Goal: Task Accomplishment & Management: Use online tool/utility

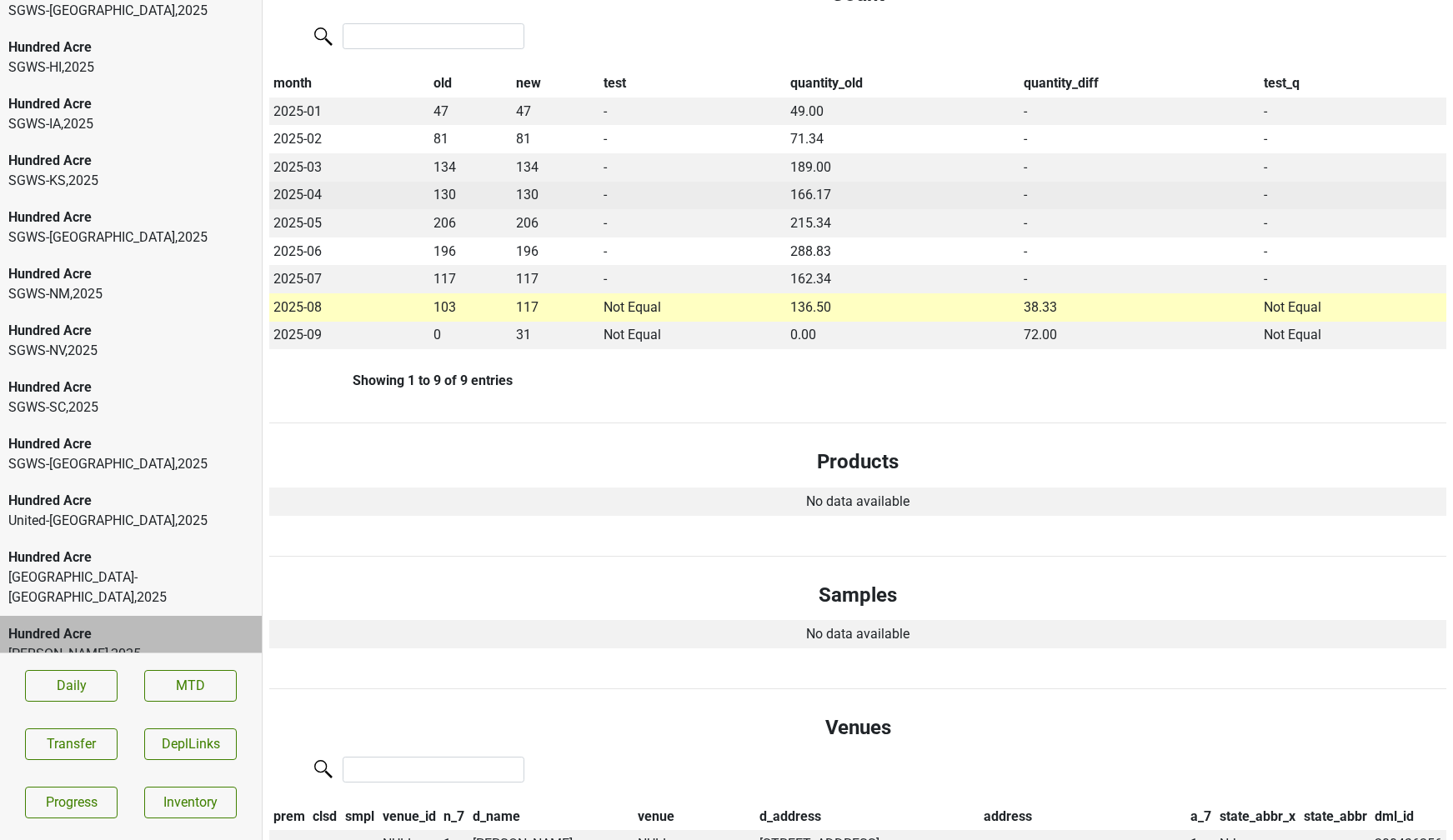
scroll to position [382, 0]
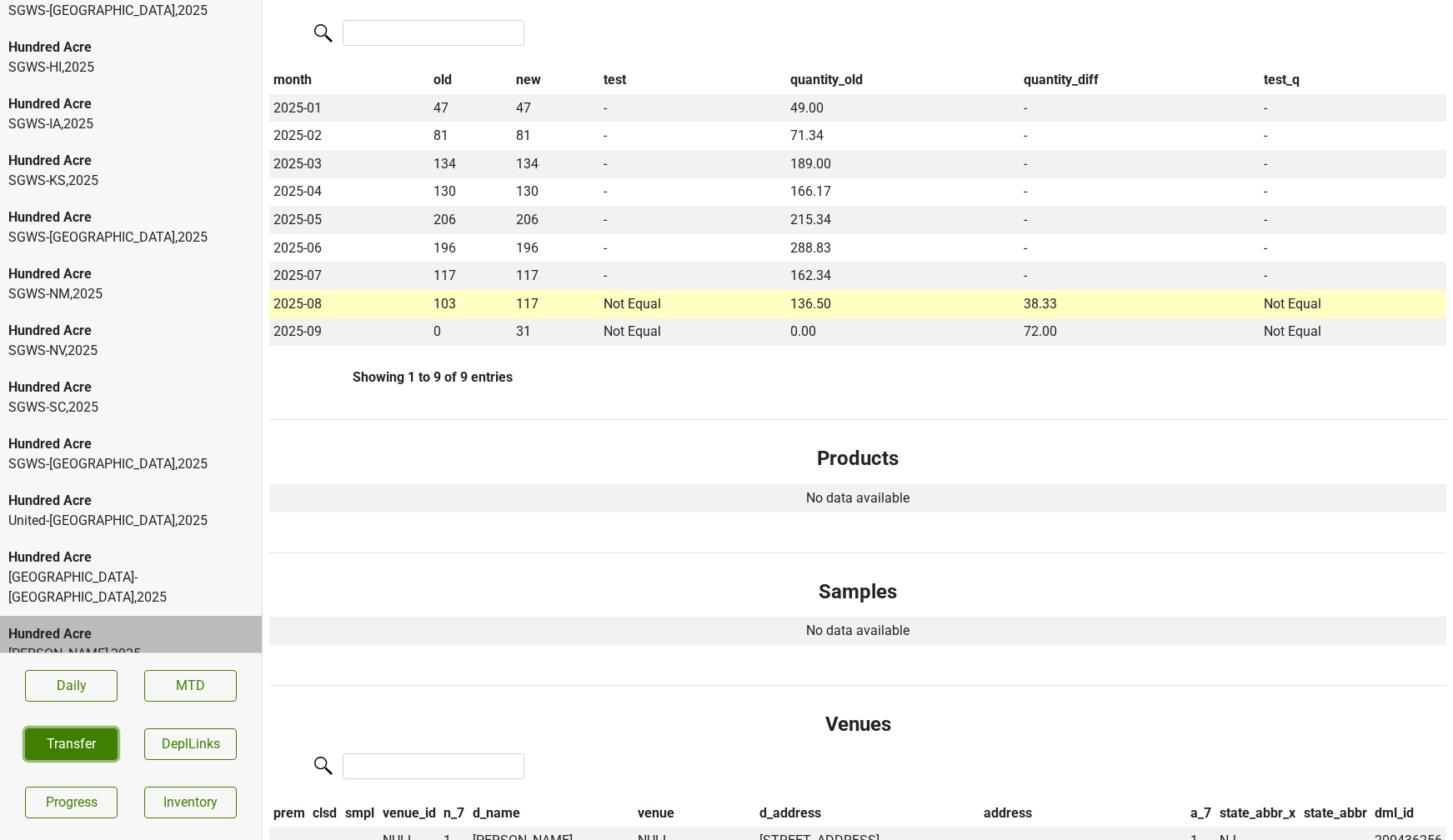
click at [109, 742] on button "Transfer" at bounding box center [72, 745] width 93 height 32
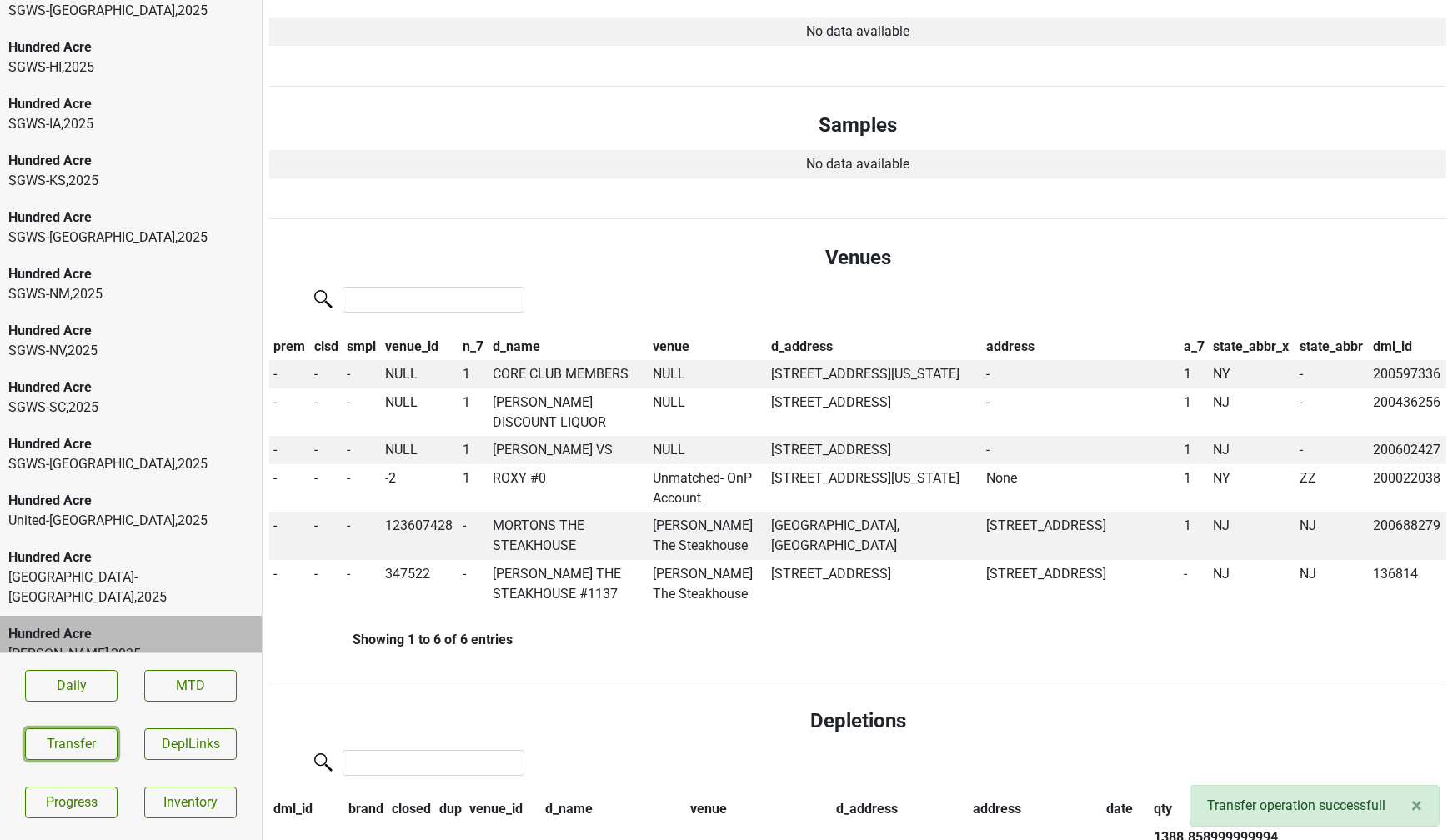
scroll to position [851, 0]
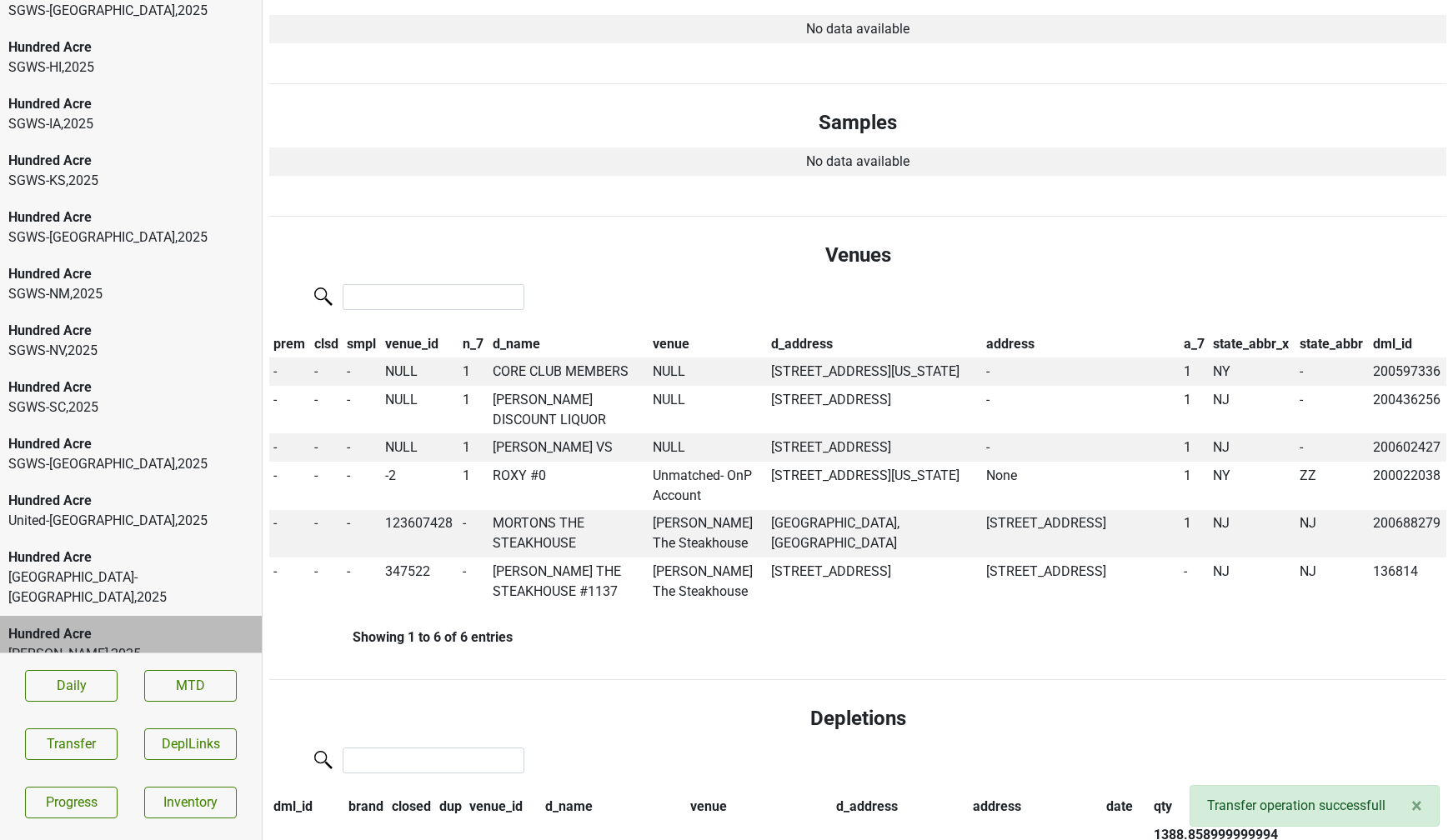
click at [514, 342] on th "d_name" at bounding box center [568, 344] width 160 height 29
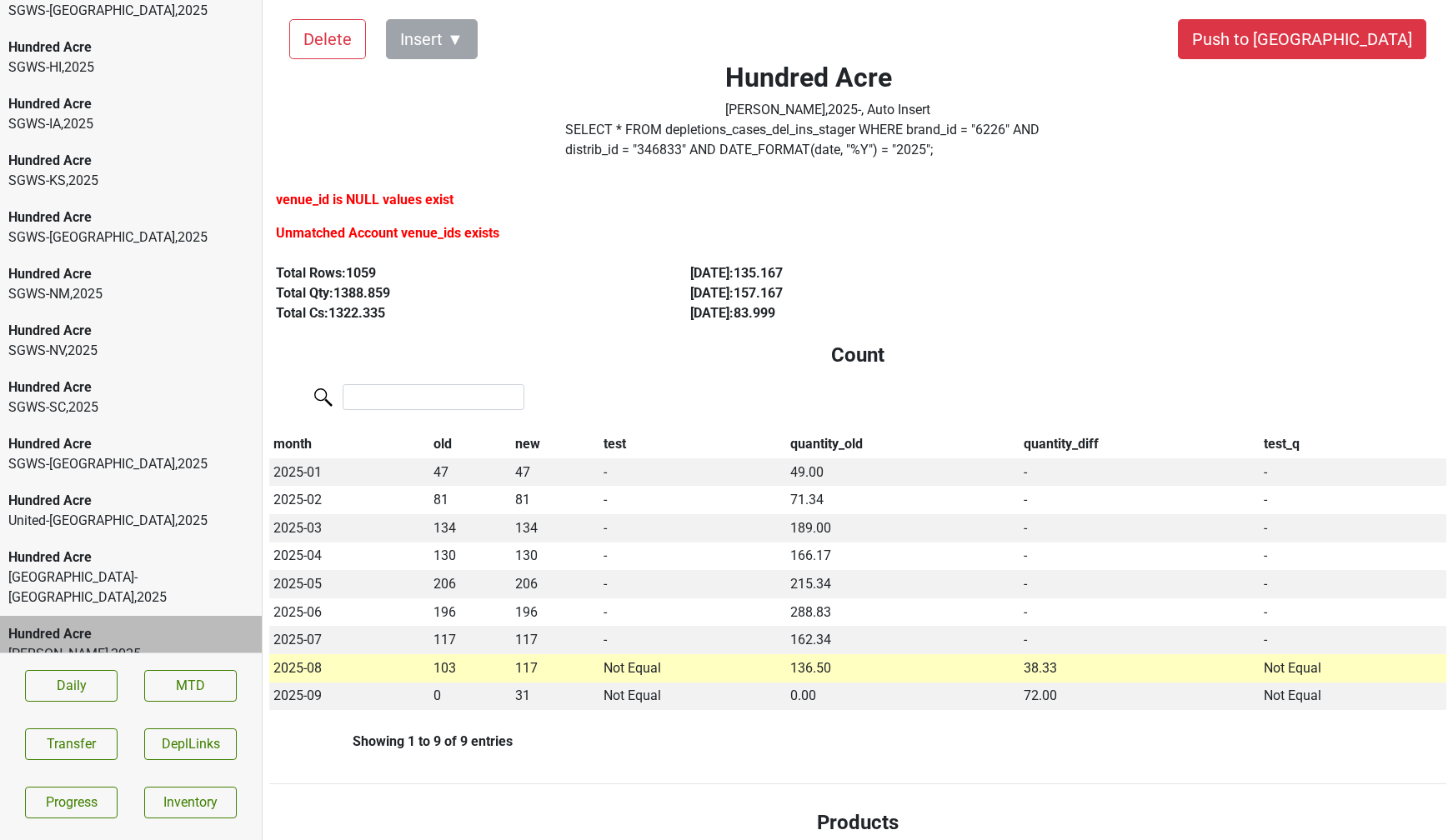
scroll to position [0, 0]
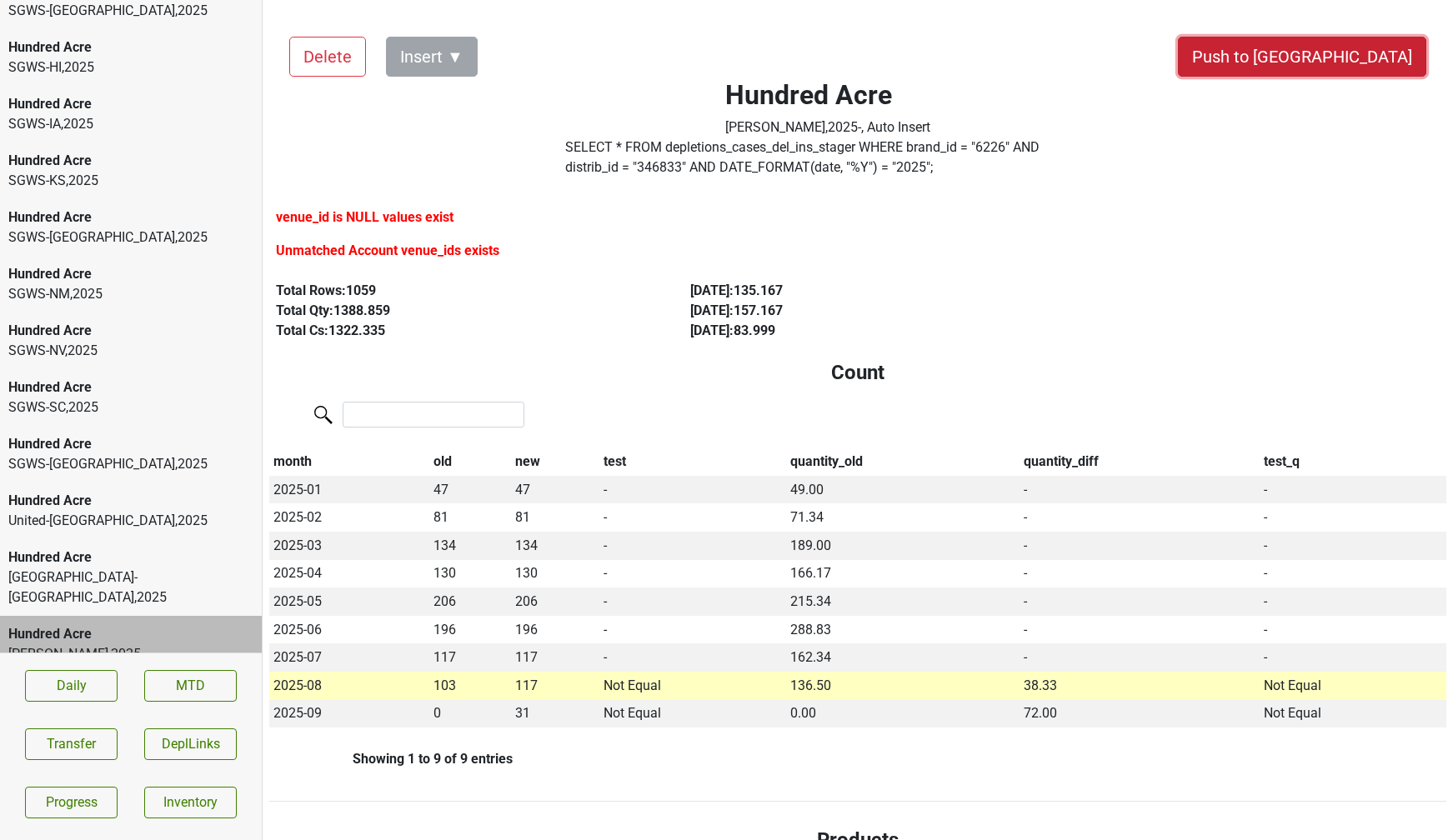
click at [1365, 42] on button "Push to [GEOGRAPHIC_DATA]" at bounding box center [1302, 57] width 248 height 40
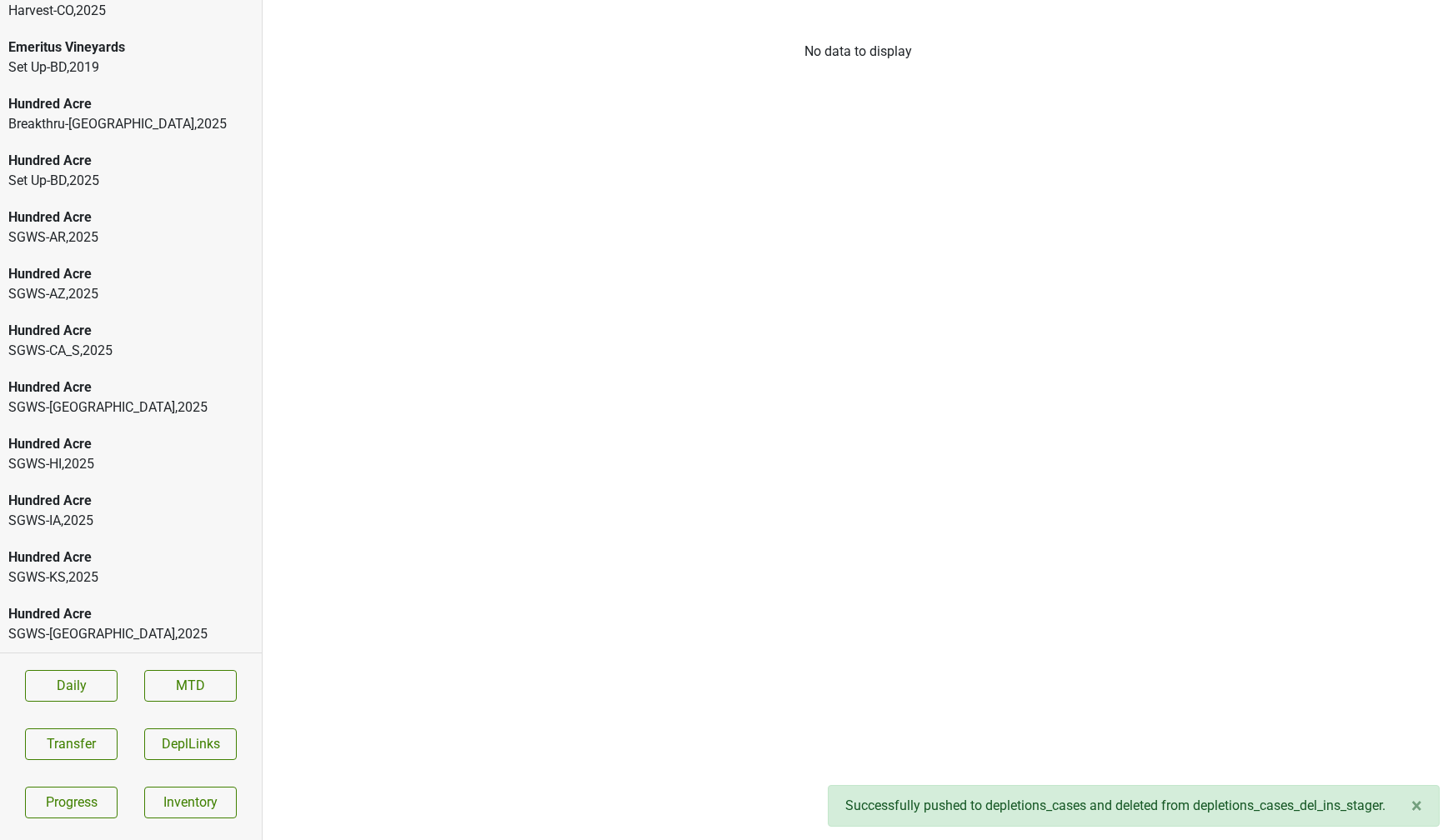
click at [149, 619] on div "Hundred Acre" at bounding box center [130, 614] width 245 height 20
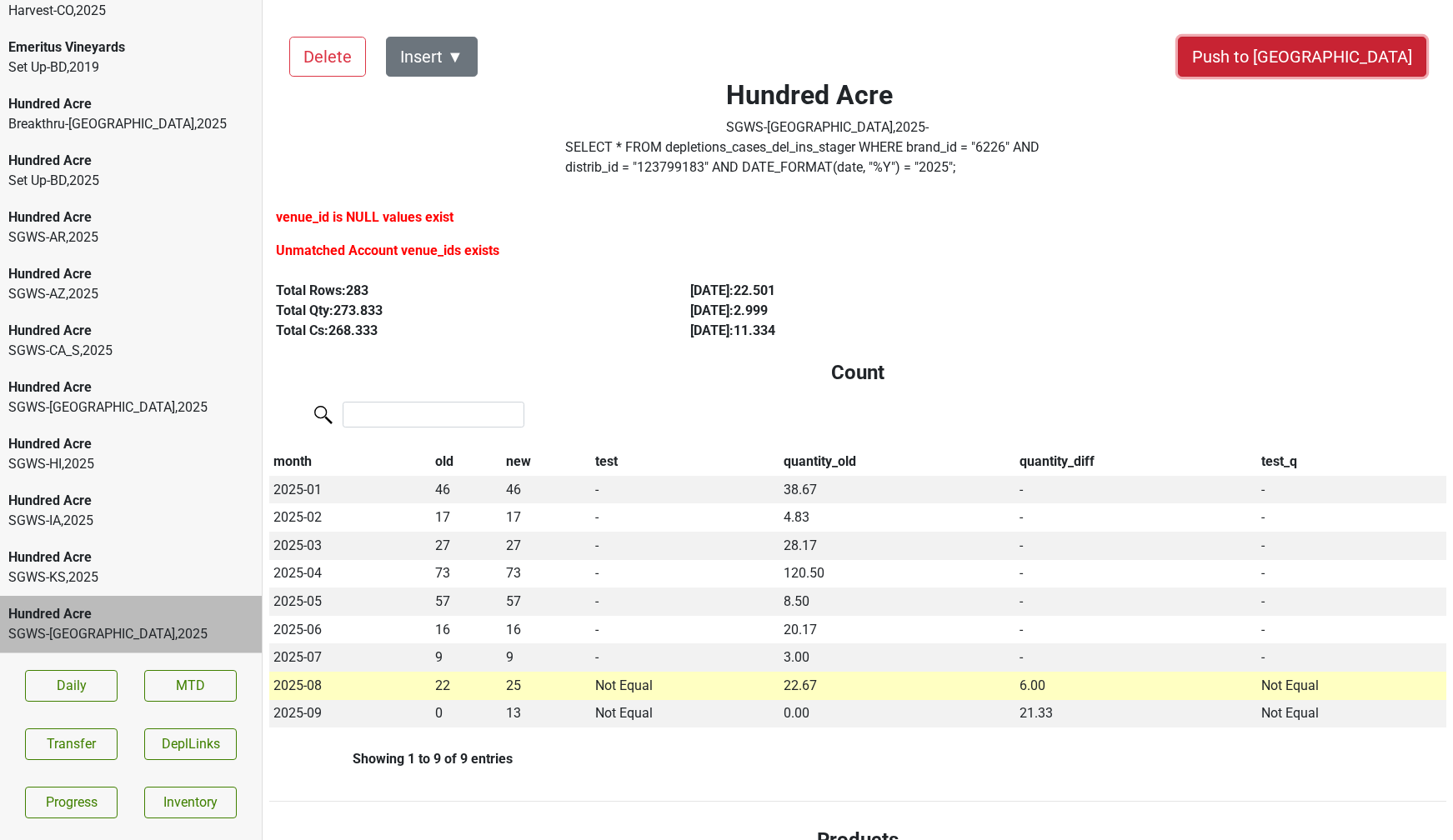
click at [1339, 58] on button "Push to [GEOGRAPHIC_DATA]" at bounding box center [1302, 57] width 248 height 40
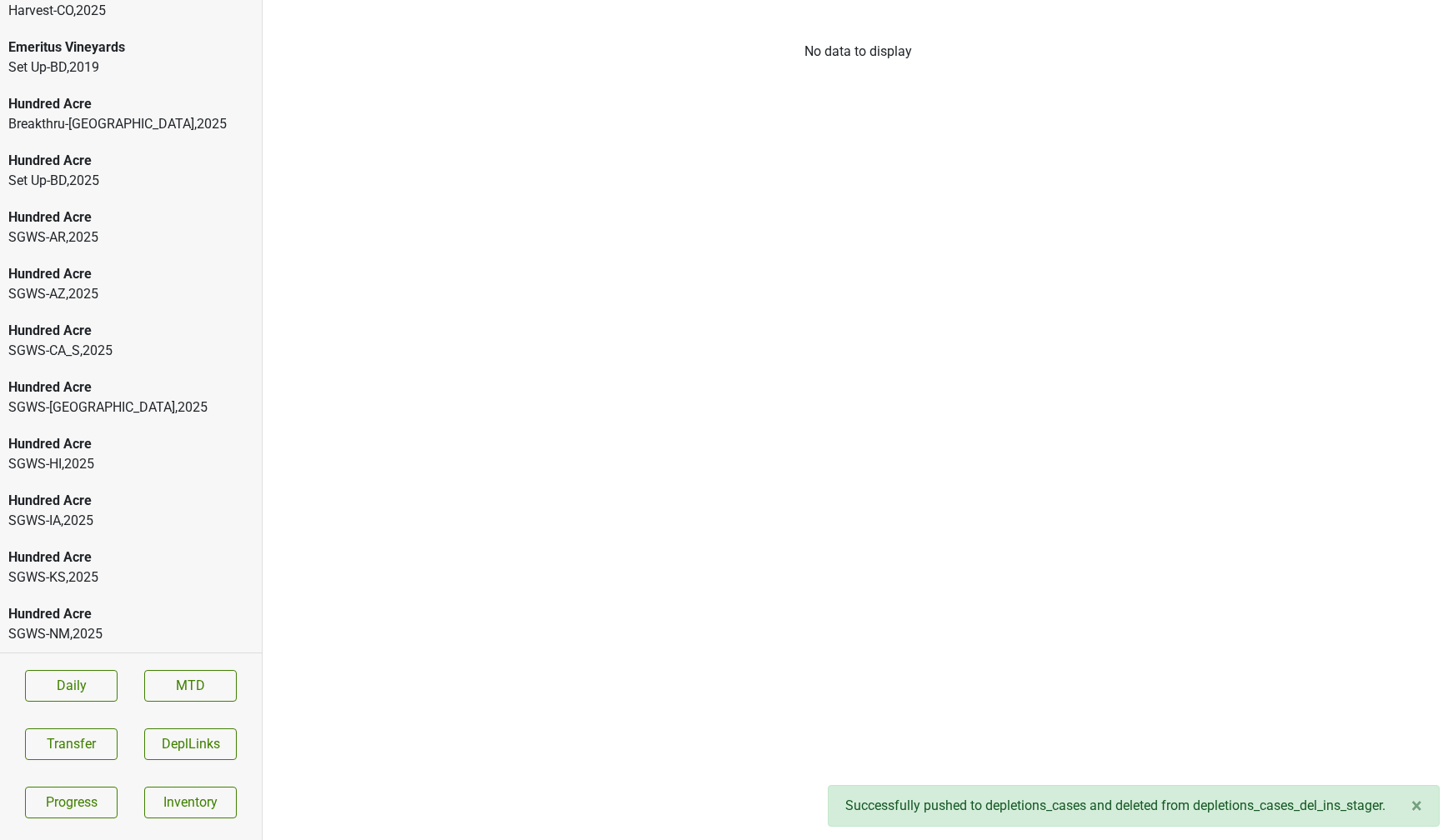
click at [91, 614] on div "Hundred Acre" at bounding box center [130, 614] width 245 height 20
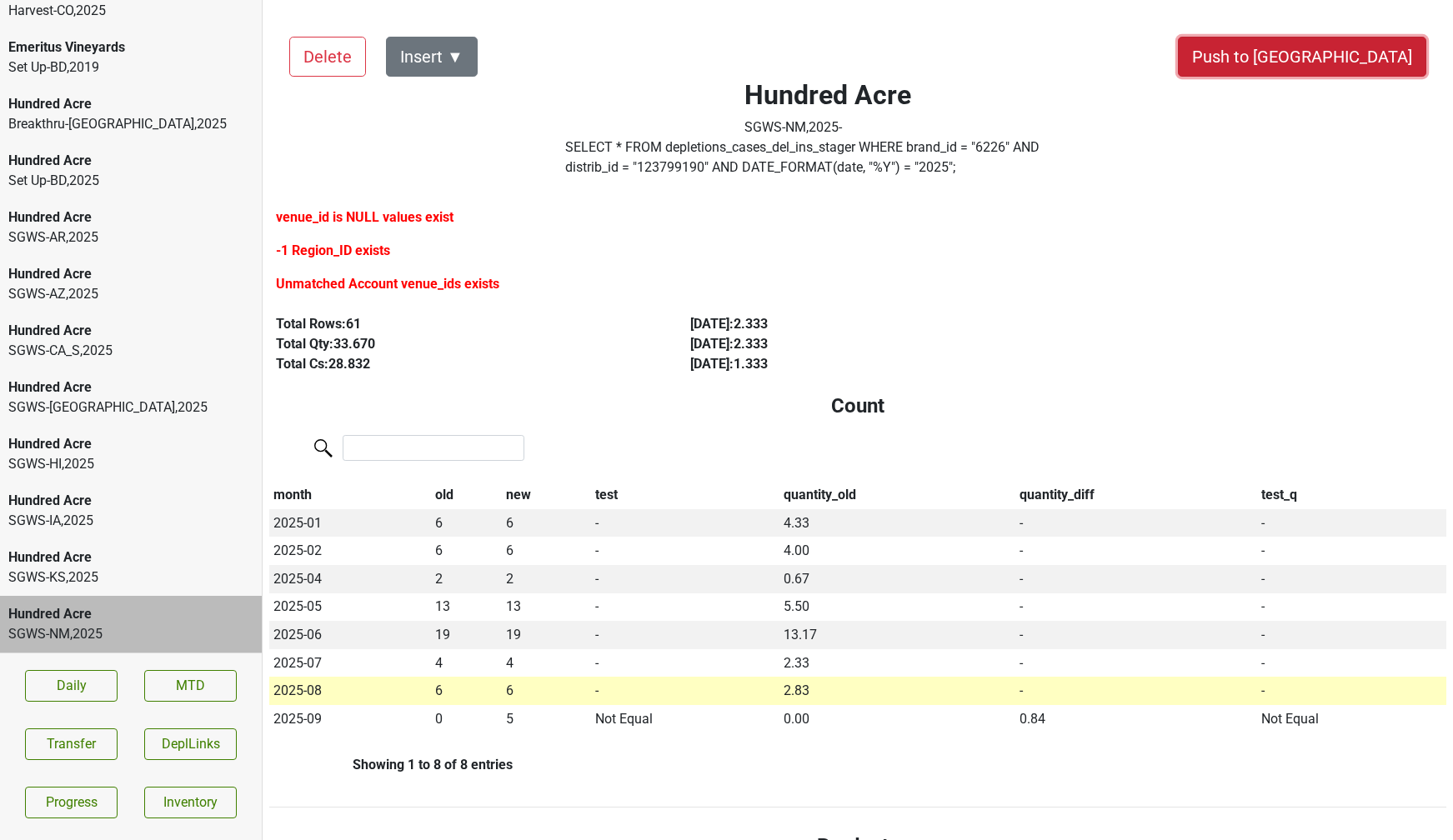
click at [1338, 68] on button "Push to [GEOGRAPHIC_DATA]" at bounding box center [1302, 57] width 248 height 40
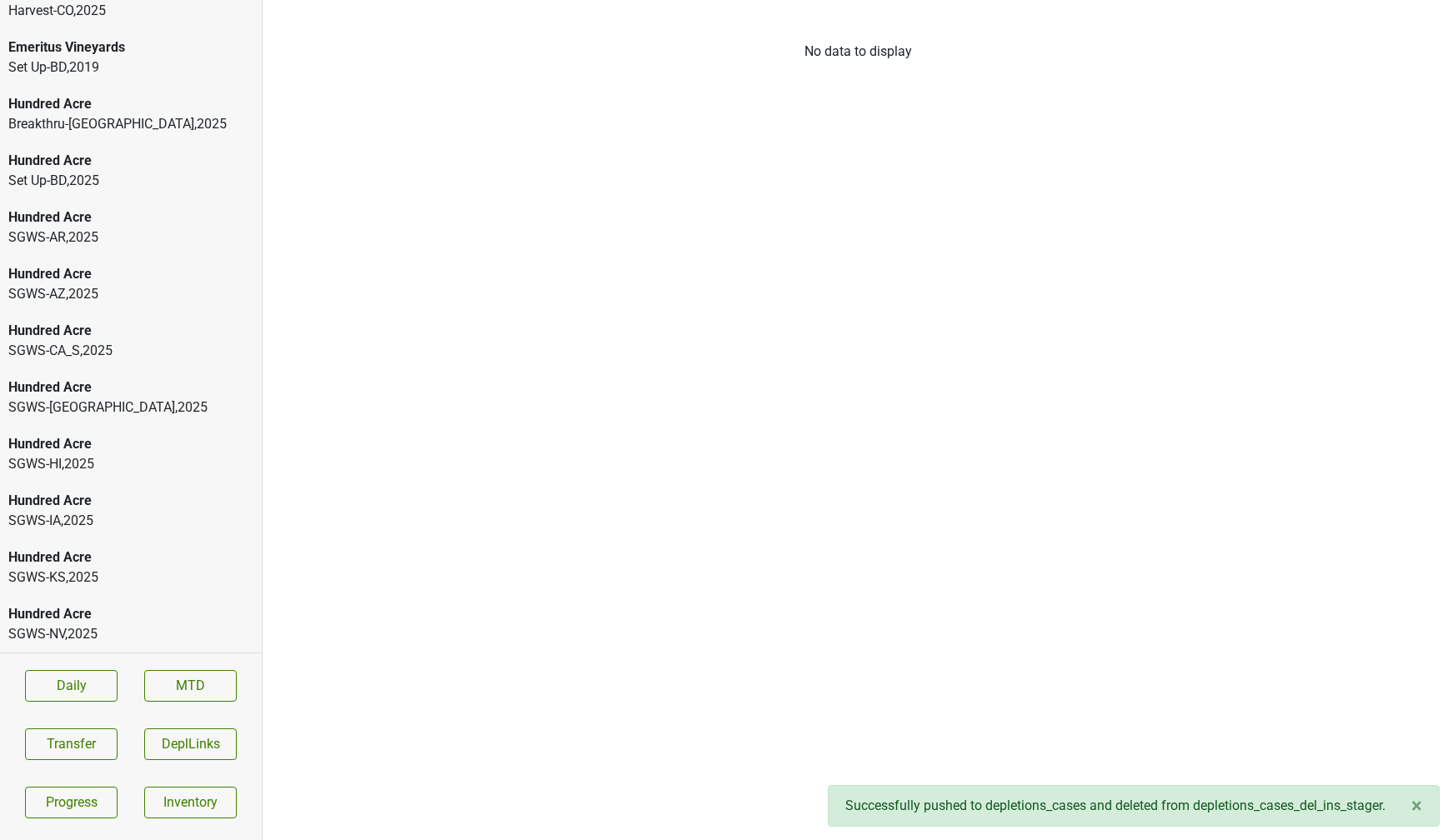
click at [71, 604] on div "Hundred Acre" at bounding box center [130, 614] width 245 height 20
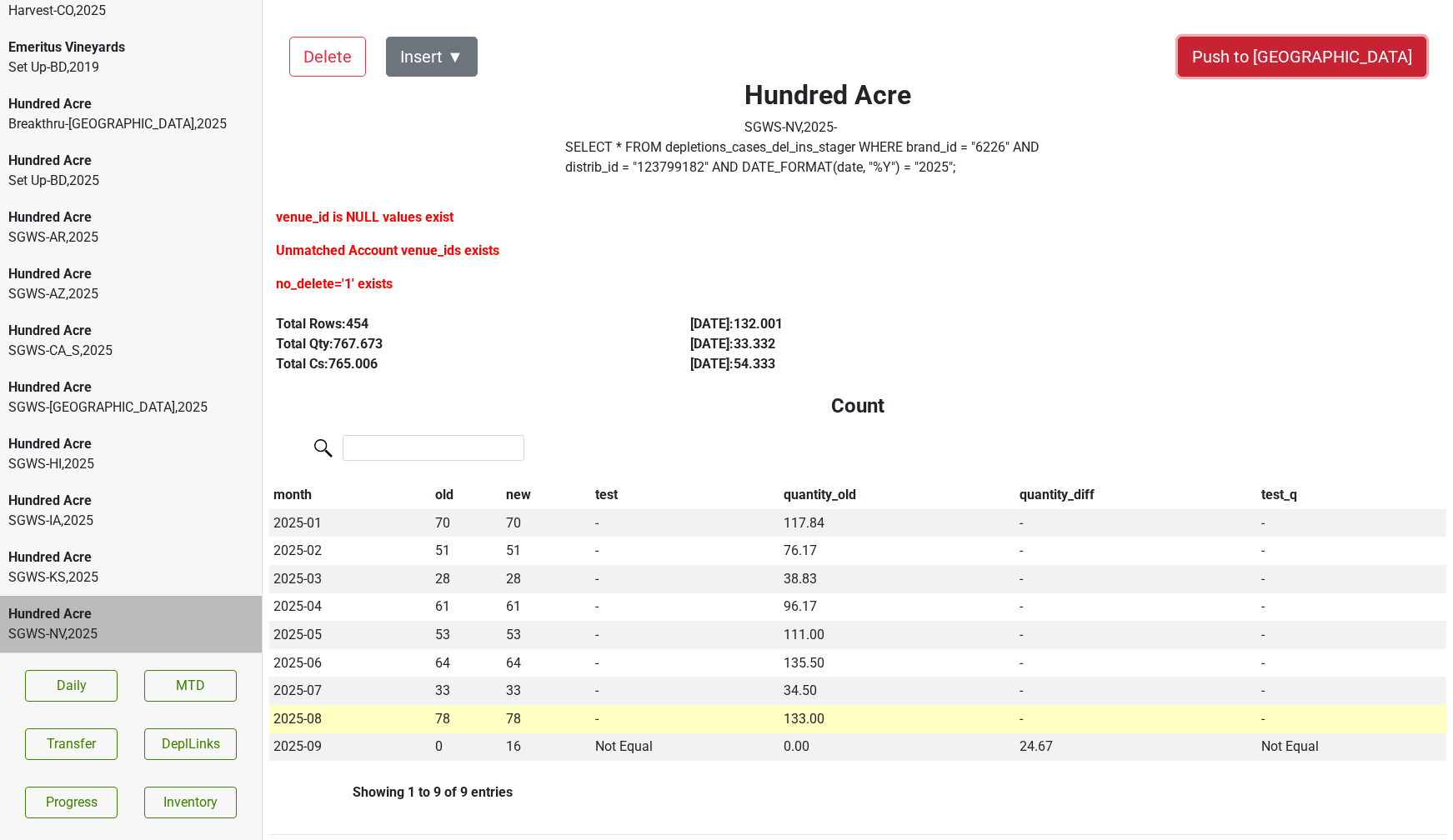
click at [1373, 62] on button "Push to [GEOGRAPHIC_DATA]" at bounding box center [1302, 57] width 248 height 40
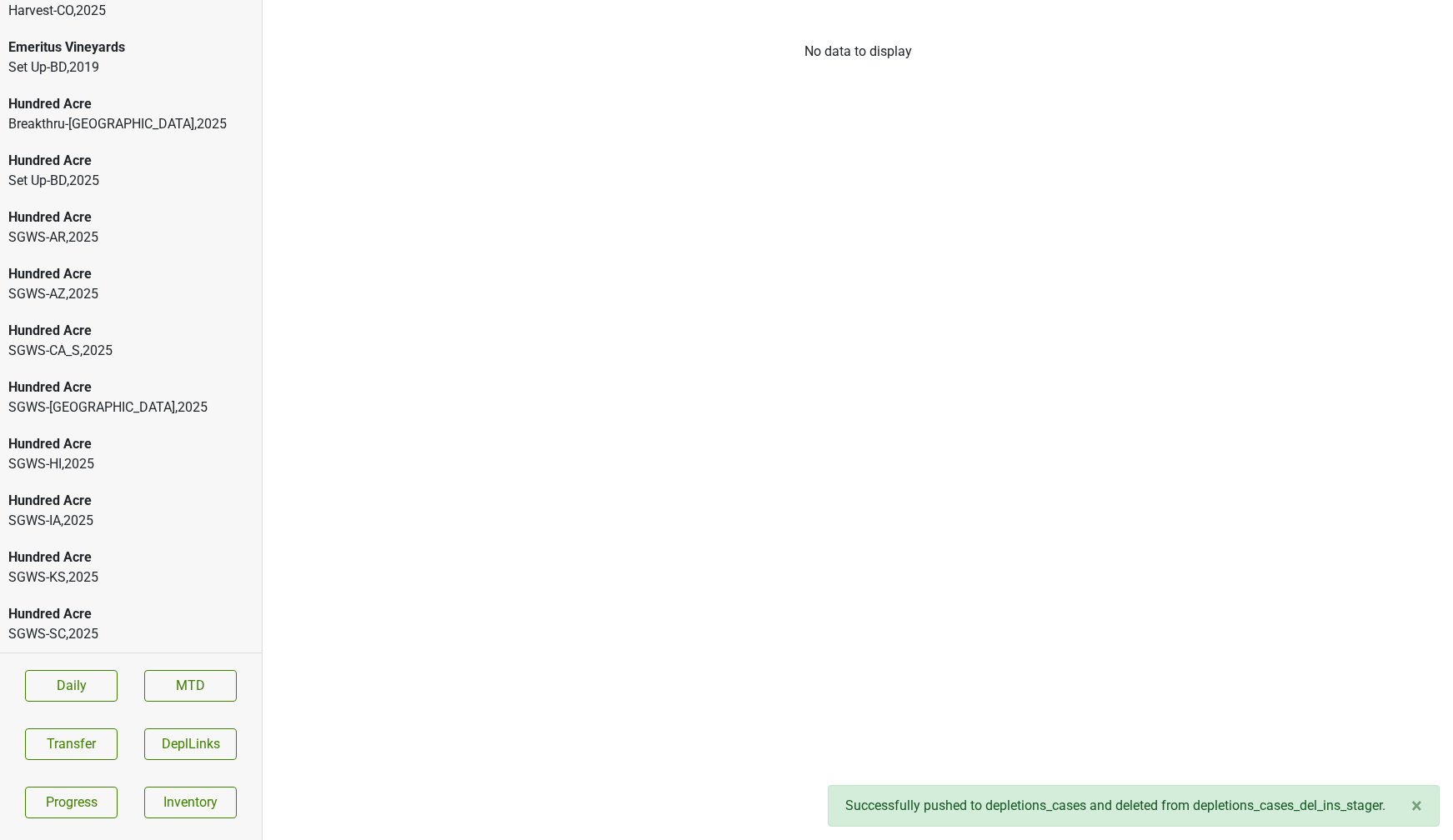
click at [98, 616] on div "Hundred Acre" at bounding box center [130, 614] width 245 height 20
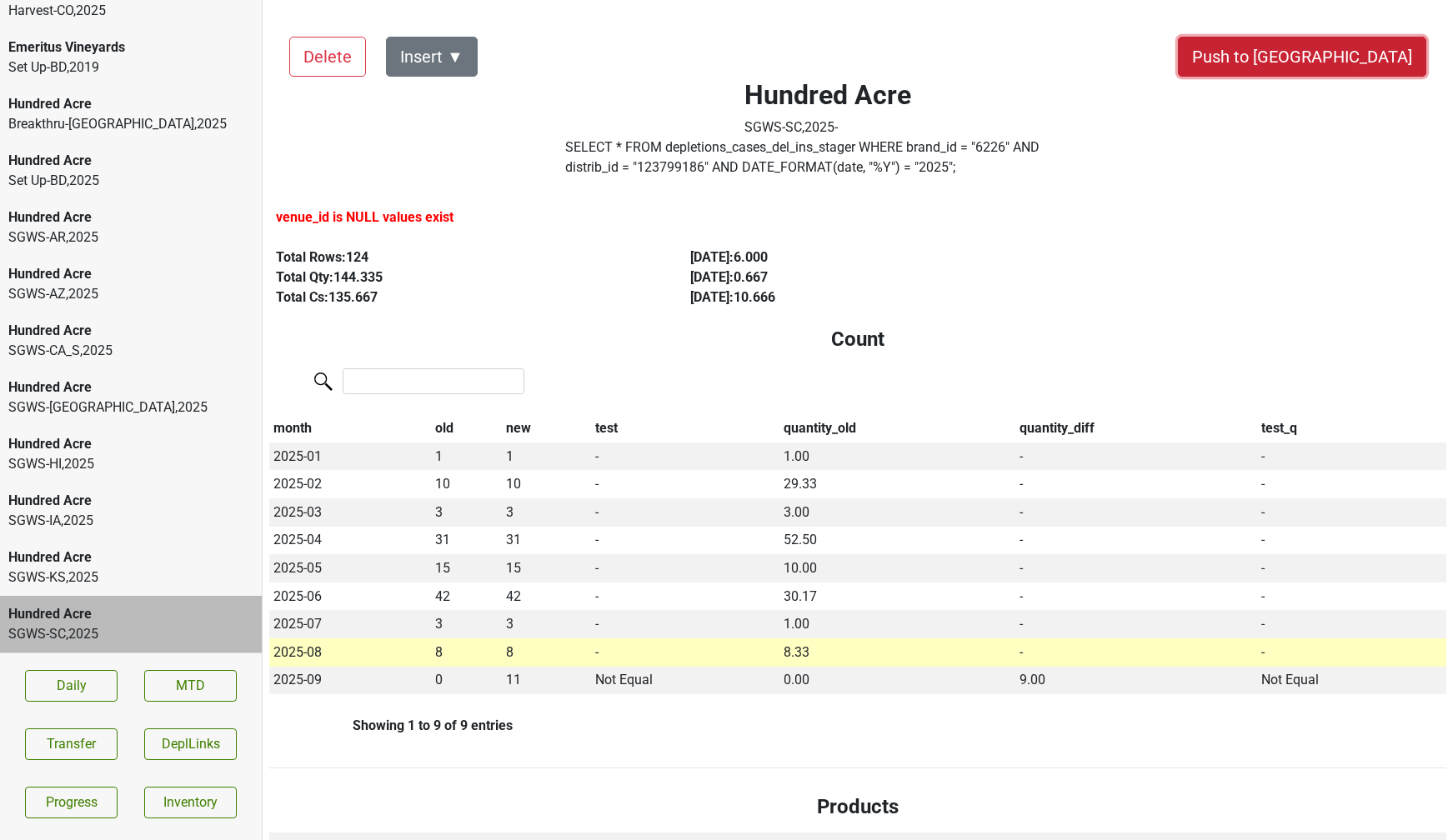
click at [1365, 61] on button "Push to [GEOGRAPHIC_DATA]" at bounding box center [1302, 57] width 248 height 40
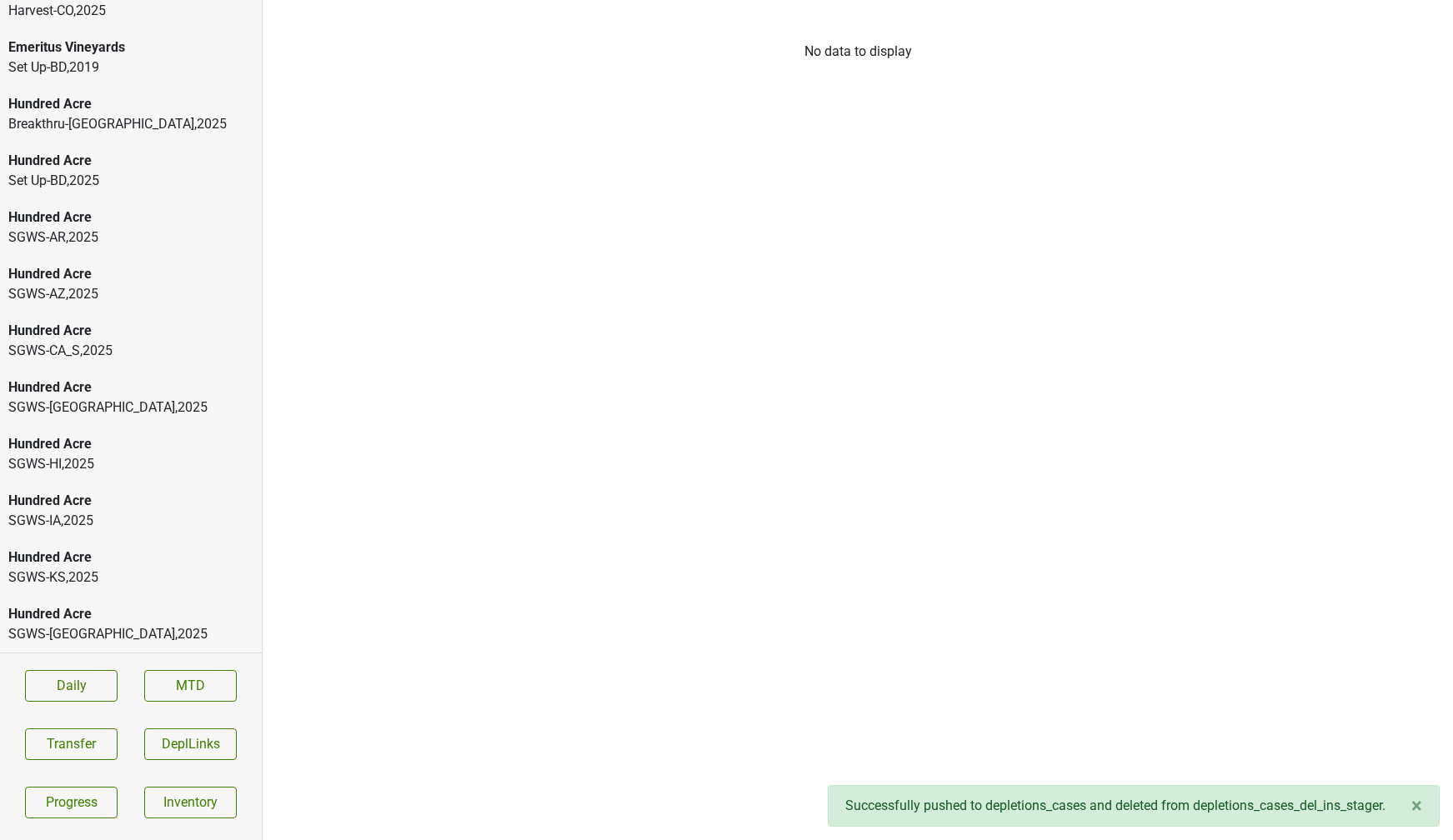
click at [82, 619] on div "Hundred Acre" at bounding box center [130, 614] width 245 height 20
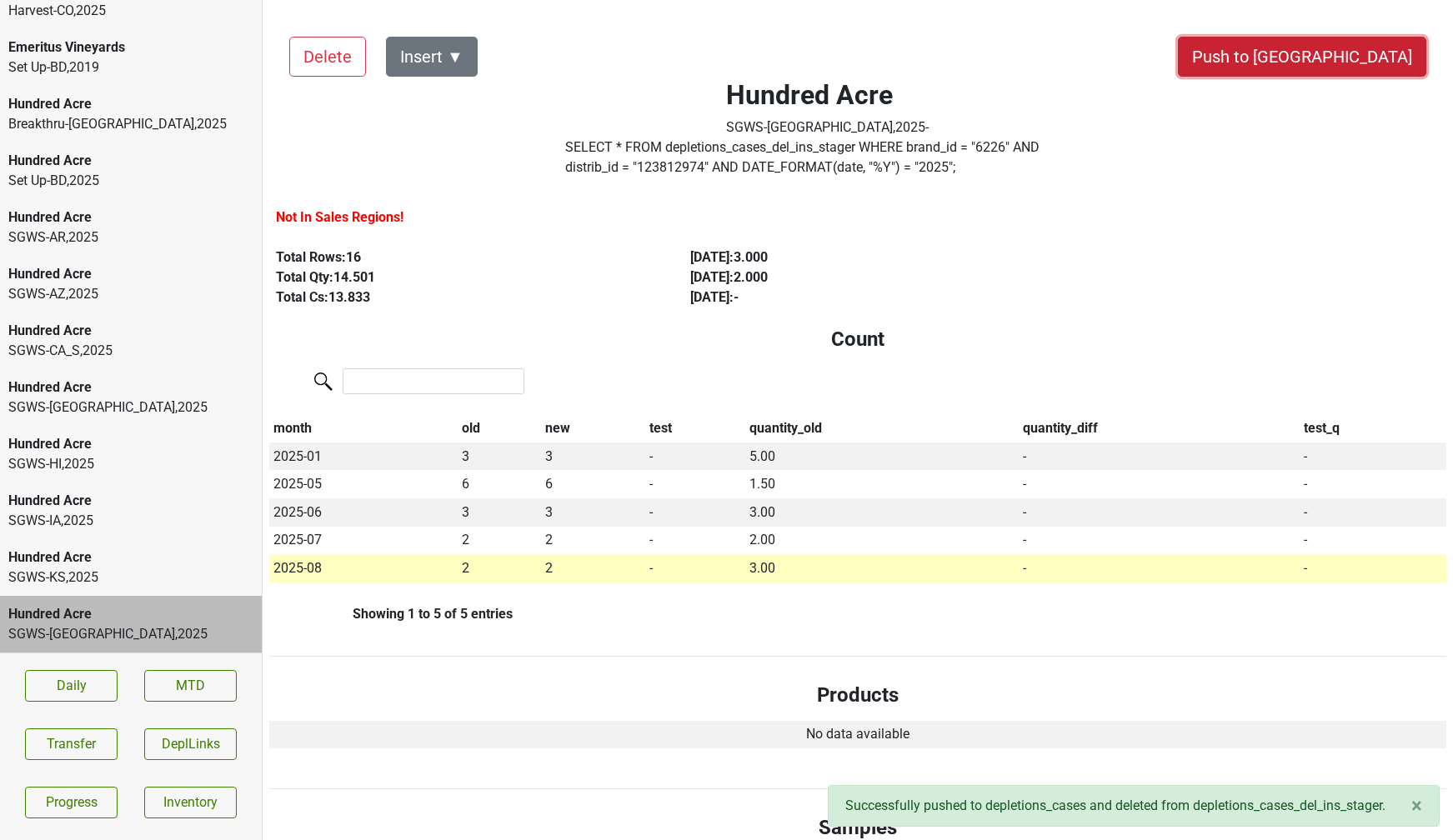
click at [1355, 44] on button "Push to [GEOGRAPHIC_DATA]" at bounding box center [1302, 57] width 248 height 40
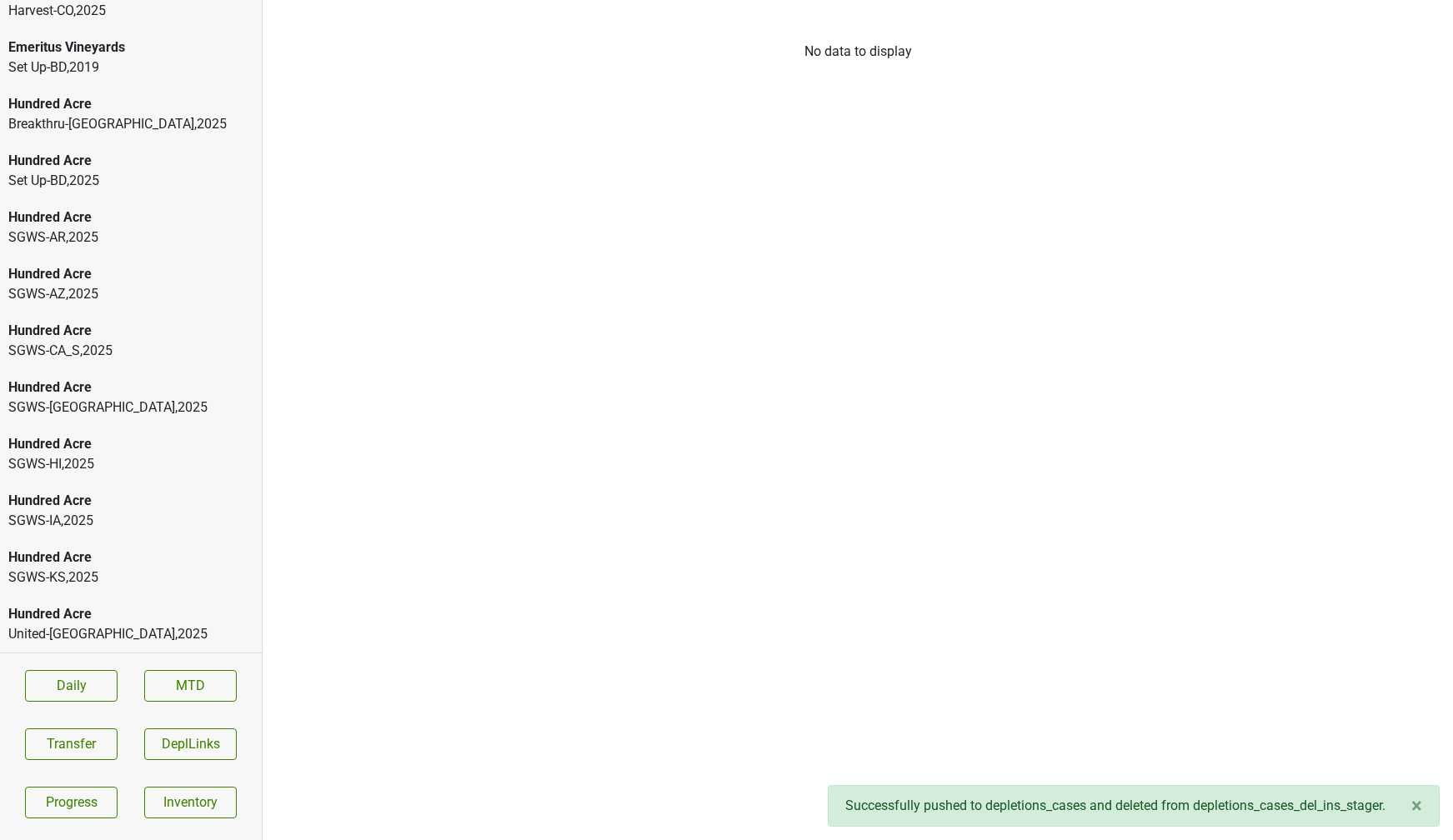
click at [84, 635] on div "United-[GEOGRAPHIC_DATA] , 2025" at bounding box center [130, 635] width 245 height 20
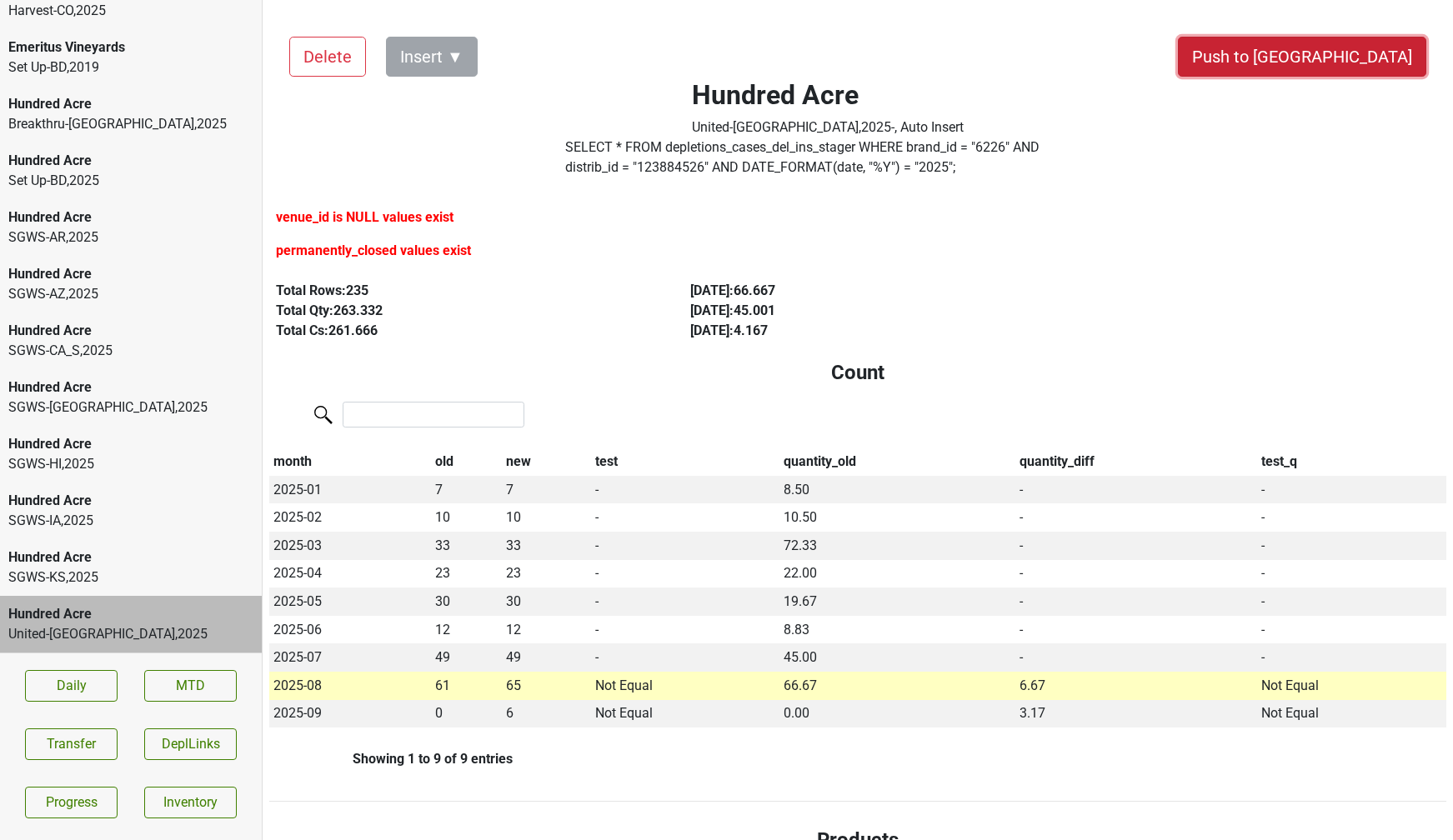
click at [1360, 58] on button "Push to [GEOGRAPHIC_DATA]" at bounding box center [1302, 57] width 248 height 40
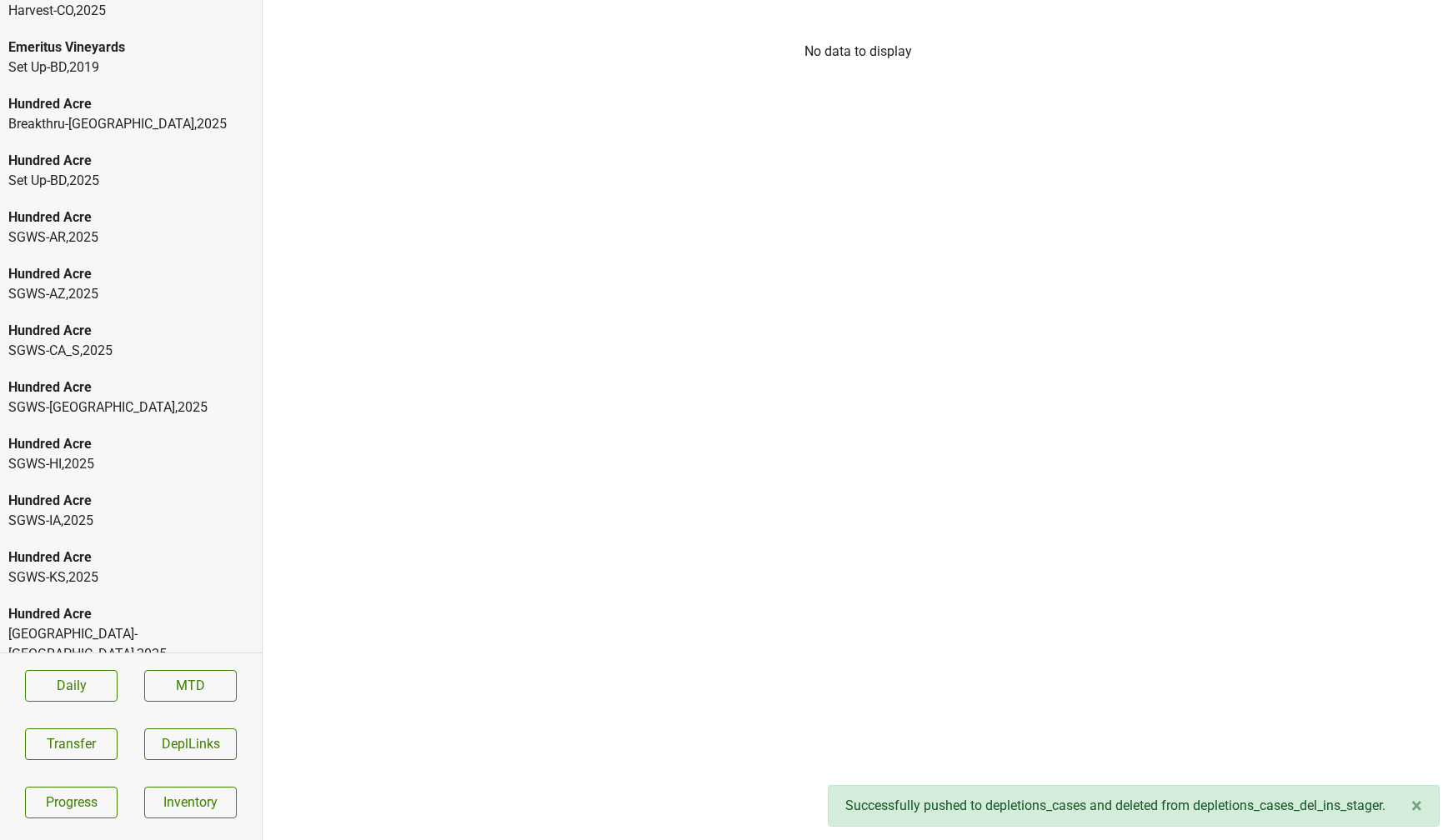
click at [50, 625] on div "[GEOGRAPHIC_DATA]-[GEOGRAPHIC_DATA] , 2025" at bounding box center [130, 645] width 245 height 40
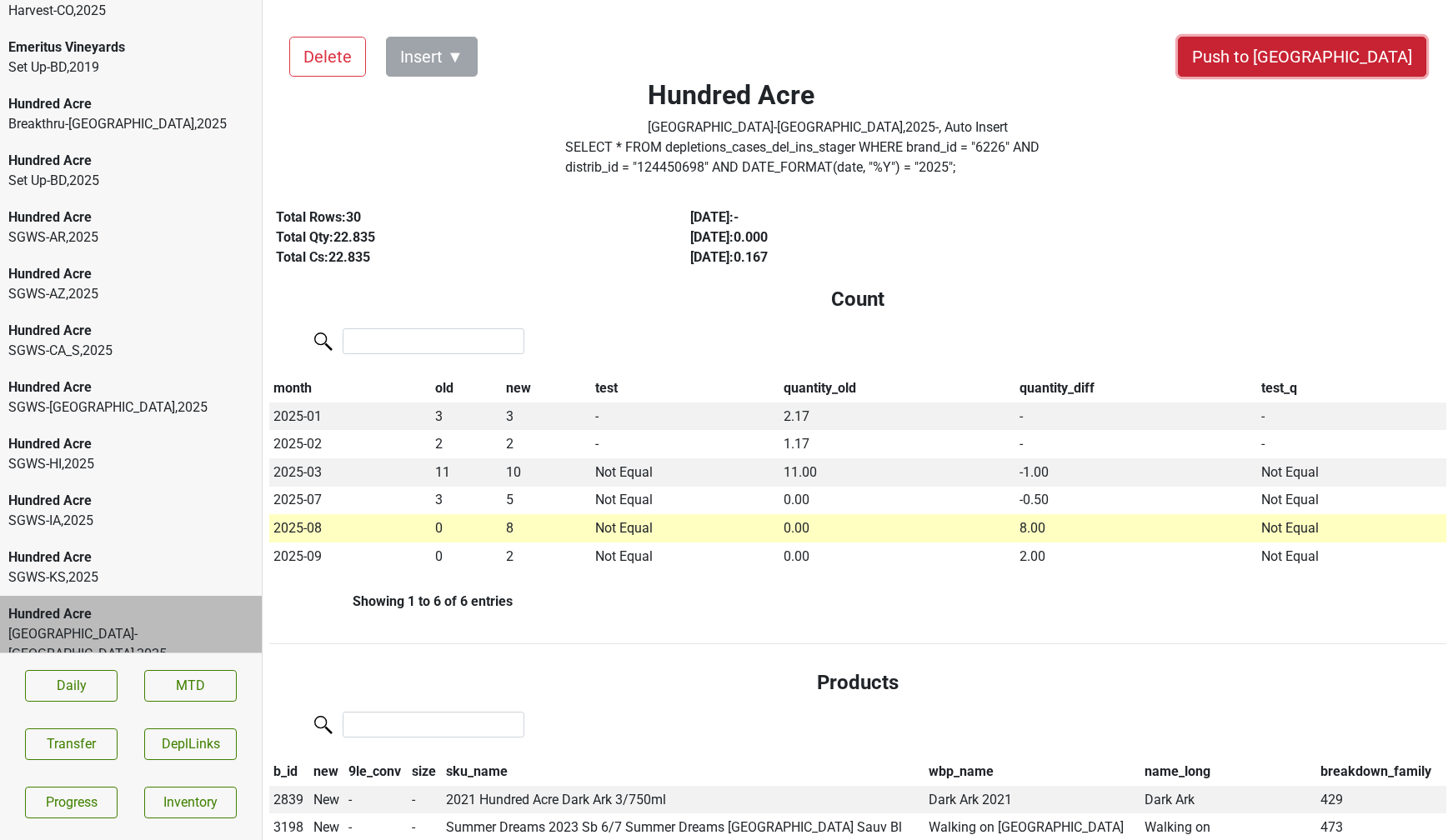
click at [1340, 49] on button "Push to [GEOGRAPHIC_DATA]" at bounding box center [1302, 57] width 248 height 40
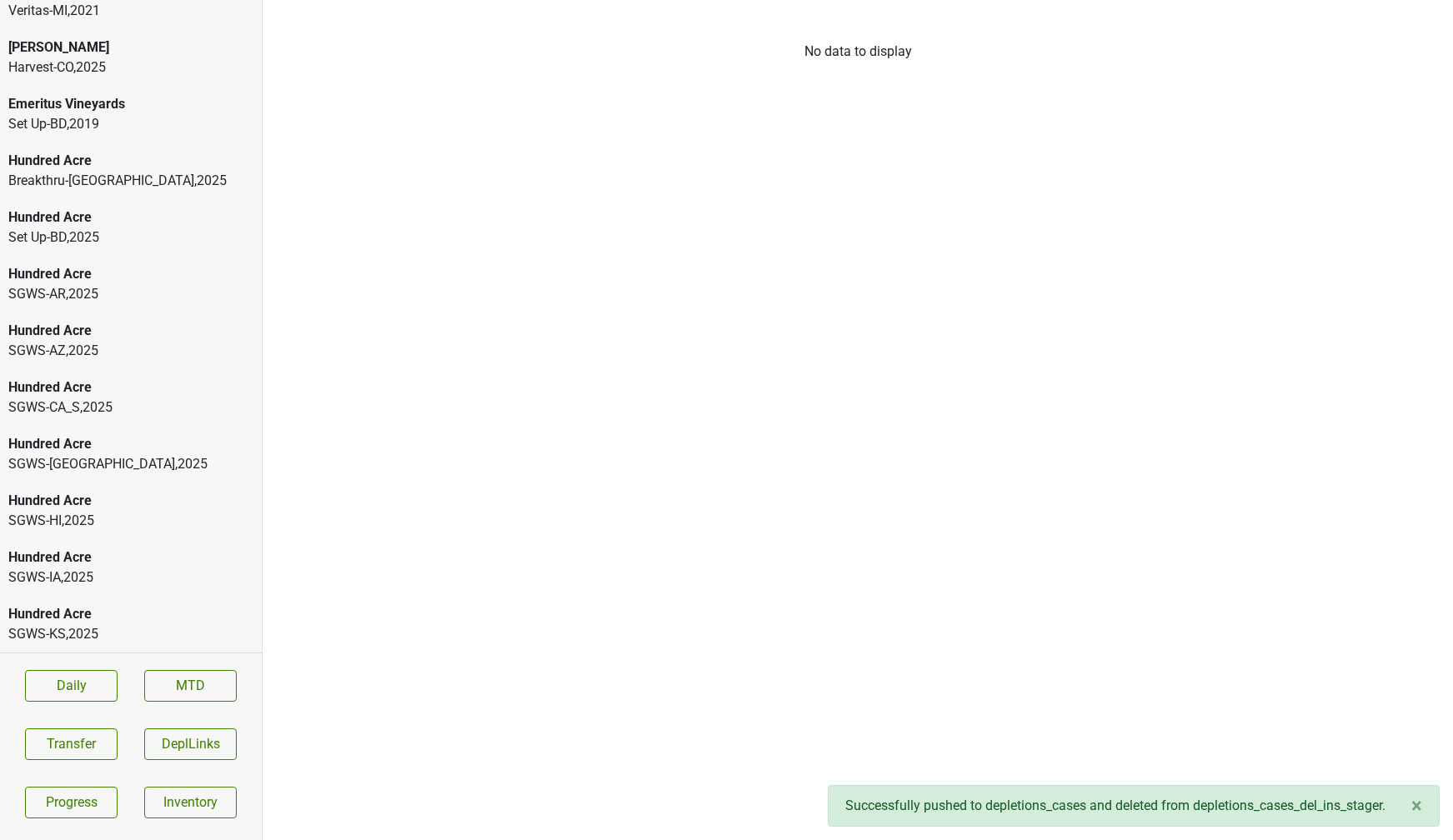
scroll to position [481, 0]
click at [82, 635] on div "SGWS-[GEOGRAPHIC_DATA] , 2025" at bounding box center [130, 635] width 245 height 20
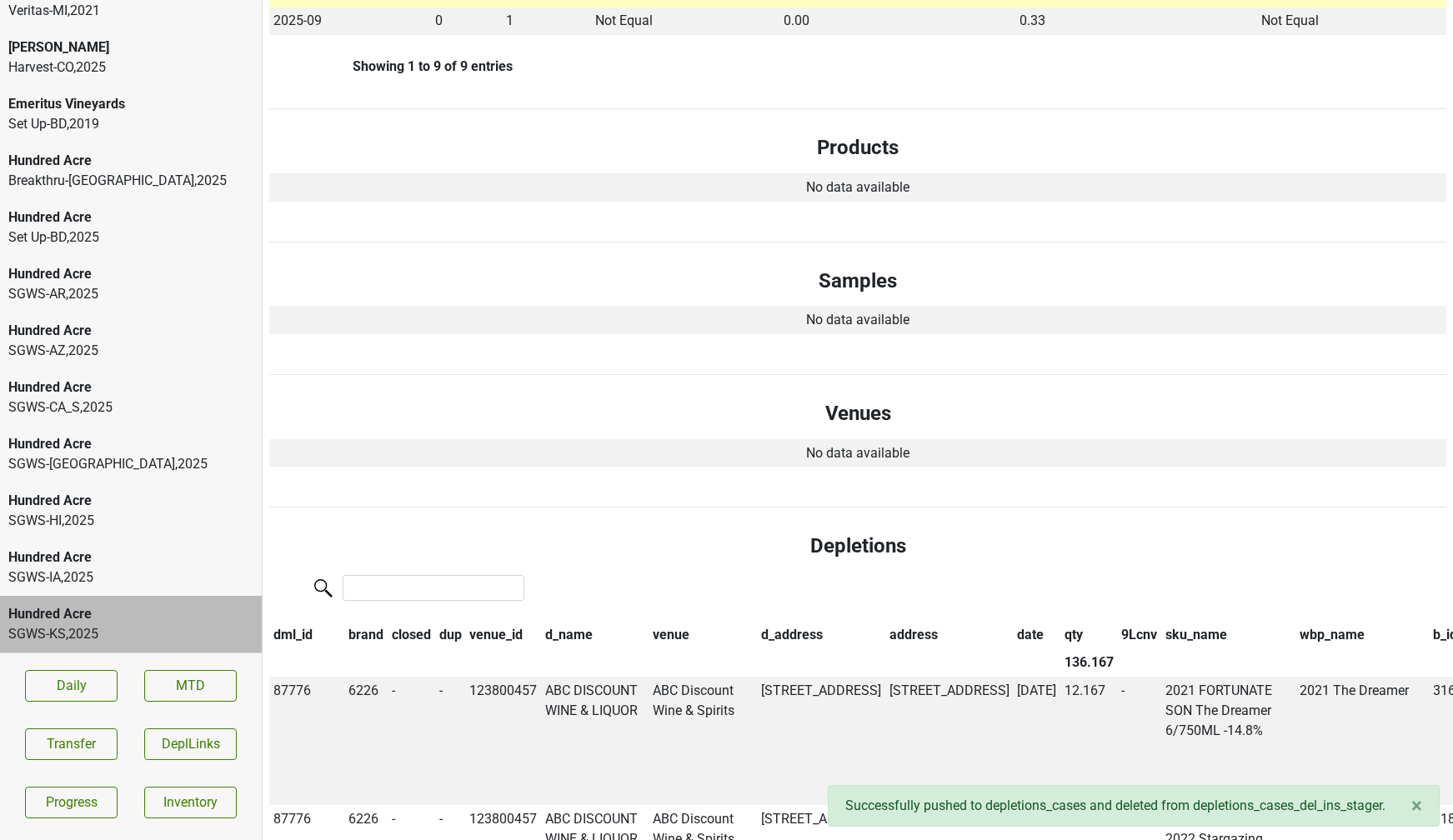
scroll to position [0, 0]
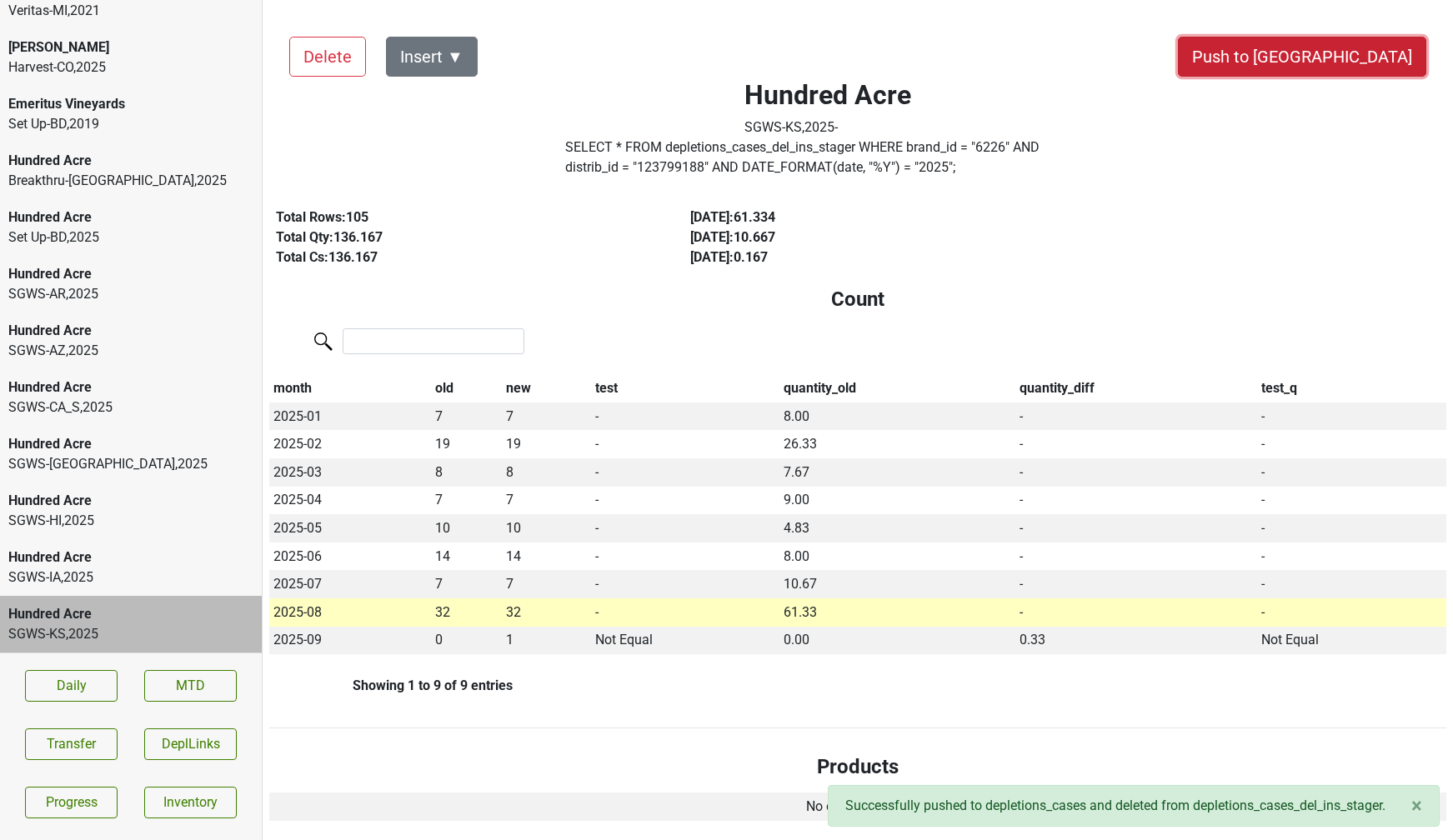
click at [1349, 56] on button "Push to [GEOGRAPHIC_DATA]" at bounding box center [1302, 57] width 248 height 40
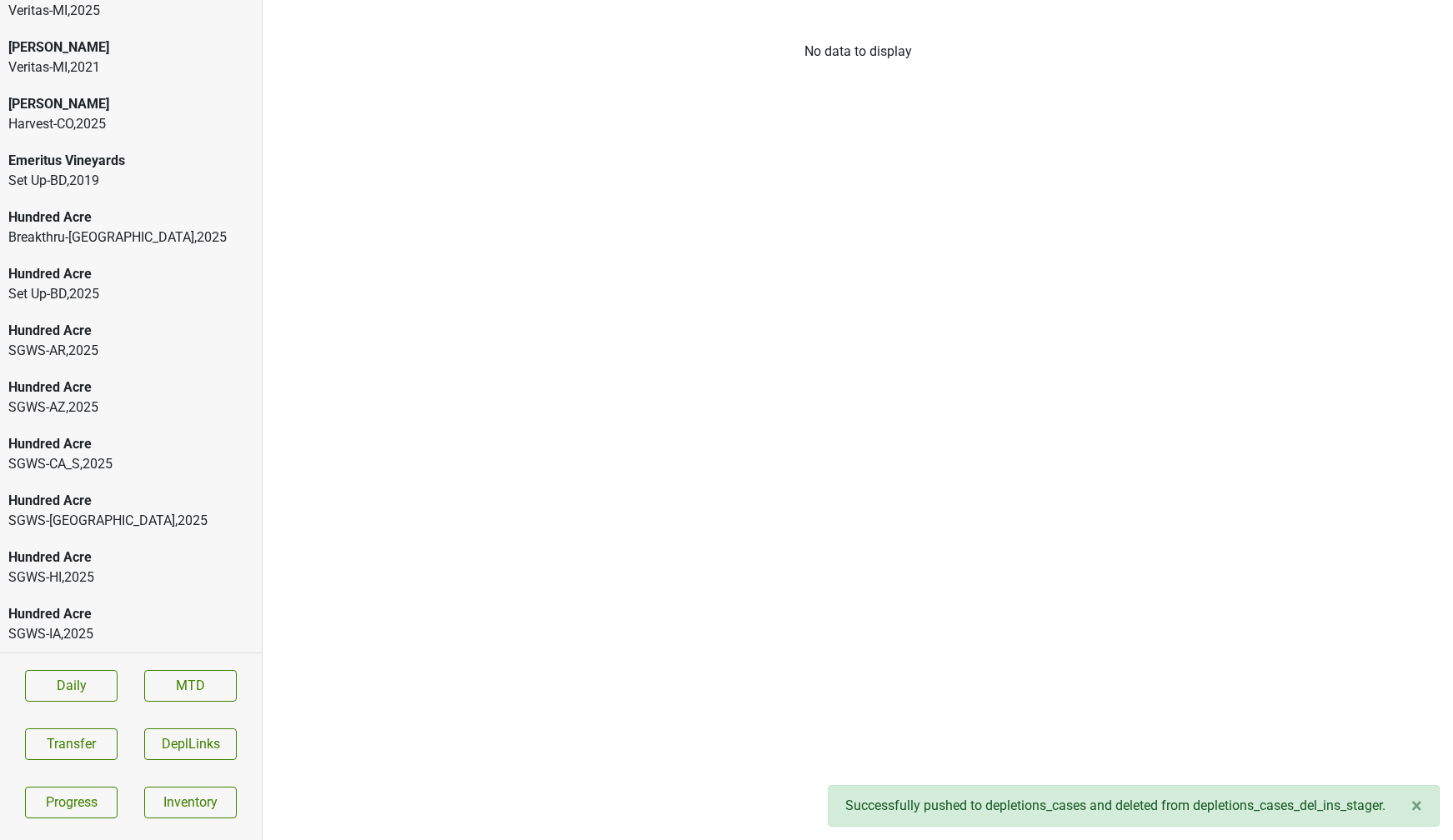
scroll to position [424, 0]
click at [163, 610] on div "Hundred Acre" at bounding box center [130, 614] width 245 height 20
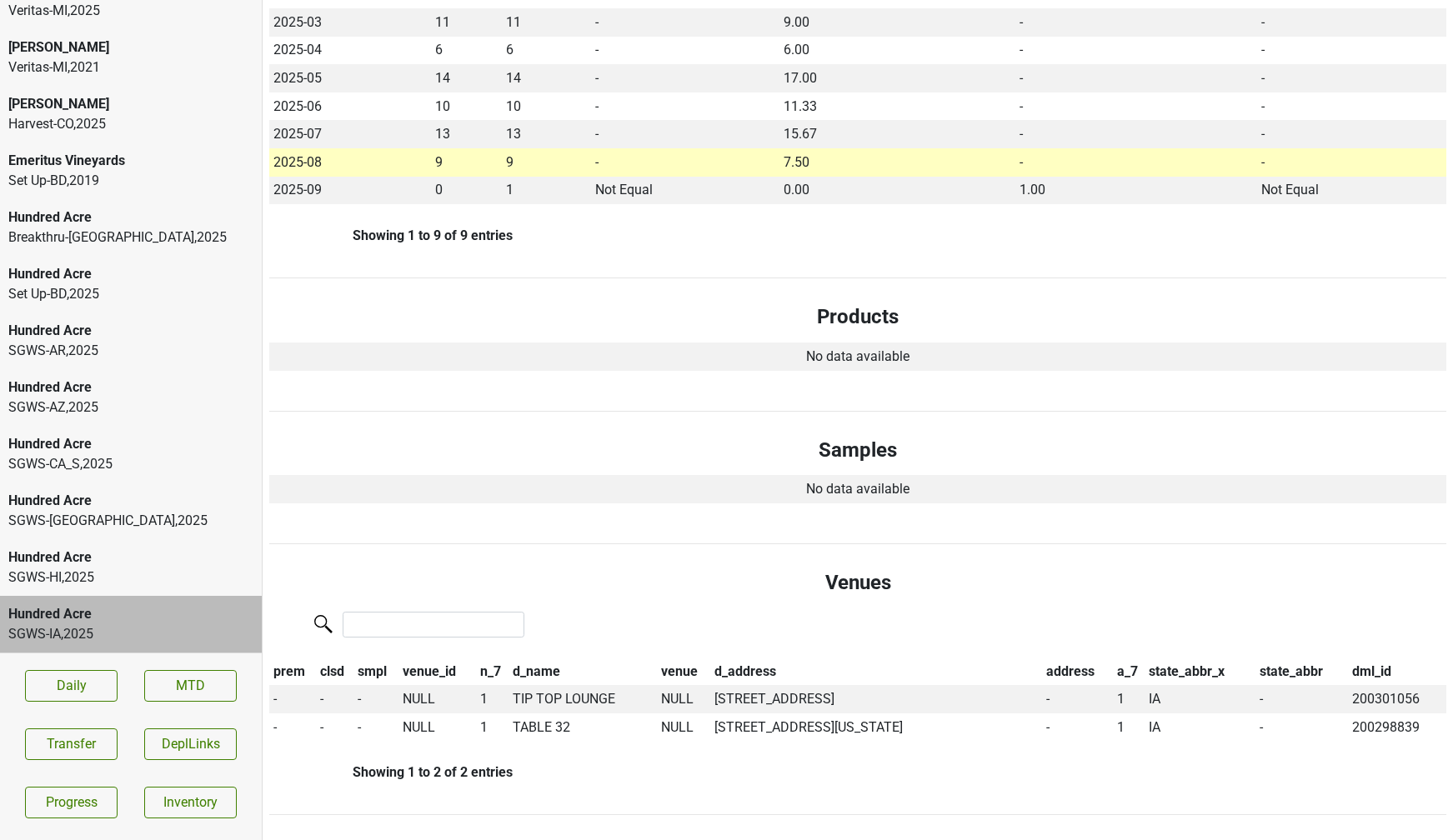
scroll to position [0, 0]
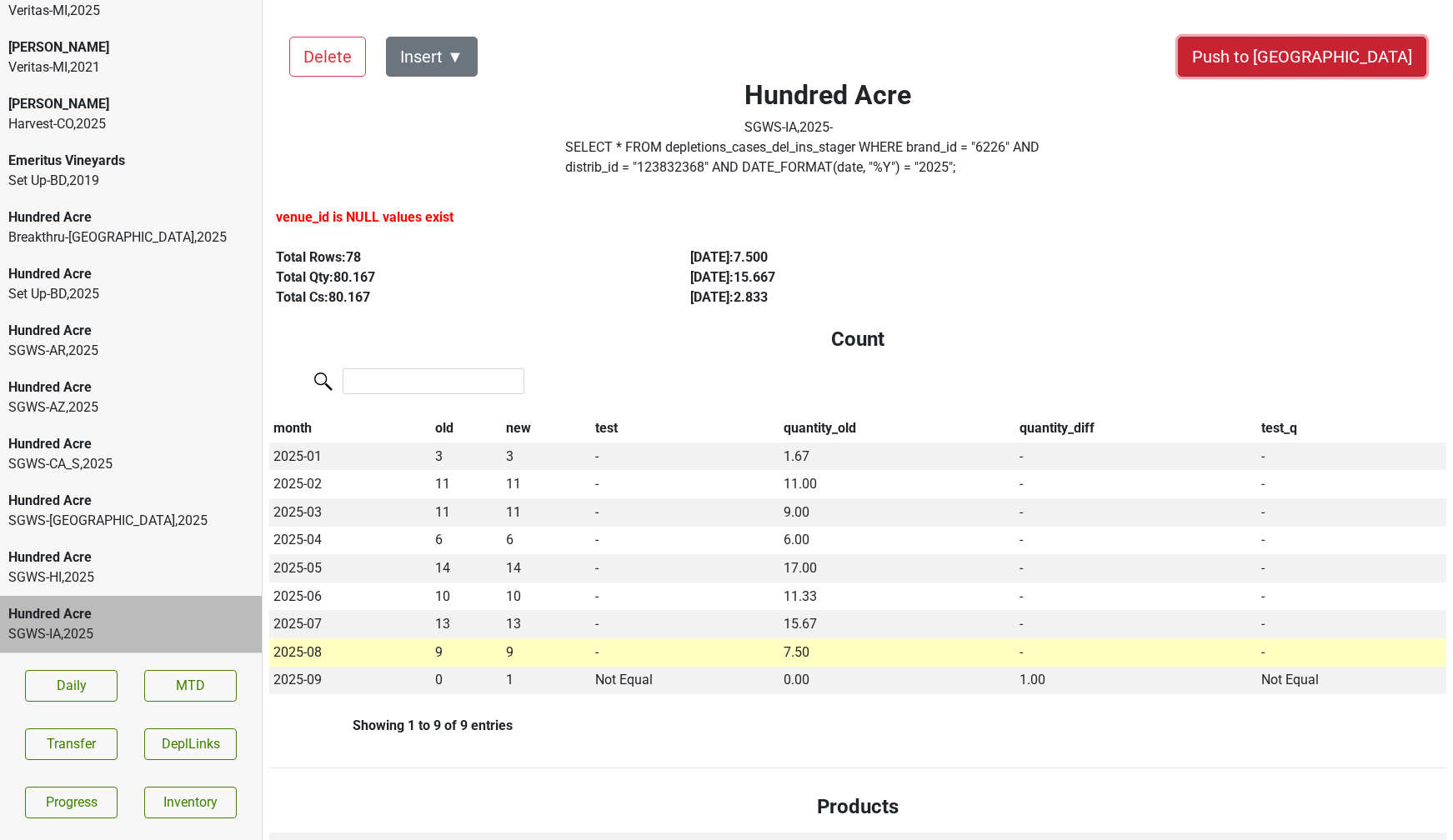
click at [1355, 50] on button "Push to [GEOGRAPHIC_DATA]" at bounding box center [1302, 57] width 248 height 40
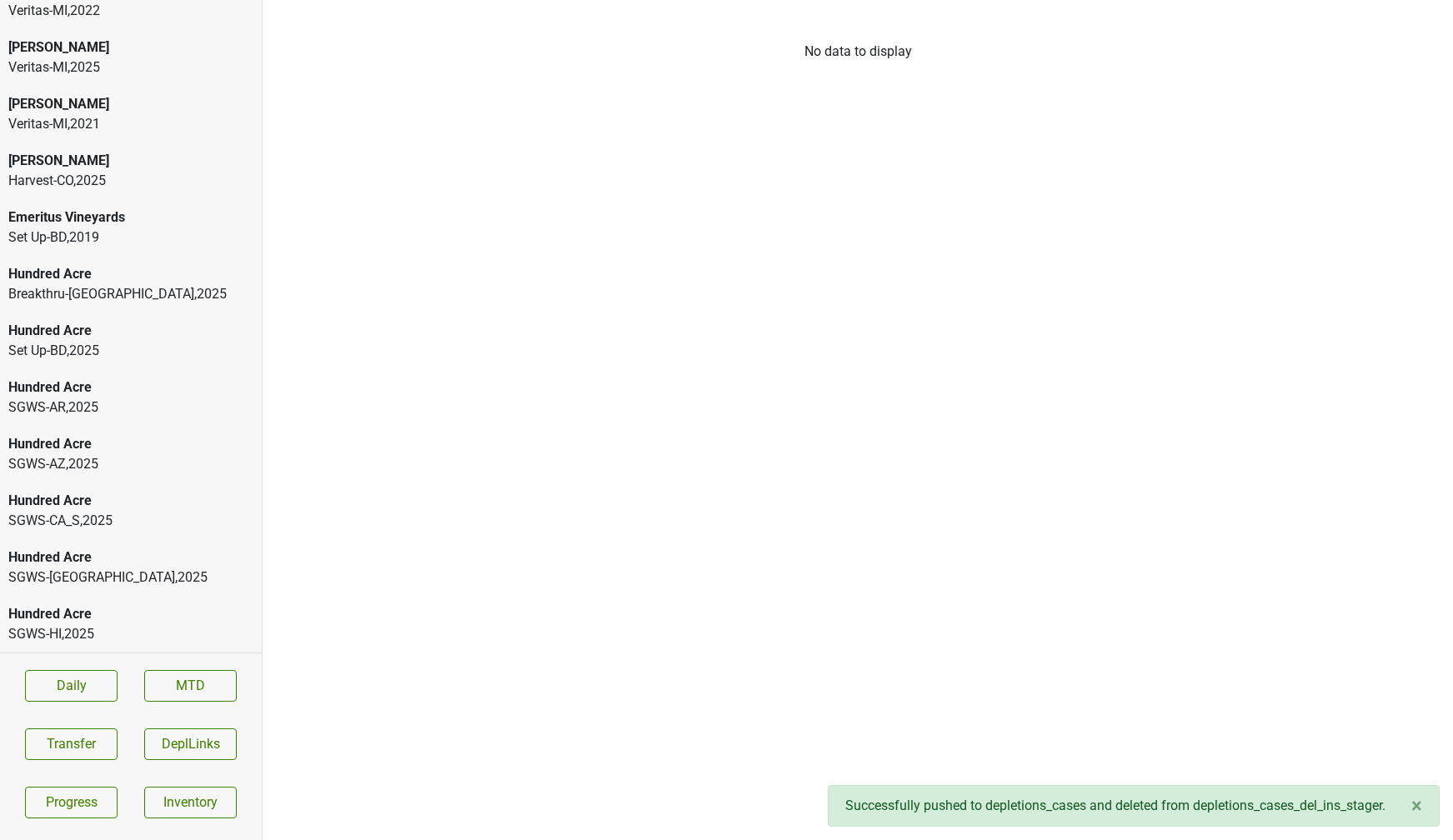
scroll to position [368, 0]
click at [50, 625] on div "SGWS-HI , 2025" at bounding box center [130, 635] width 245 height 20
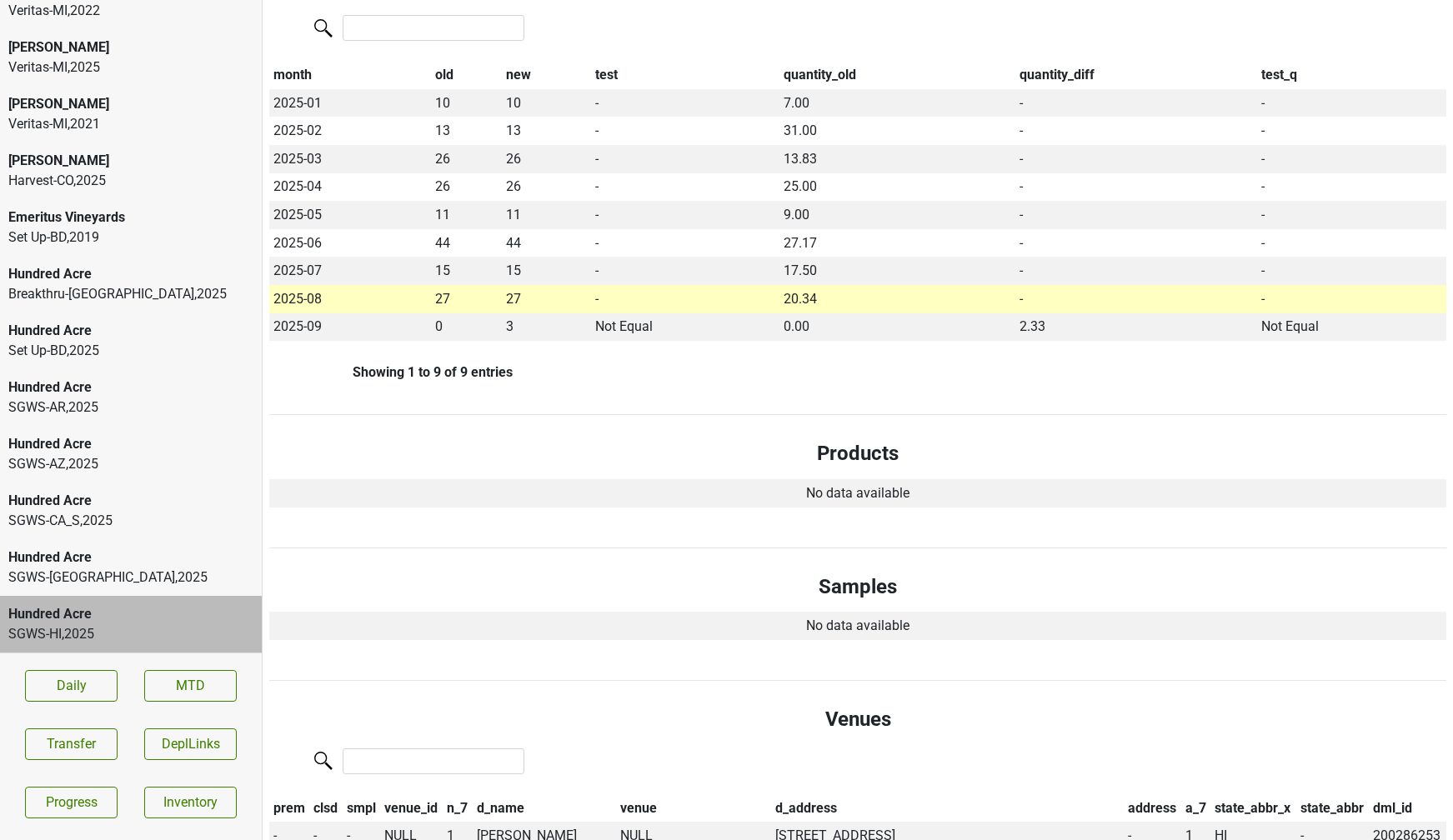
scroll to position [0, 0]
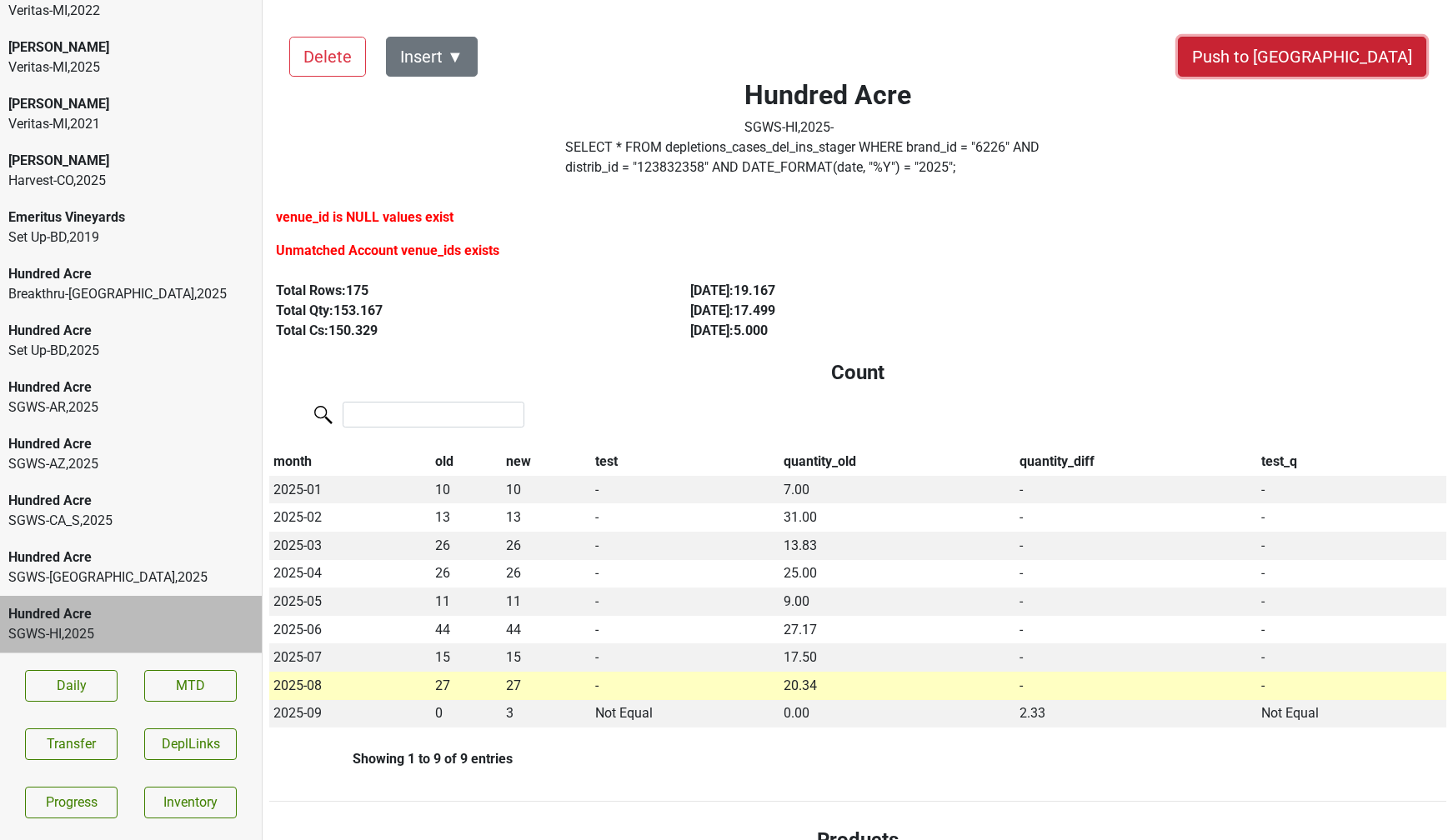
click at [1346, 47] on button "Push to [GEOGRAPHIC_DATA]" at bounding box center [1302, 57] width 248 height 40
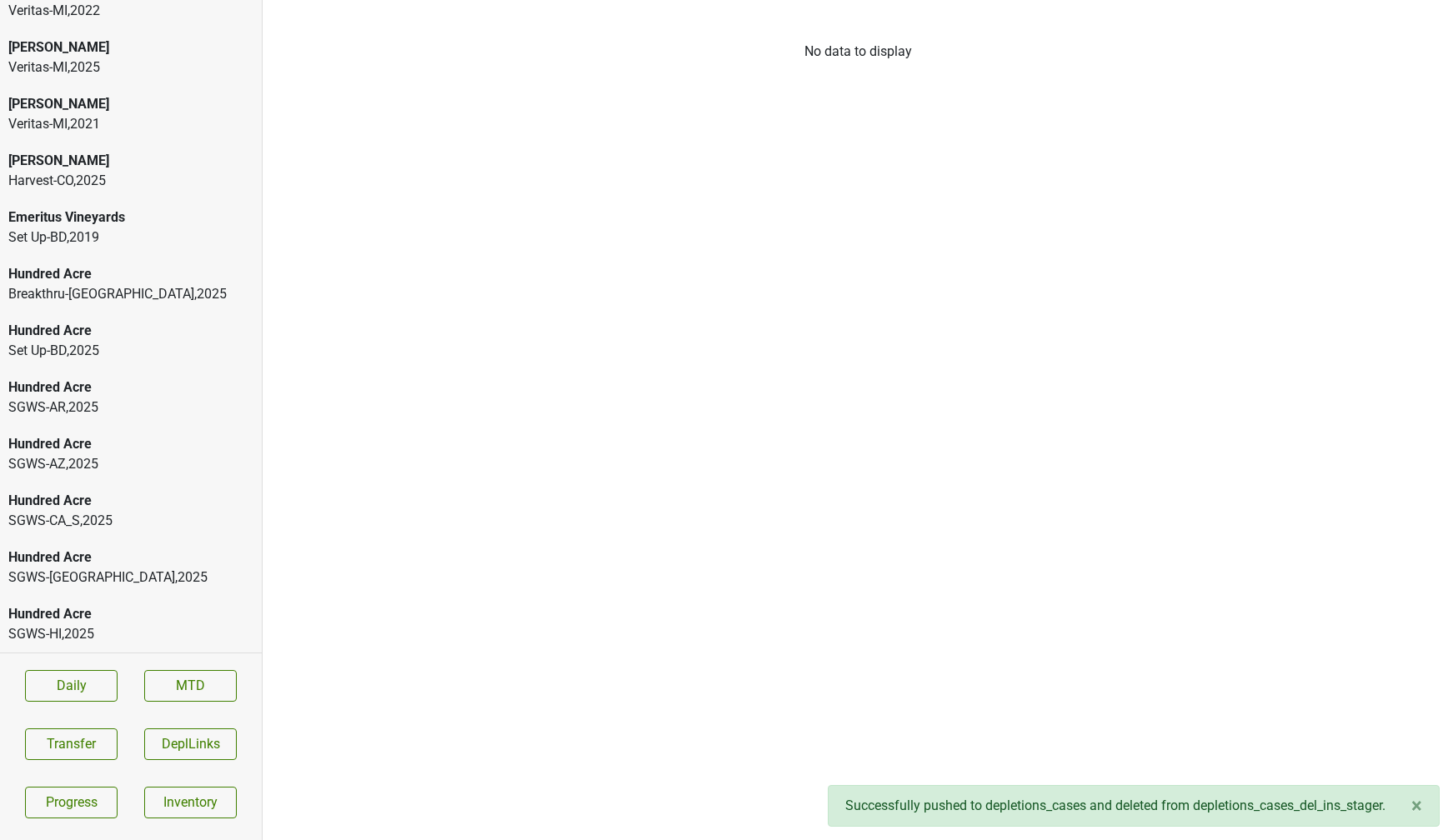
scroll to position [311, 0]
click at [111, 603] on div "Hundred Acre SGWS-[GEOGRAPHIC_DATA] , 2025" at bounding box center [130, 624] width 262 height 56
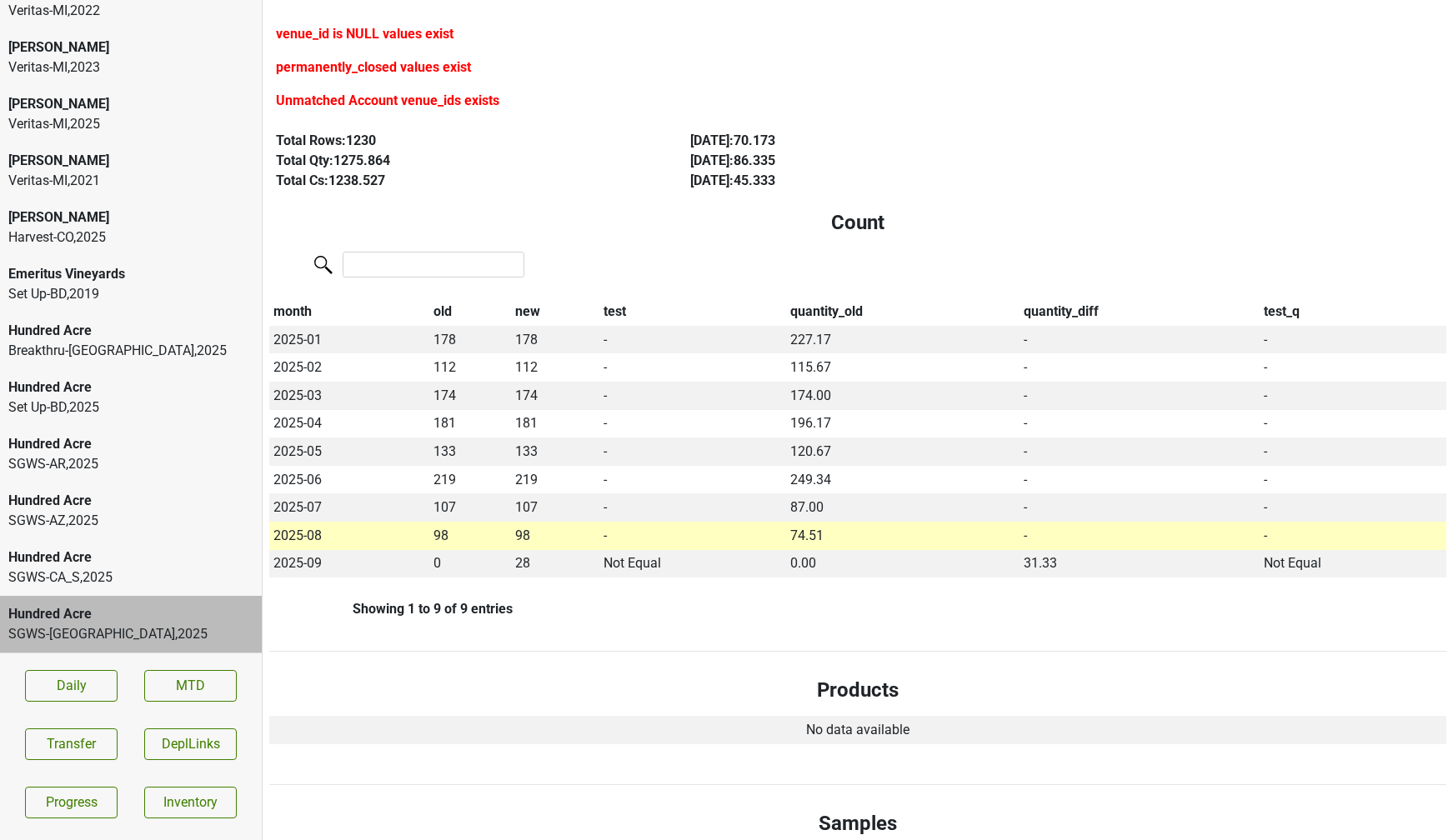
scroll to position [0, 0]
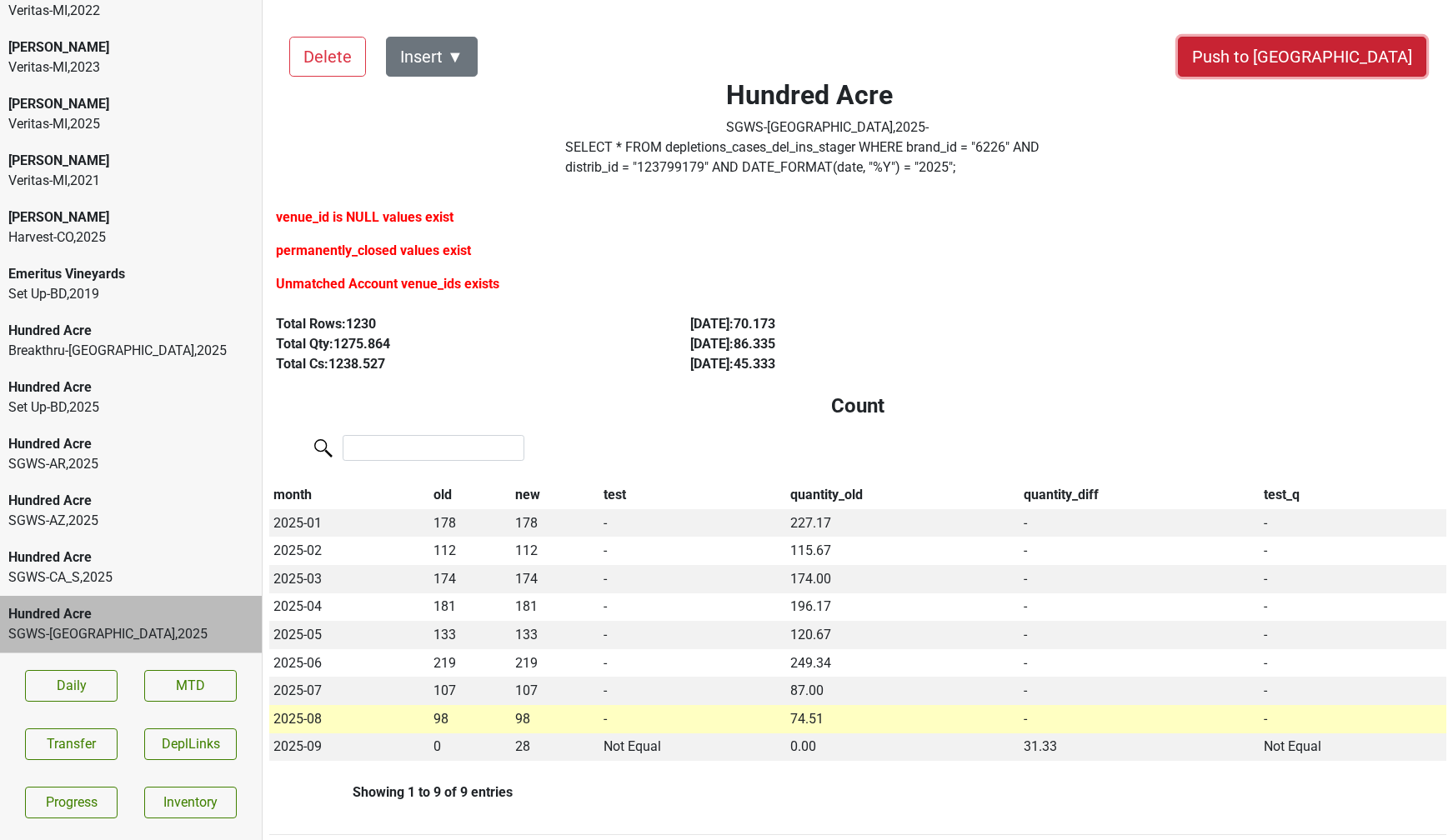
click at [1343, 52] on button "Push to [GEOGRAPHIC_DATA]" at bounding box center [1302, 57] width 248 height 40
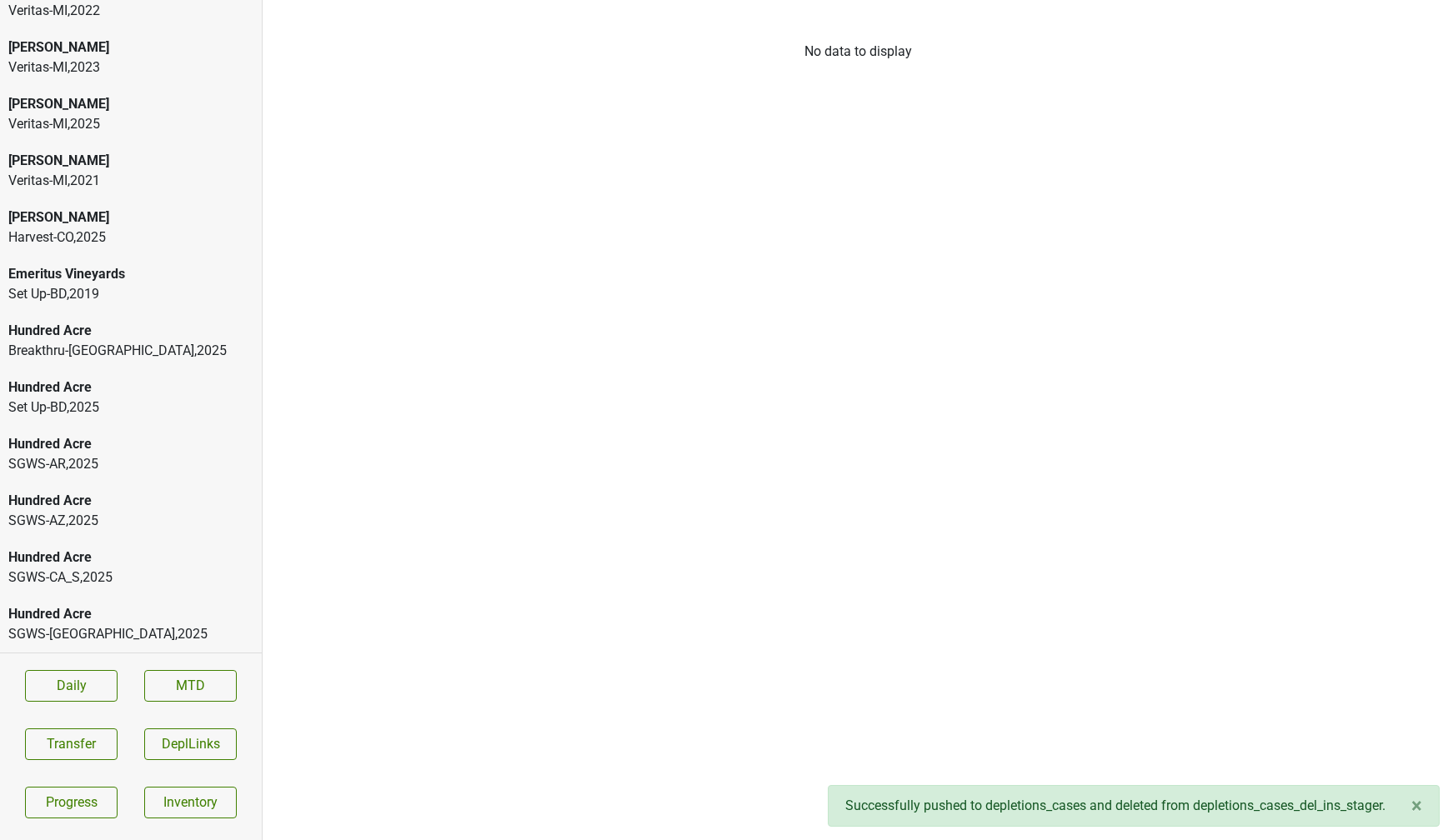
scroll to position [254, 0]
click at [69, 609] on div "Hundred Acre" at bounding box center [130, 614] width 245 height 20
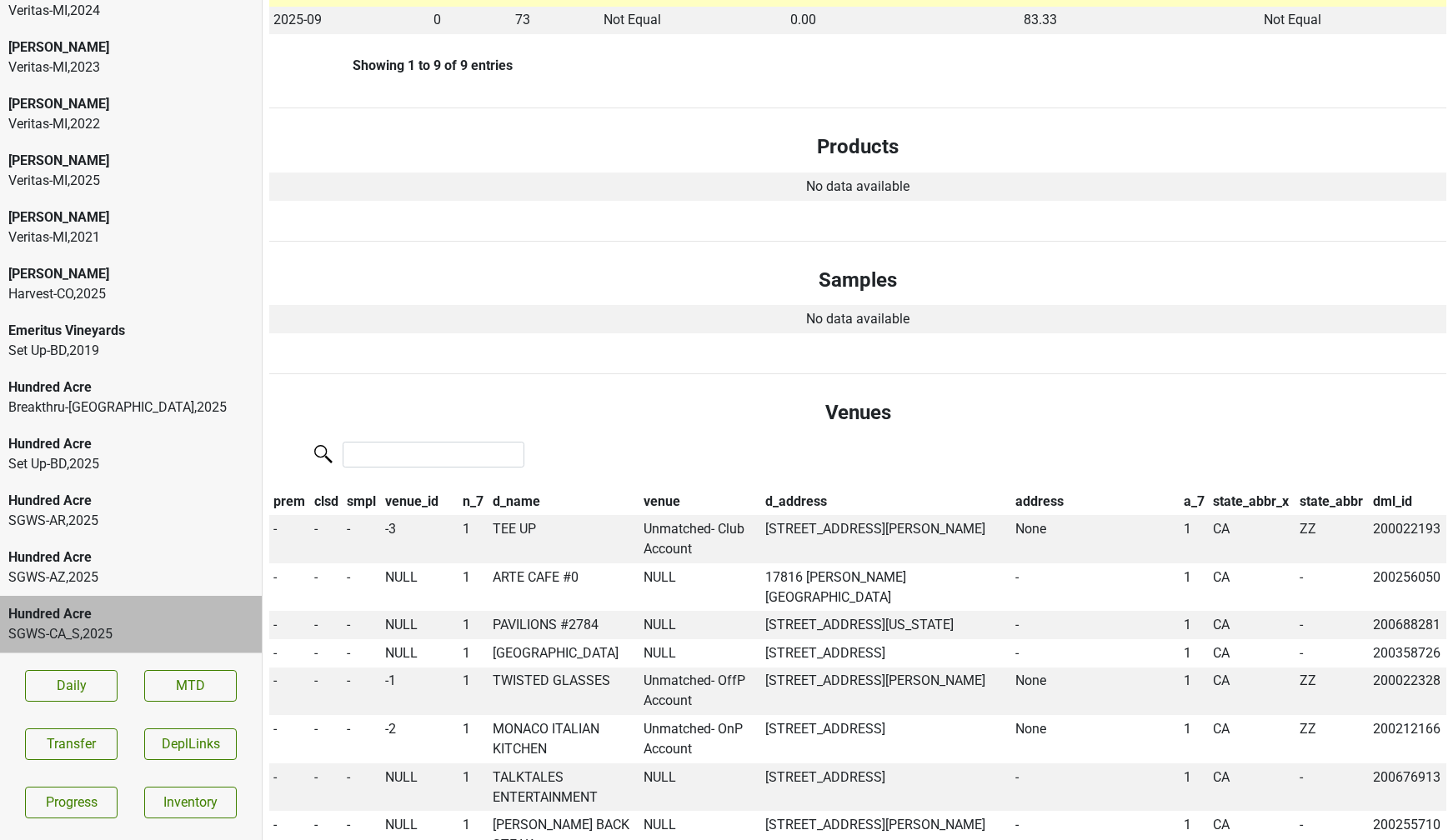
scroll to position [776, 0]
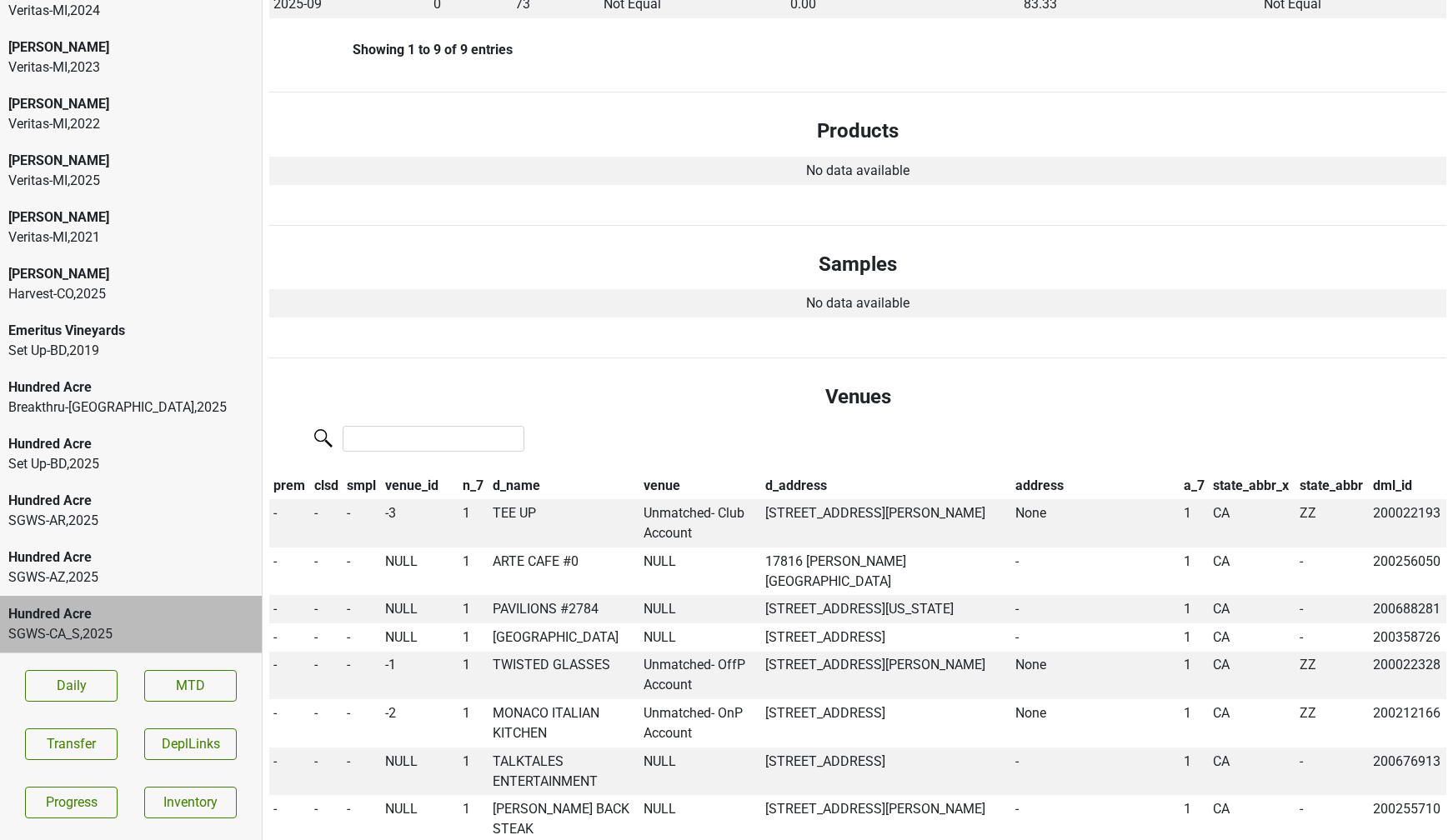
click at [652, 490] on th "venue" at bounding box center [701, 486] width 122 height 29
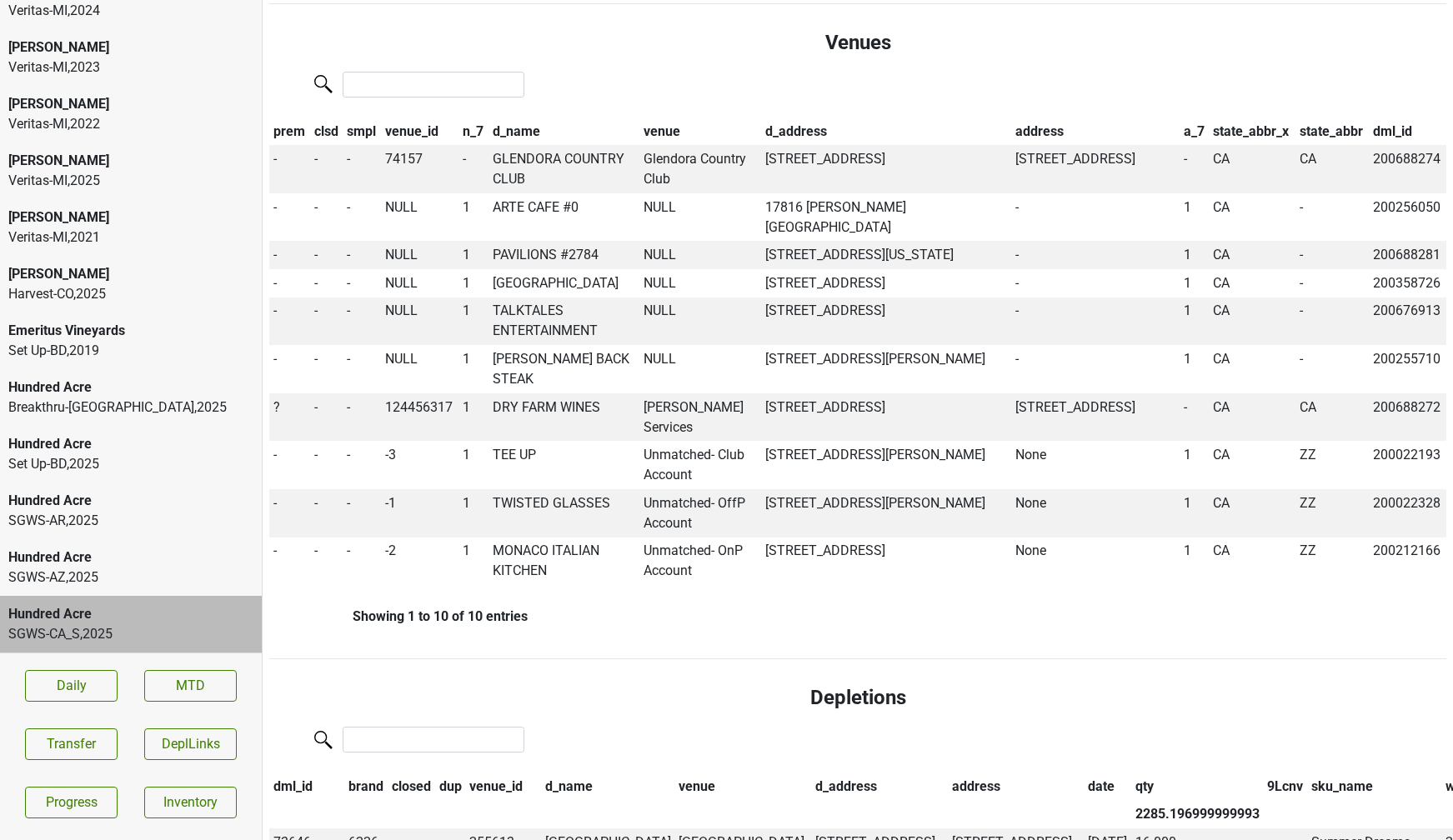
scroll to position [1132, 0]
click at [573, 440] on td "DRY FARM WINES" at bounding box center [564, 416] width 152 height 48
click at [274, 413] on span "?" at bounding box center [277, 405] width 7 height 16
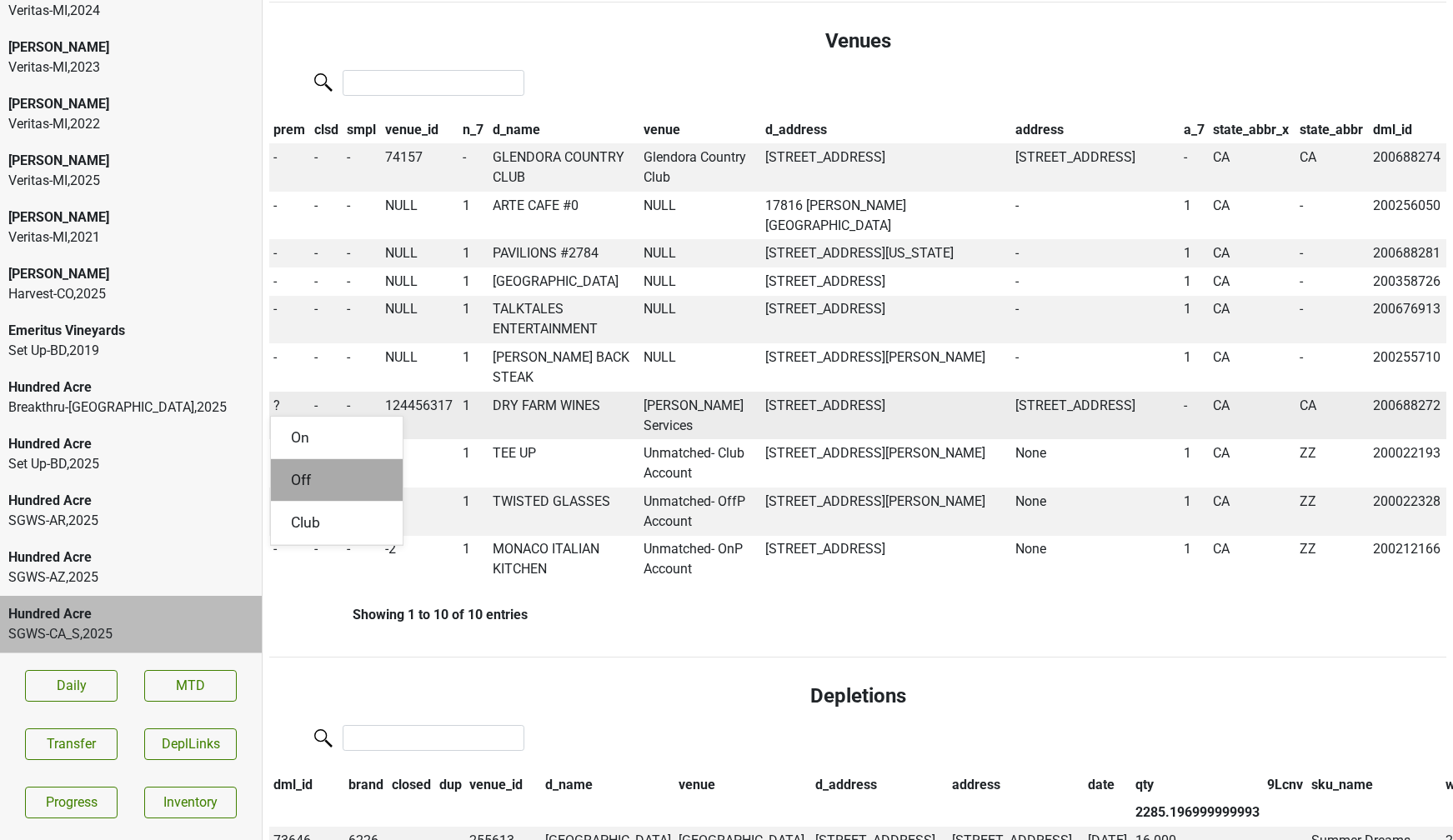
click at [309, 502] on div "Off" at bounding box center [337, 481] width 132 height 43
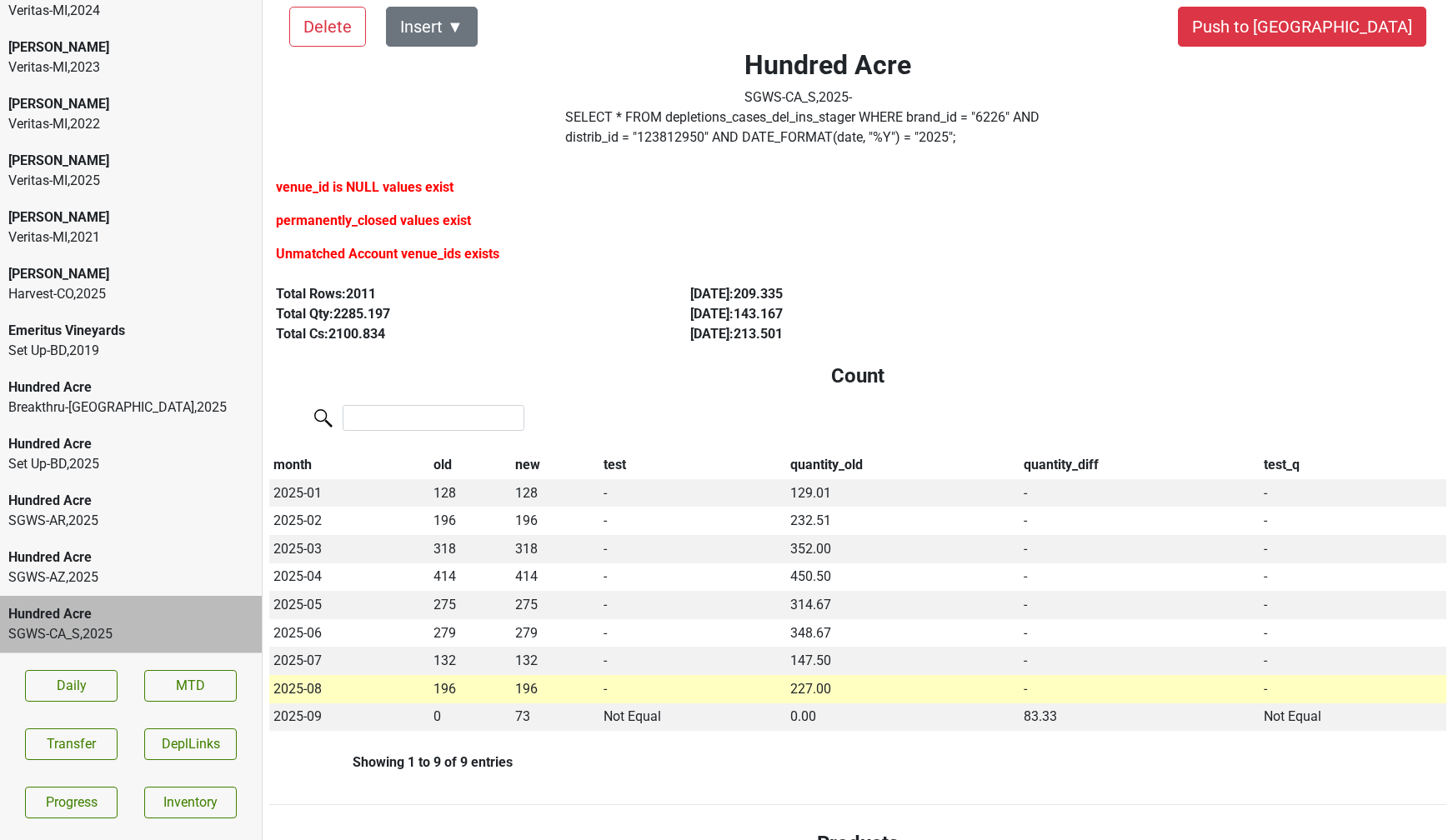
scroll to position [0, 0]
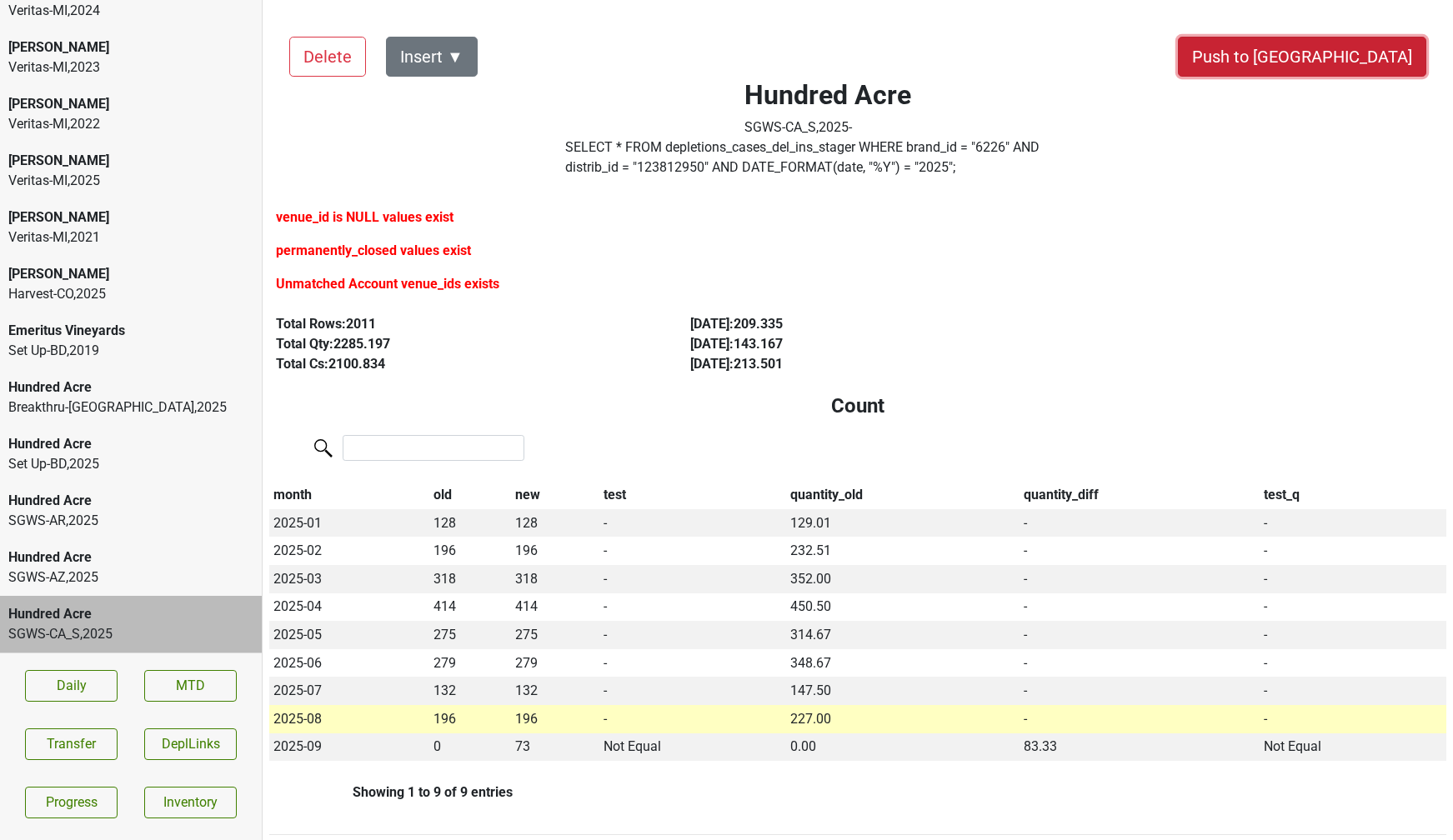
click at [1345, 56] on button "Push to [GEOGRAPHIC_DATA]" at bounding box center [1302, 57] width 248 height 40
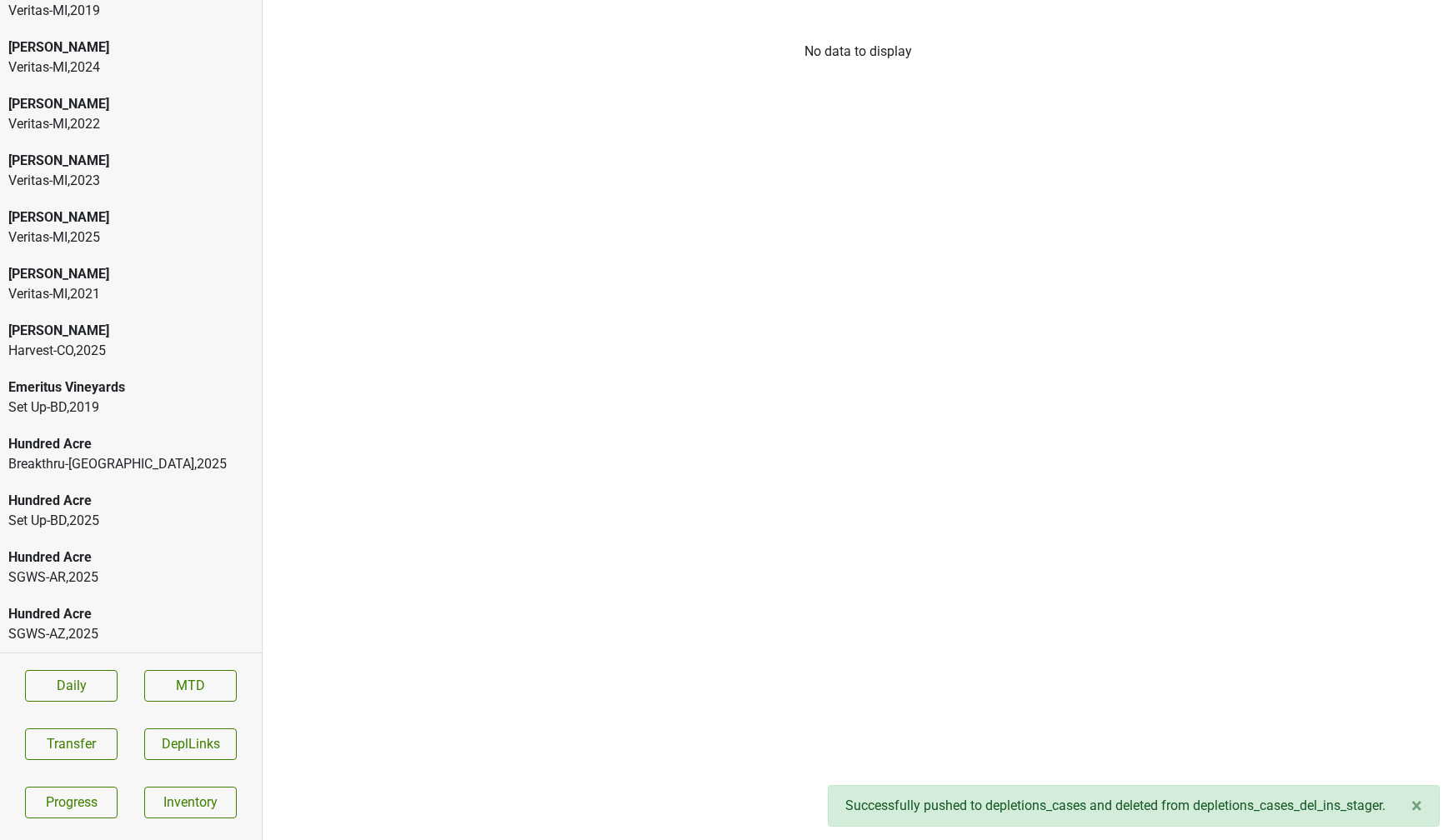
scroll to position [198, 0]
click at [103, 611] on div "Hundred Acre" at bounding box center [130, 614] width 245 height 20
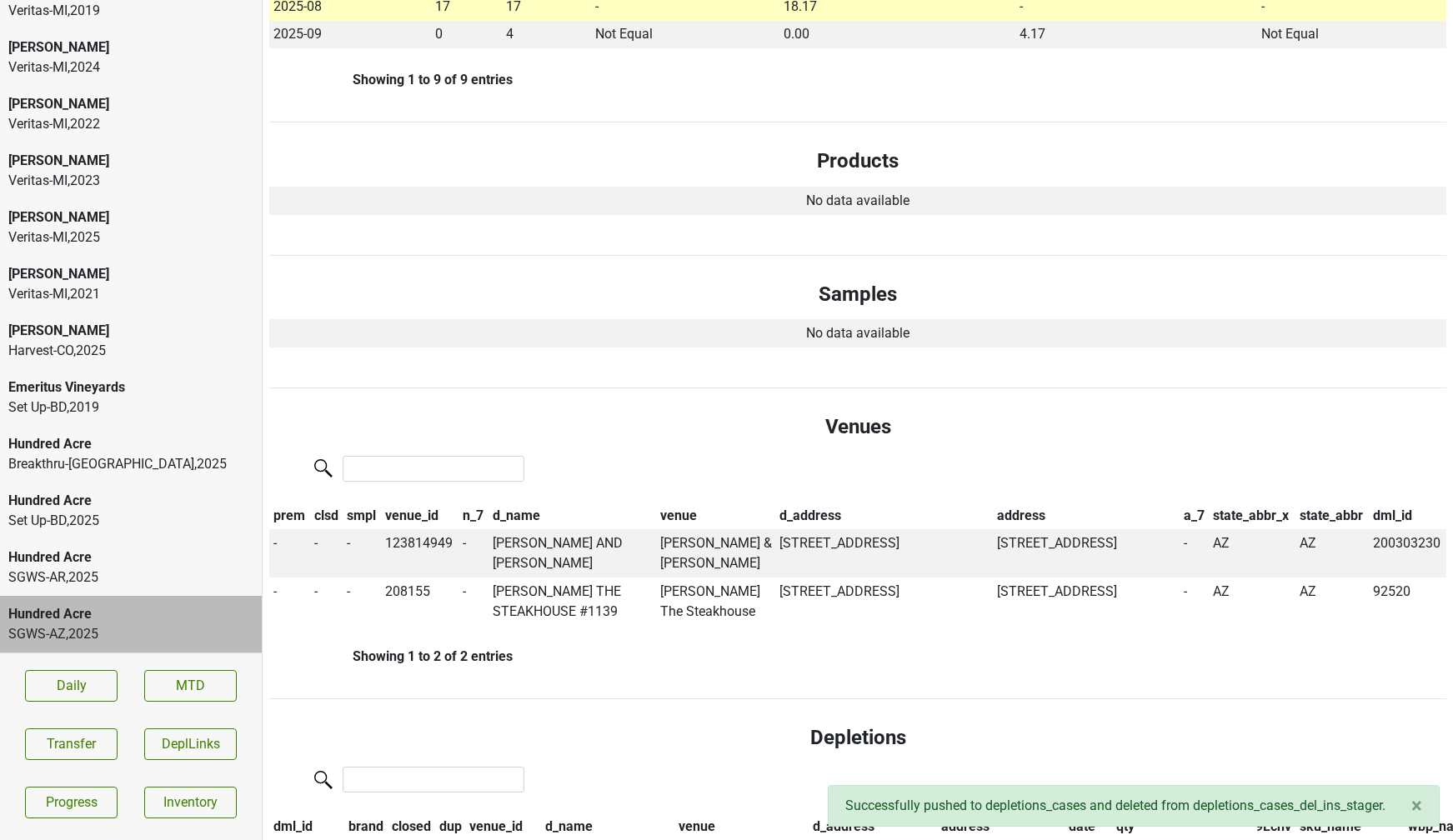
scroll to position [0, 0]
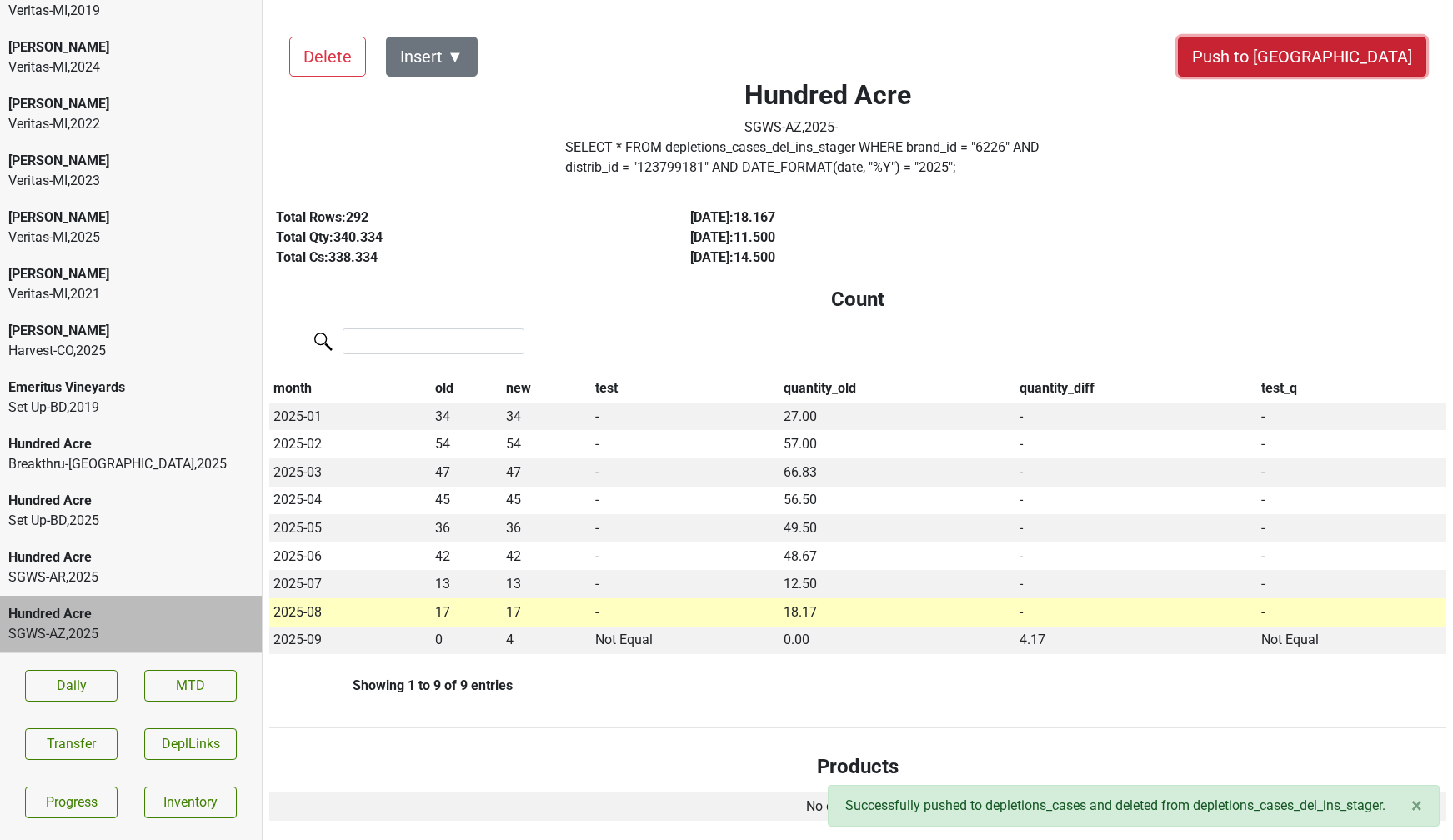
click at [1340, 66] on button "Push to [GEOGRAPHIC_DATA]" at bounding box center [1302, 57] width 248 height 40
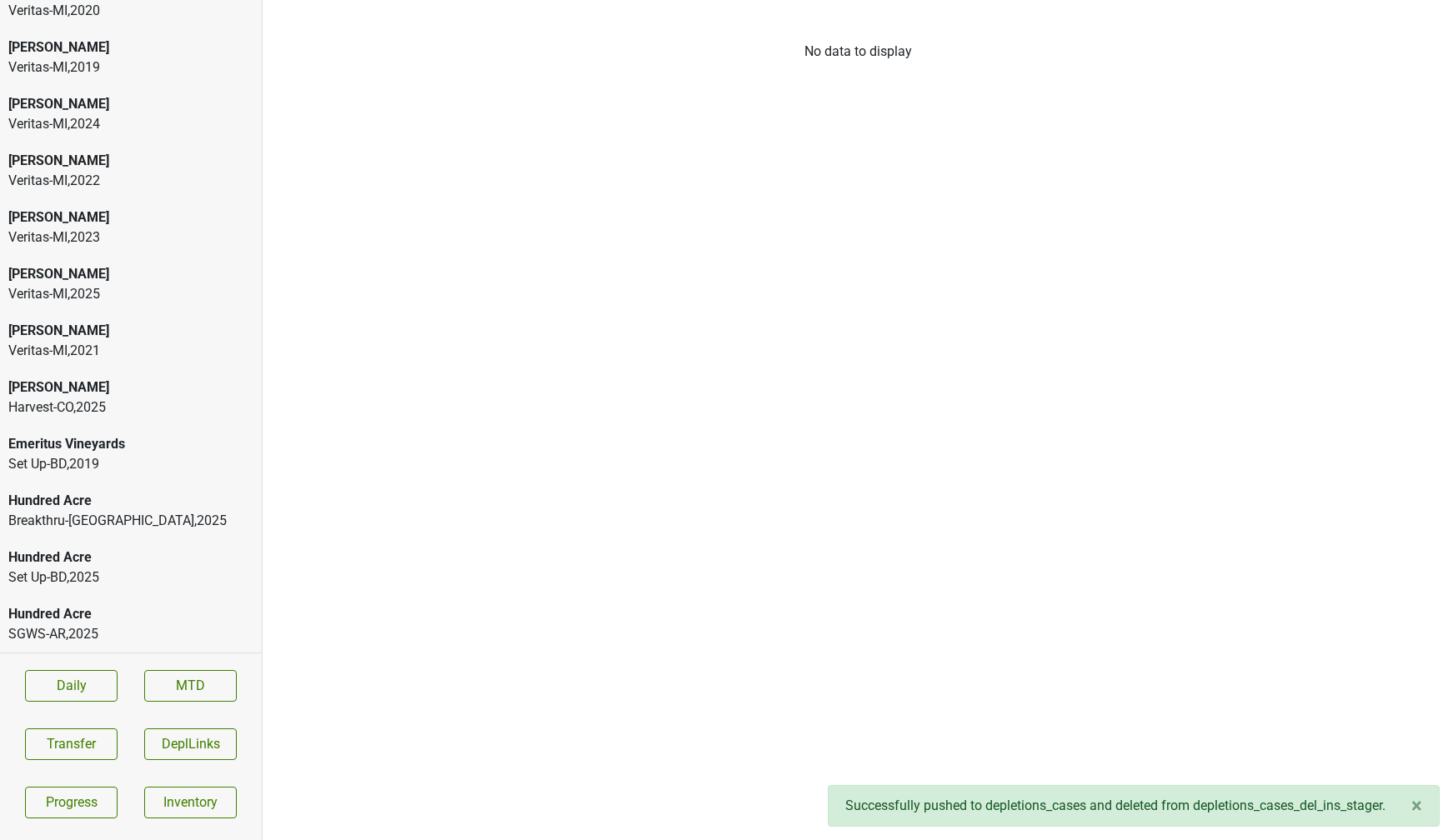
scroll to position [141, 0]
click at [154, 612] on div "Hundred Acre" at bounding box center [130, 614] width 245 height 20
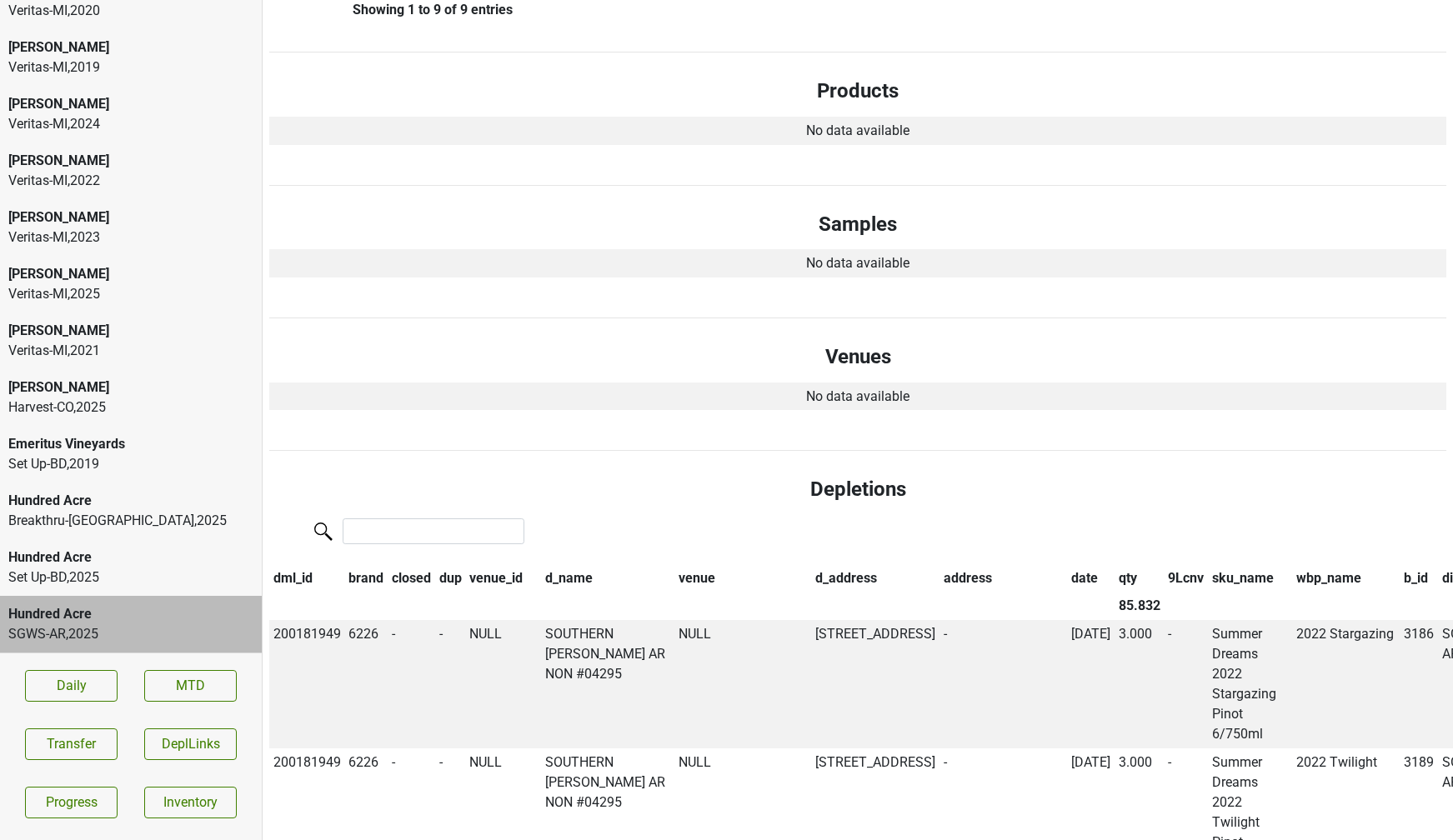
scroll to position [0, 0]
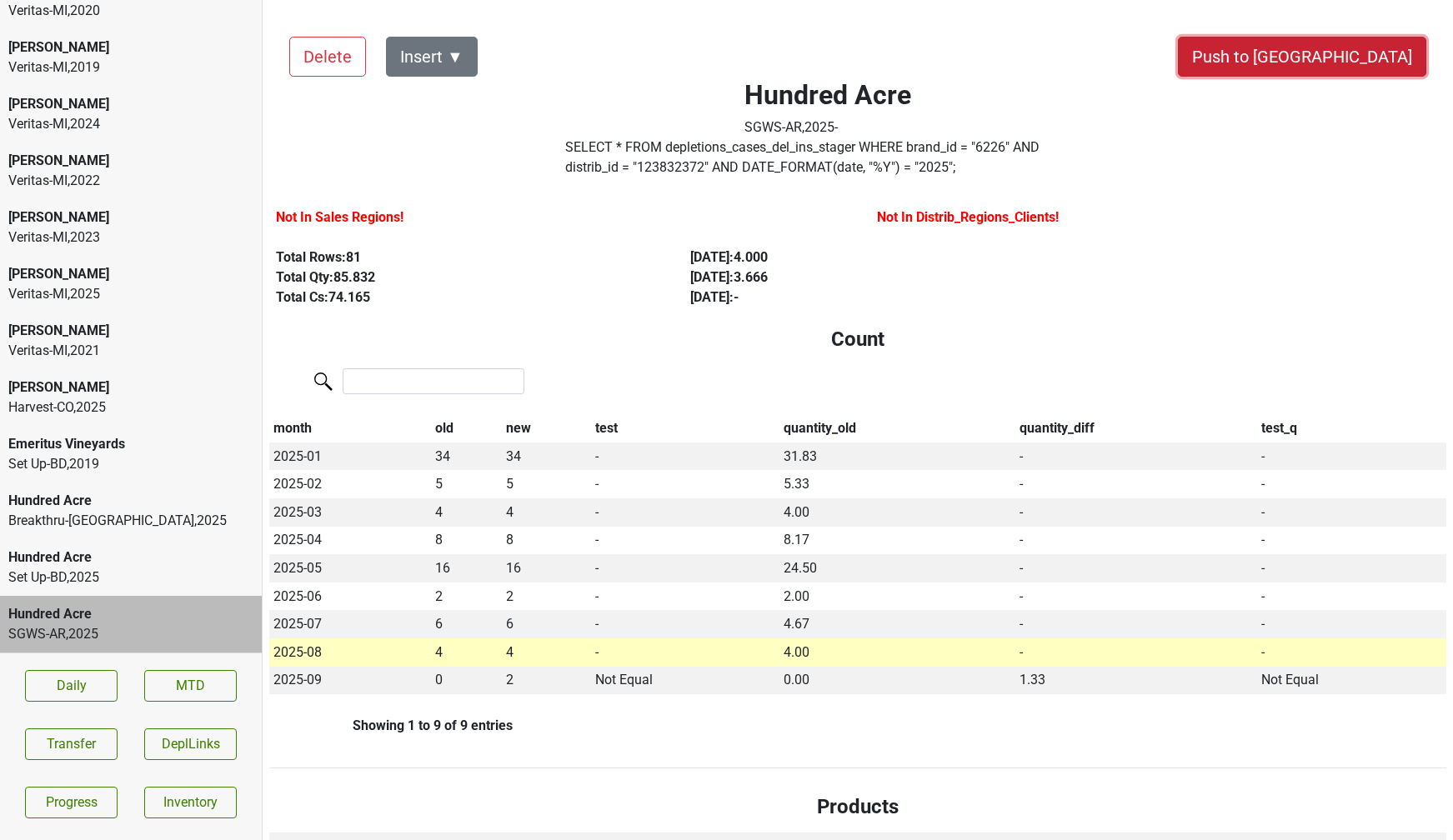
click at [1327, 53] on button "Push to [GEOGRAPHIC_DATA]" at bounding box center [1302, 57] width 248 height 40
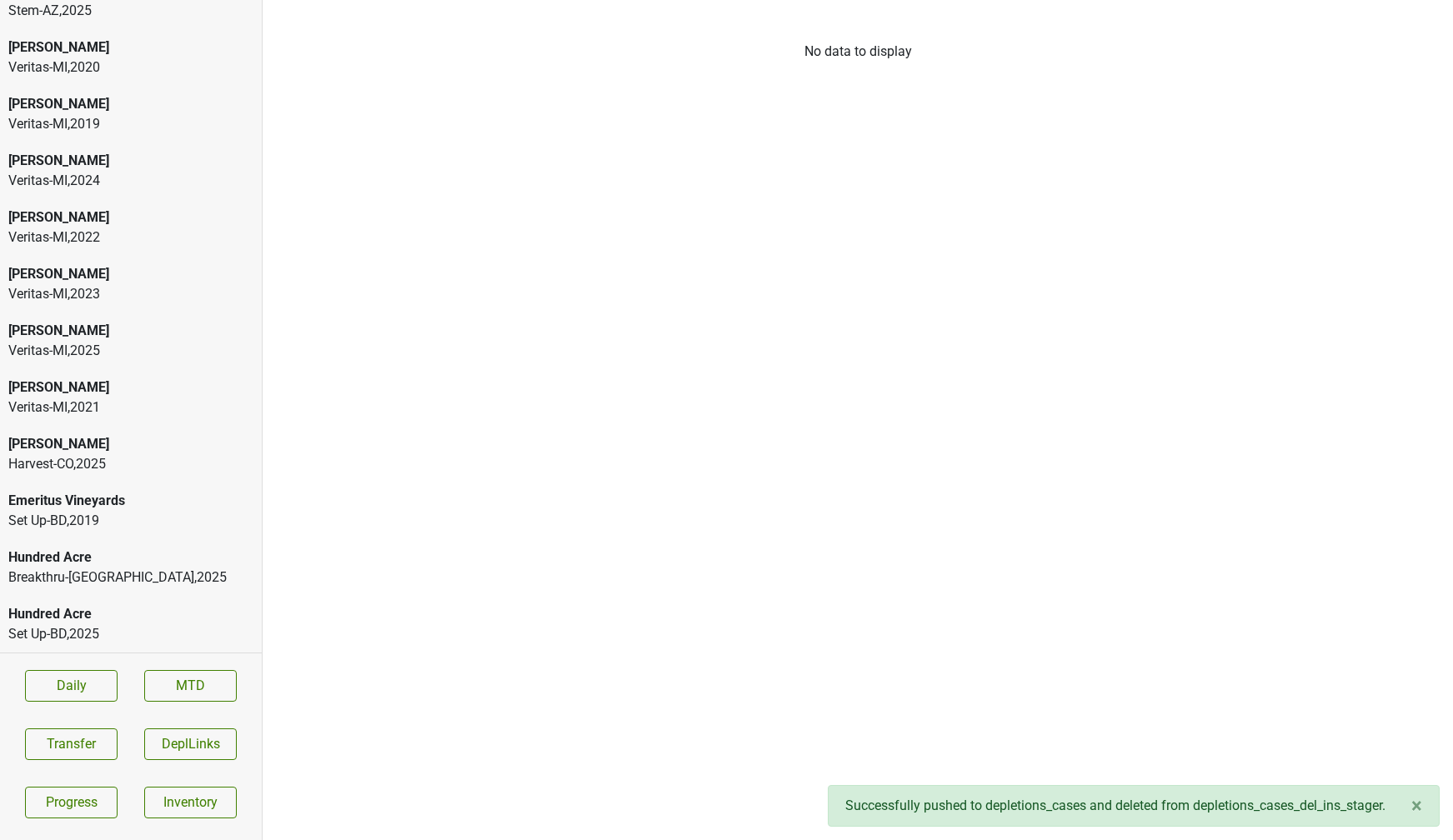
scroll to position [84, 0]
click at [88, 632] on div "Set Up-BD , 2025" at bounding box center [130, 635] width 245 height 20
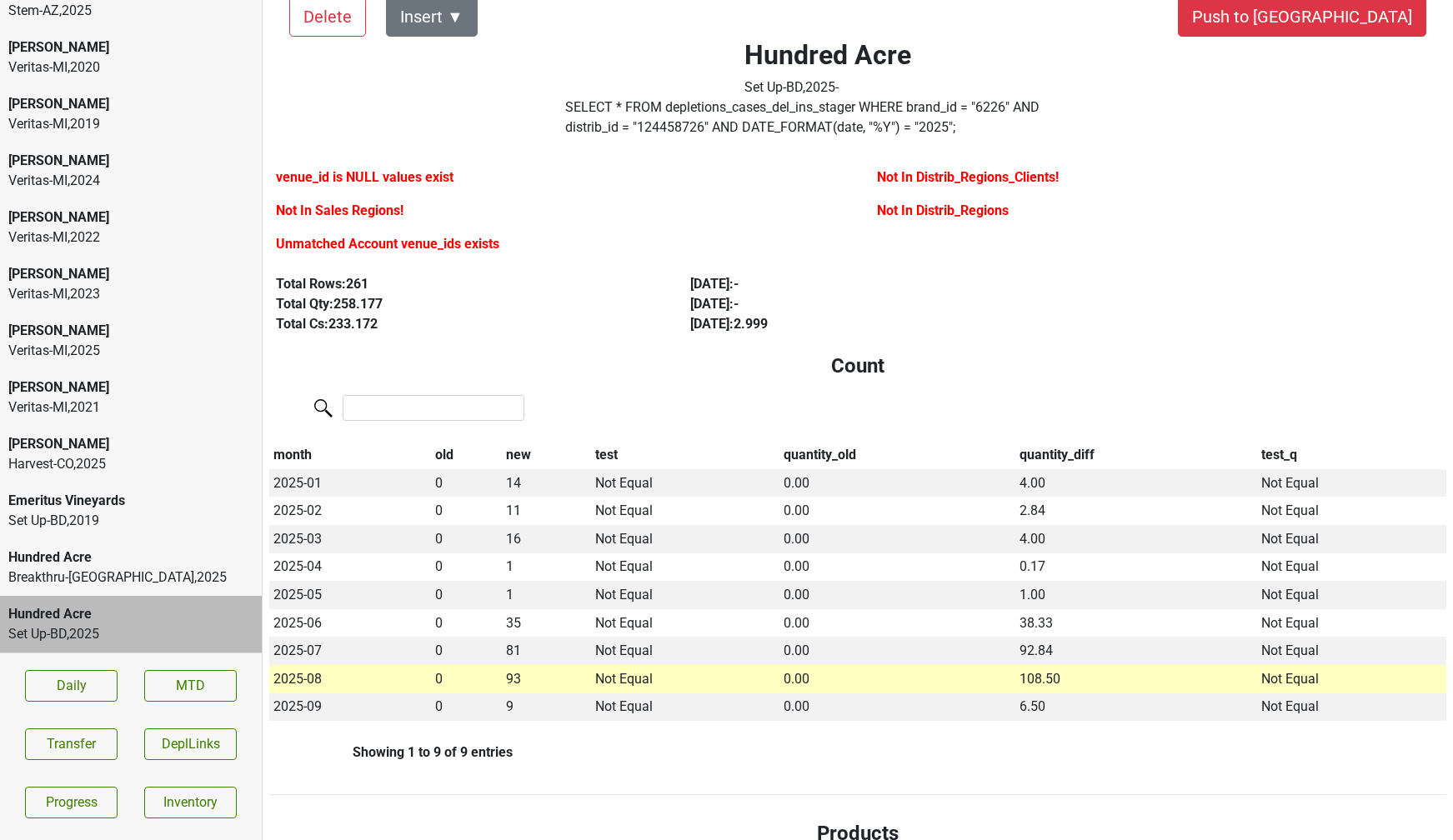
scroll to position [0, 0]
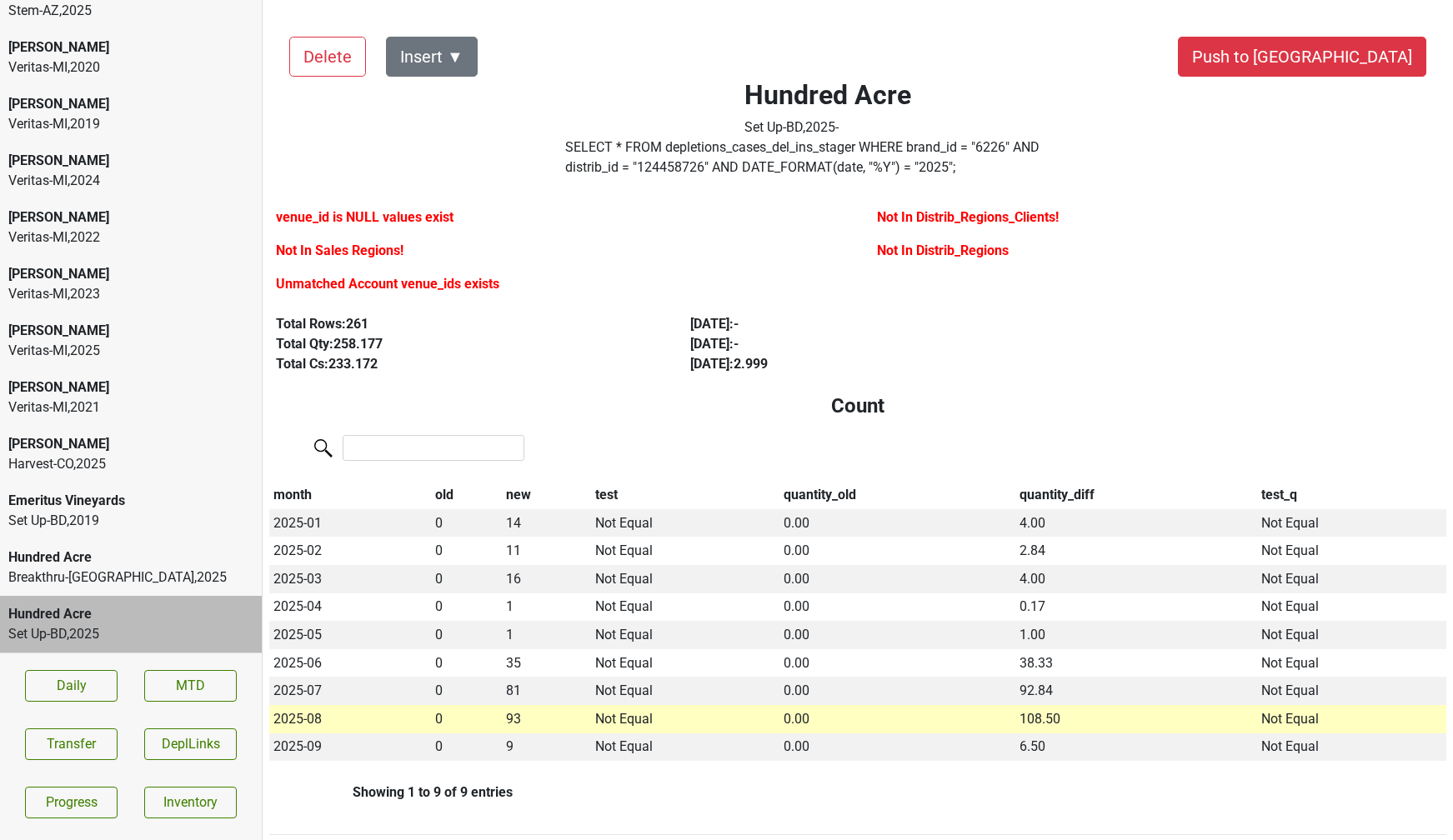
click at [50, 566] on div "Hundred Acre" at bounding box center [130, 558] width 245 height 20
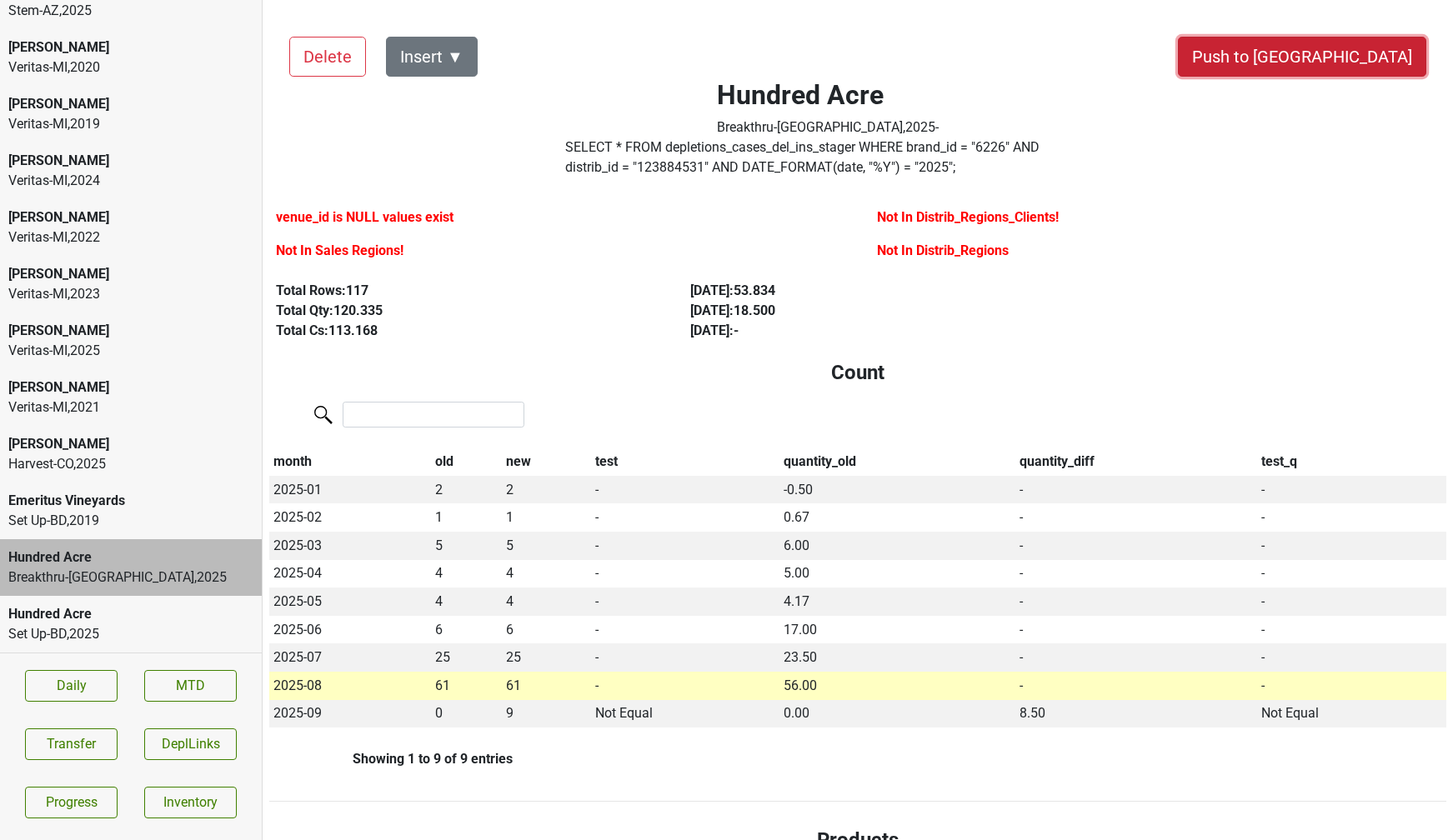
click at [1368, 55] on button "Push to [GEOGRAPHIC_DATA]" at bounding box center [1302, 57] width 248 height 40
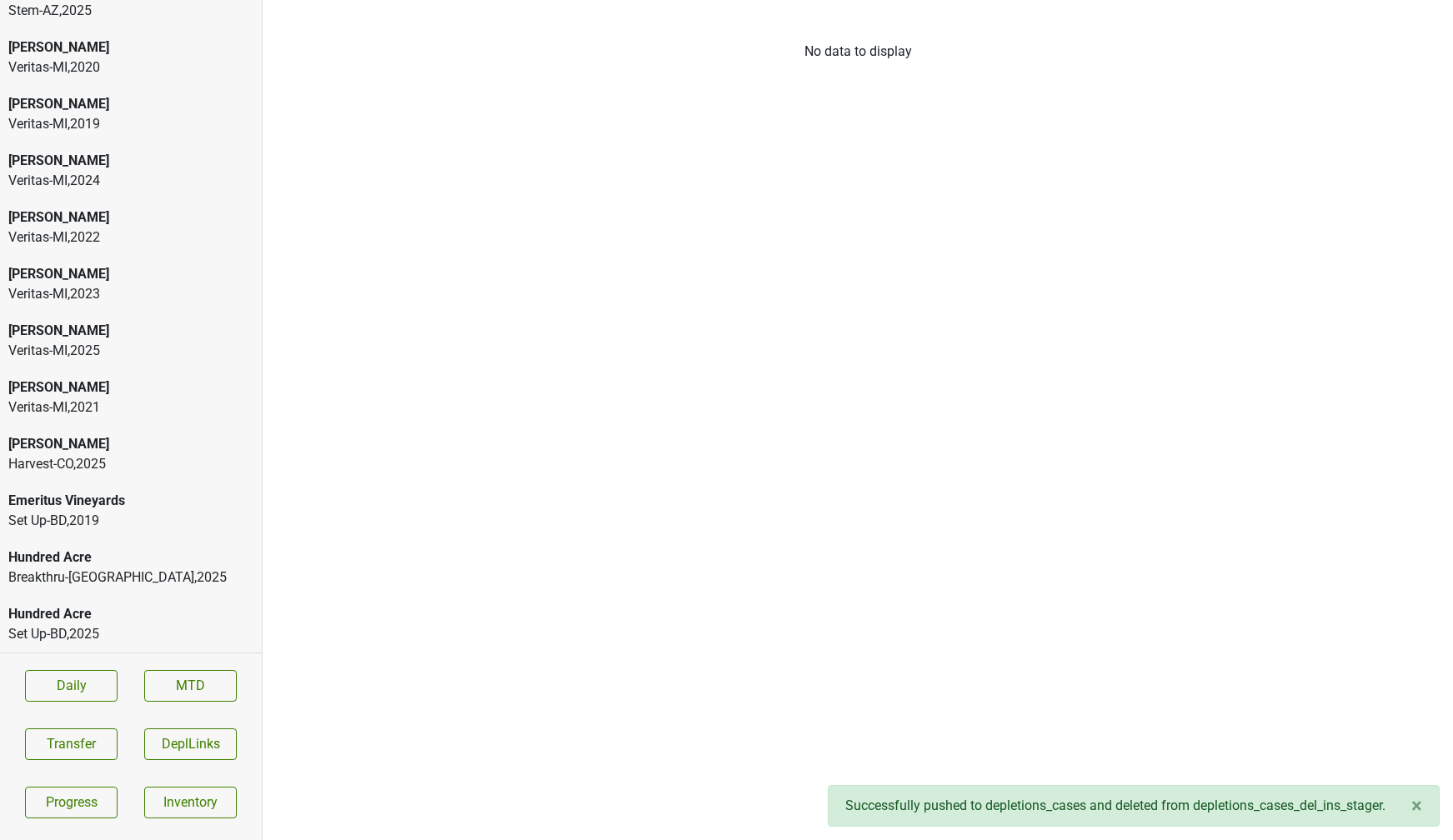
scroll to position [28, 0]
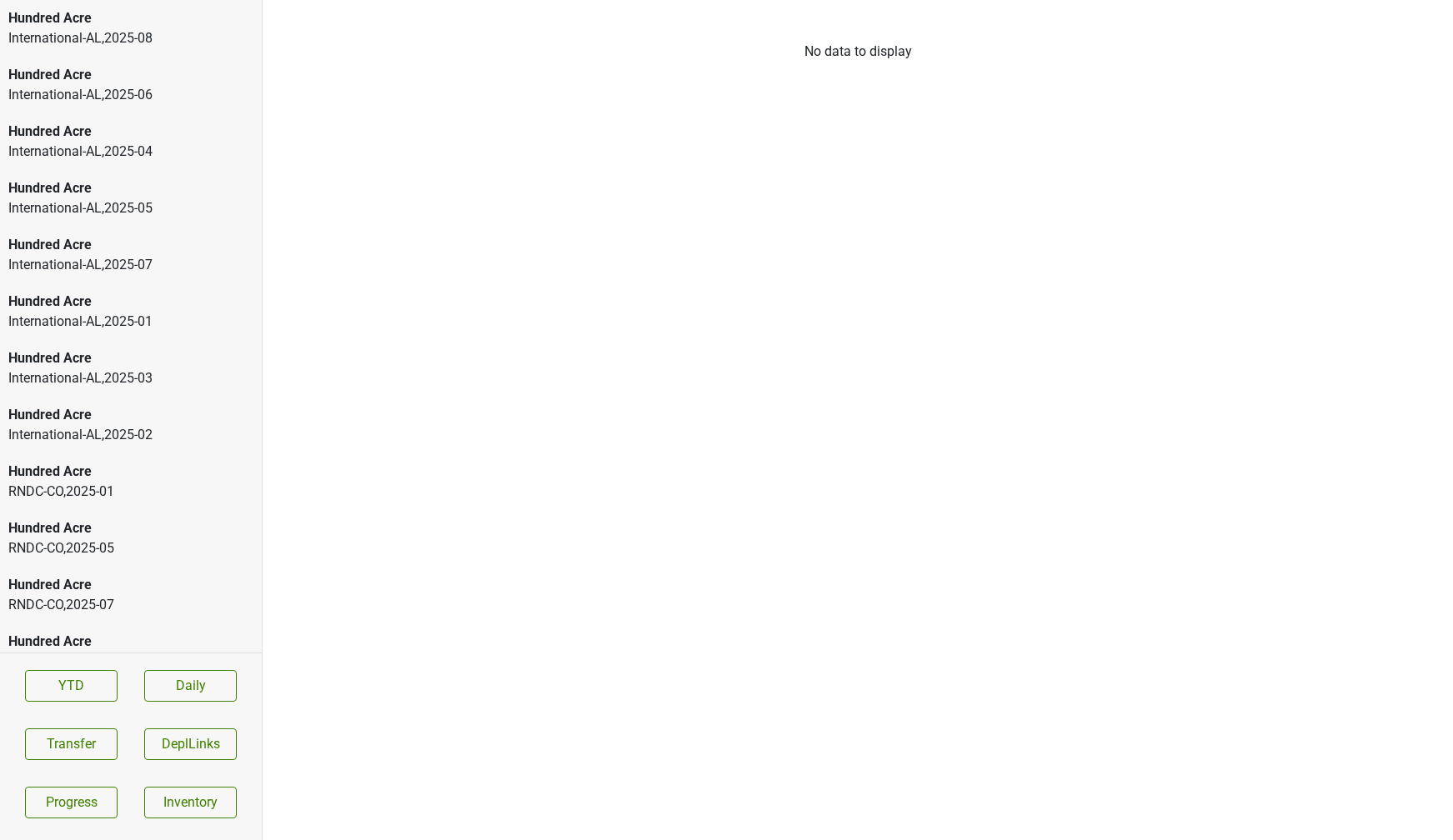
click at [181, 85] on div "International-AL , 2025 - 06" at bounding box center [130, 95] width 245 height 20
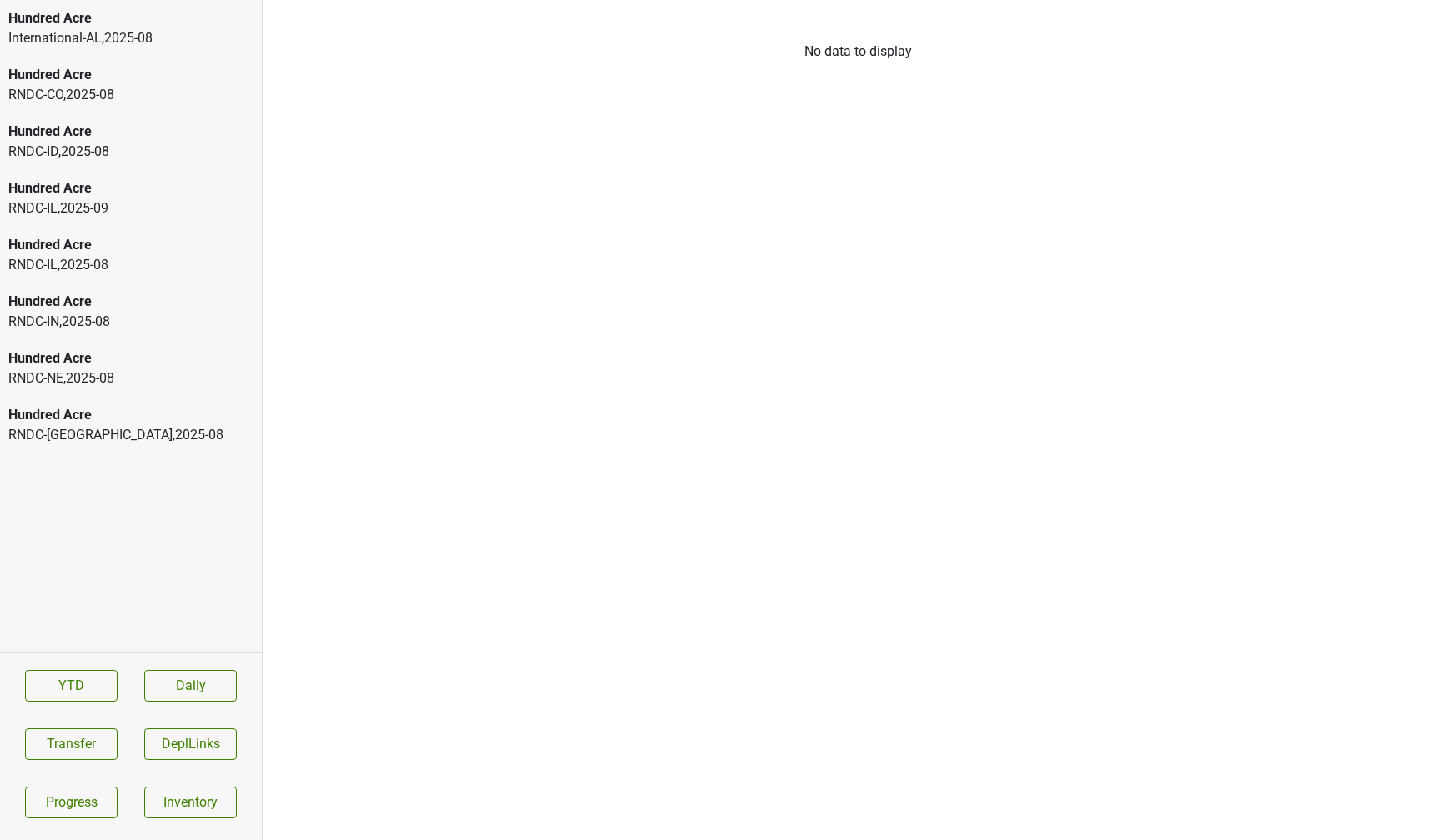
click at [128, 427] on div "RNDC-TX , 2025 - 08" at bounding box center [130, 435] width 245 height 20
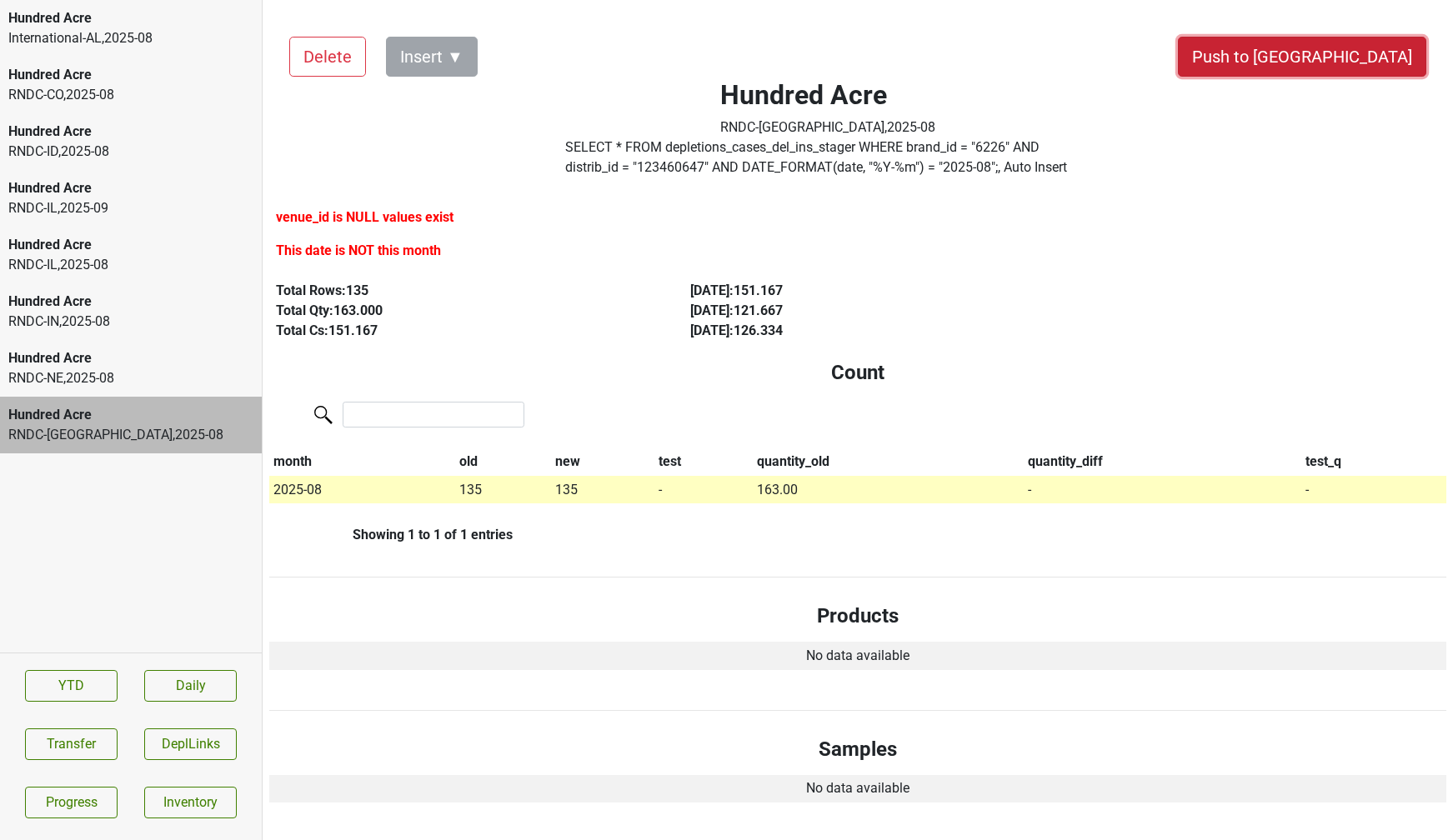
drag, startPoint x: 1349, startPoint y: 63, endPoint x: 855, endPoint y: 487, distance: 651.0
click at [1341, 48] on button "Push to [GEOGRAPHIC_DATA]" at bounding box center [1302, 57] width 248 height 40
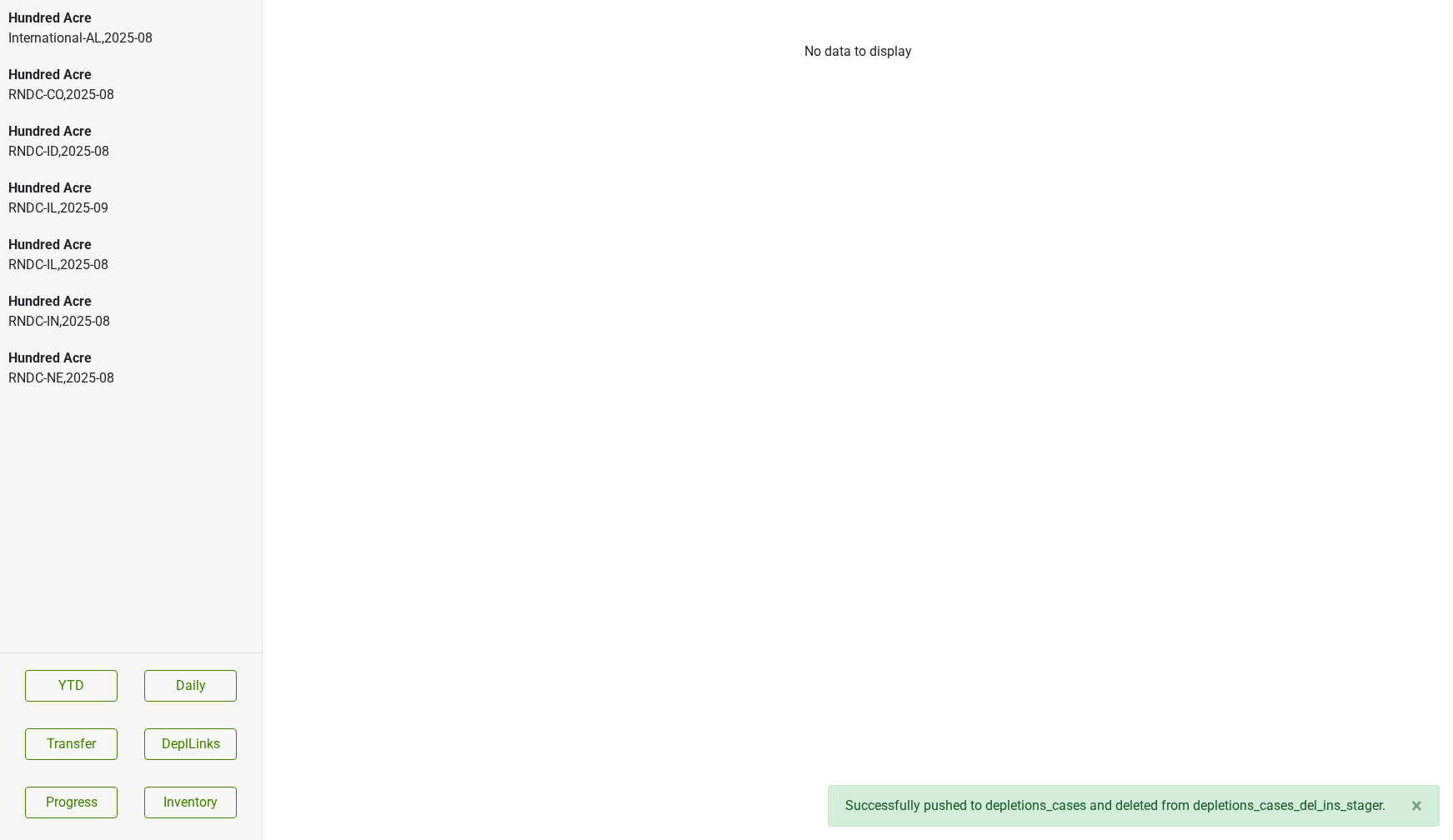
click at [99, 390] on div "Hundred Acre RNDC-NE , 2025 - 08" at bounding box center [130, 368] width 262 height 56
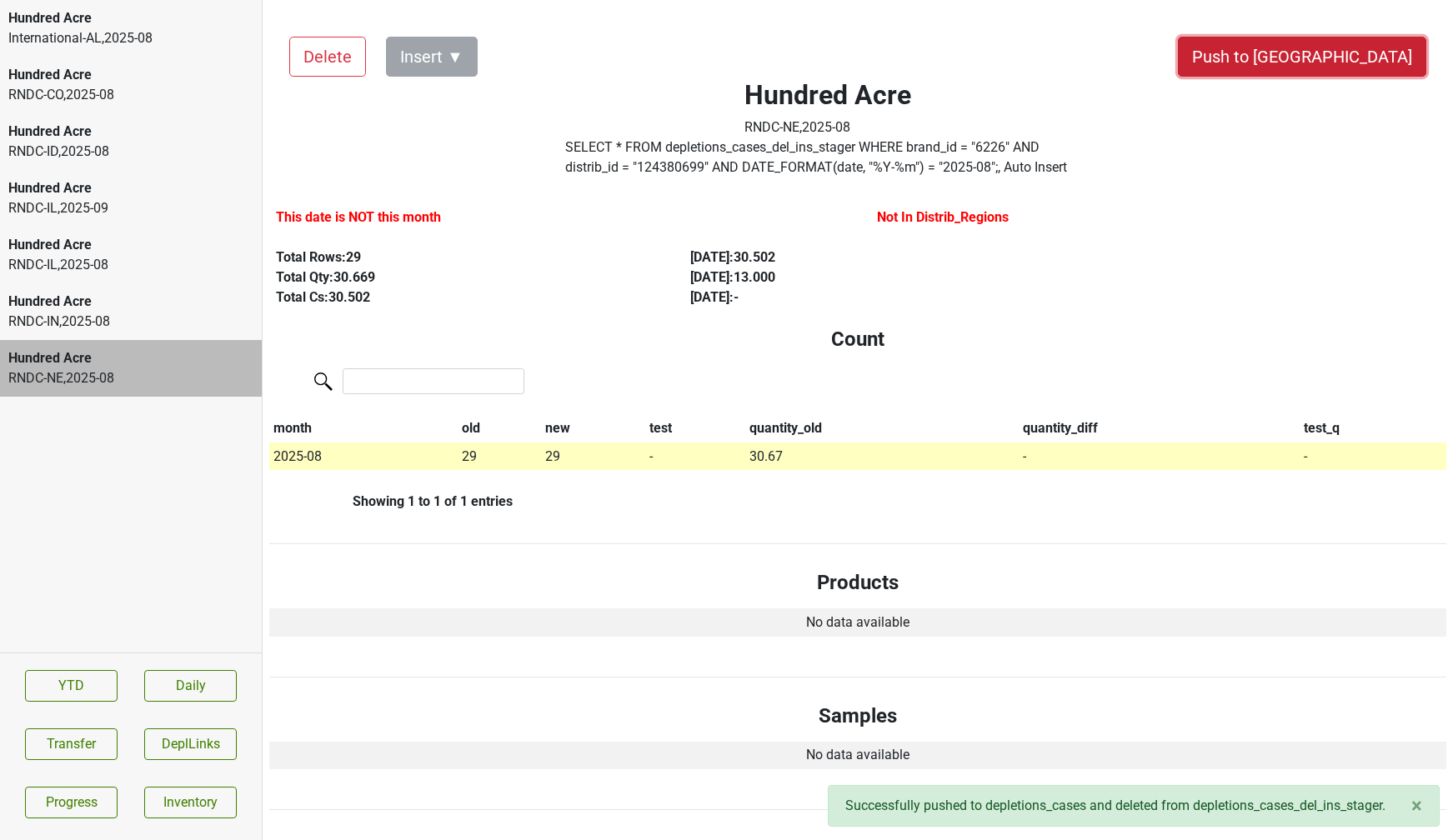
click at [1340, 63] on button "Push to [GEOGRAPHIC_DATA]" at bounding box center [1302, 57] width 248 height 40
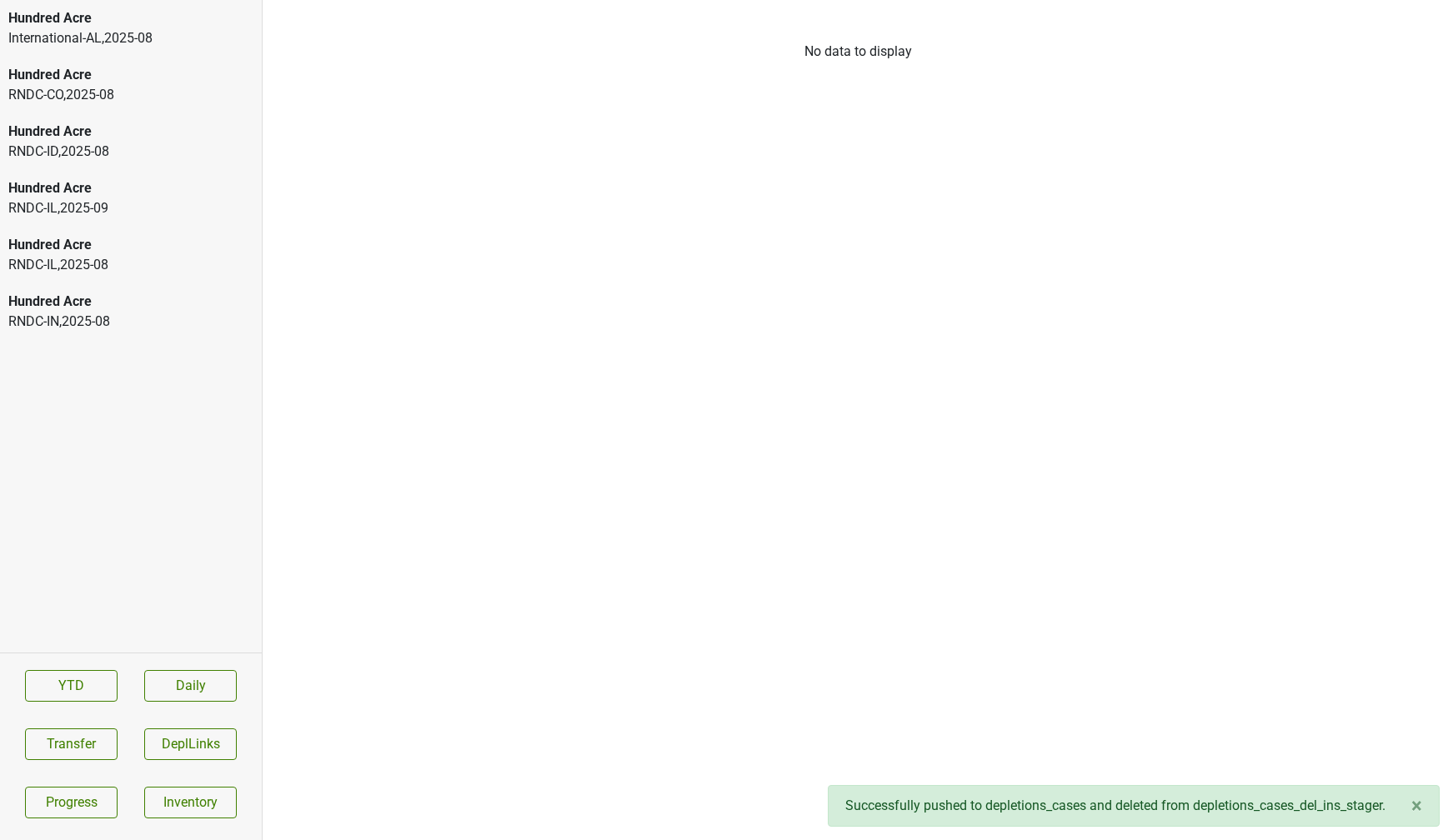
click at [112, 320] on div "RNDC-IN , 2025 - 08" at bounding box center [130, 322] width 245 height 20
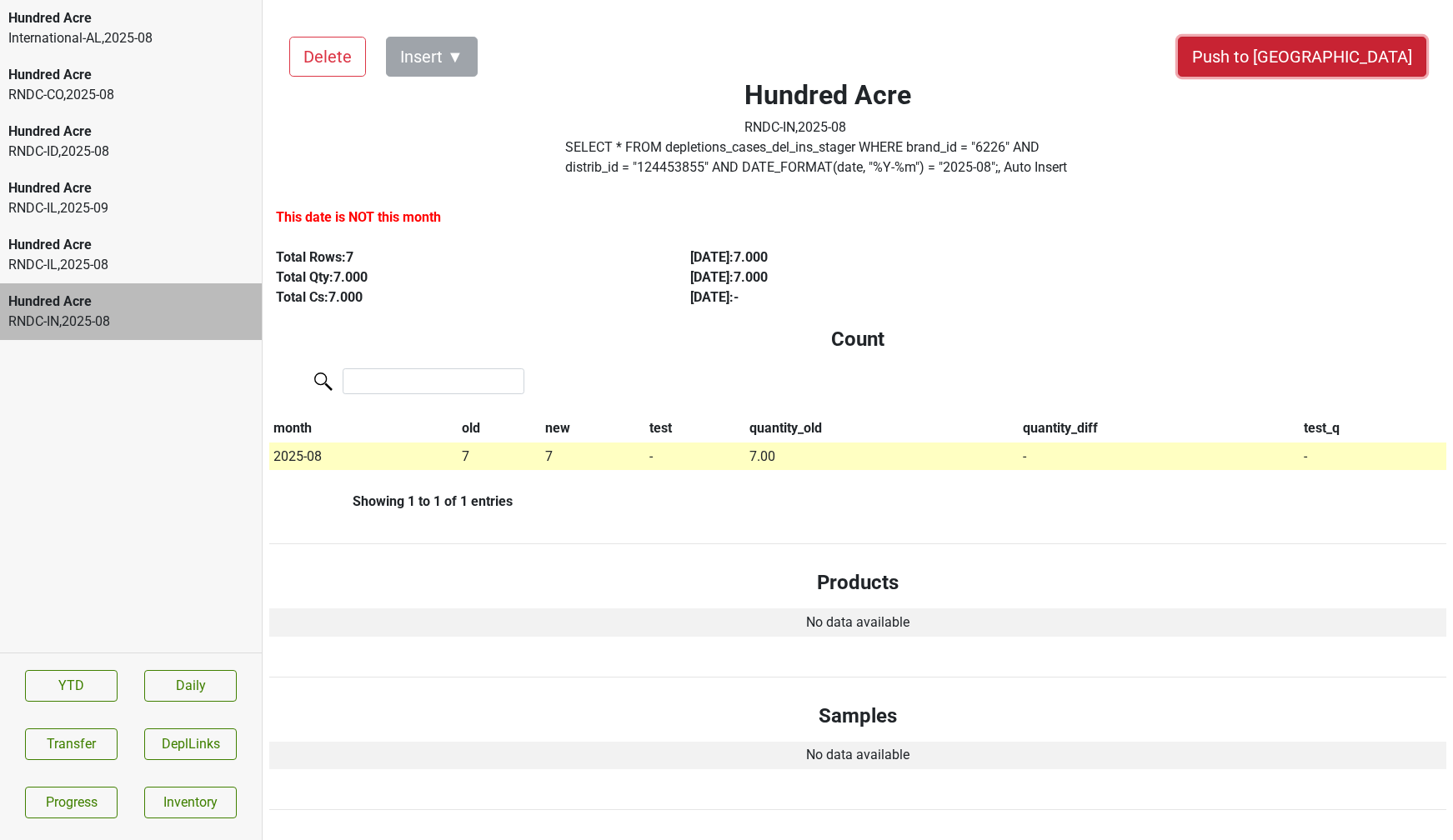
click at [1332, 70] on button "Push to [GEOGRAPHIC_DATA]" at bounding box center [1302, 57] width 248 height 40
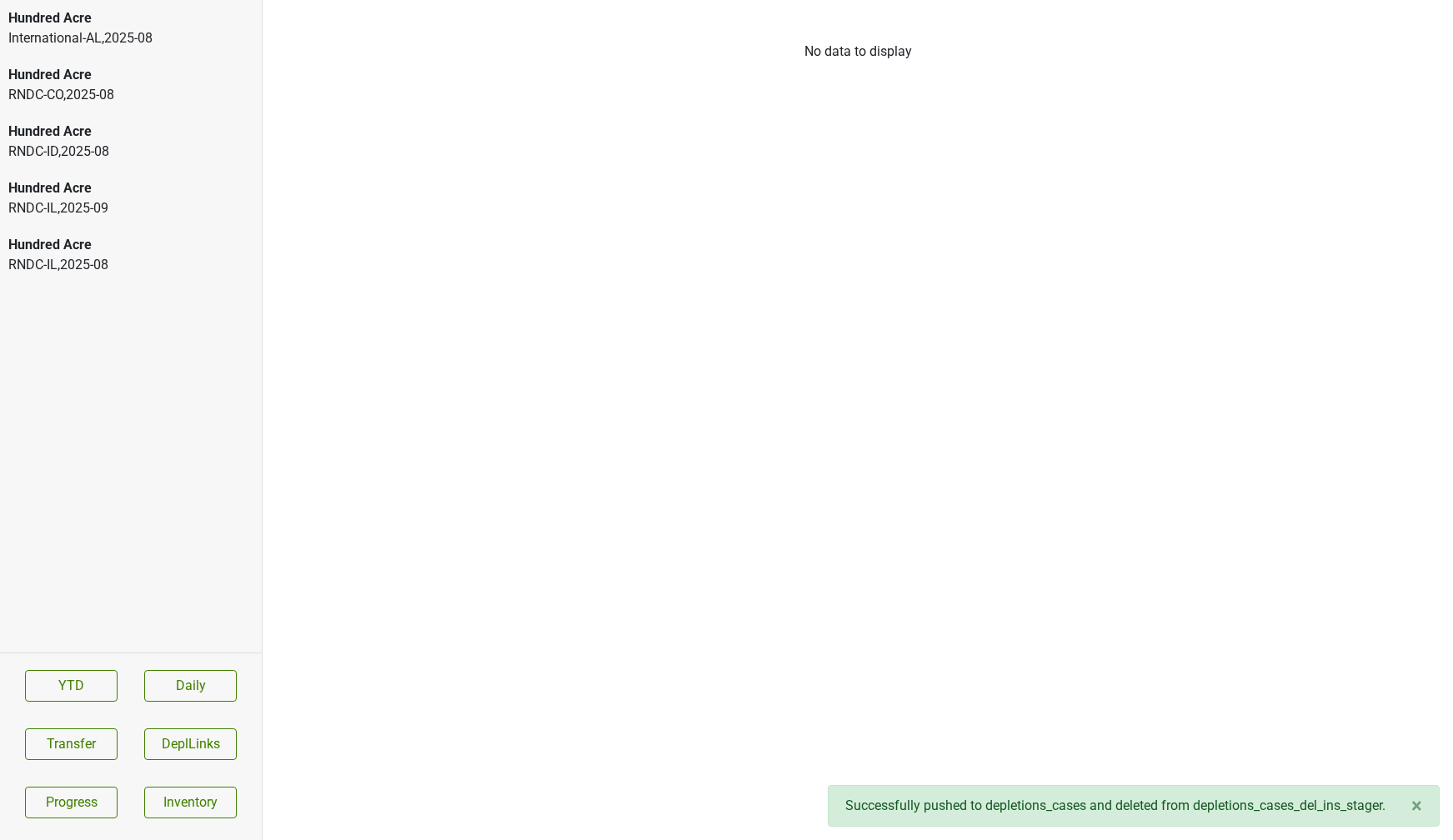
click at [145, 273] on div "RNDC-IL , 2025 - 08" at bounding box center [130, 265] width 245 height 20
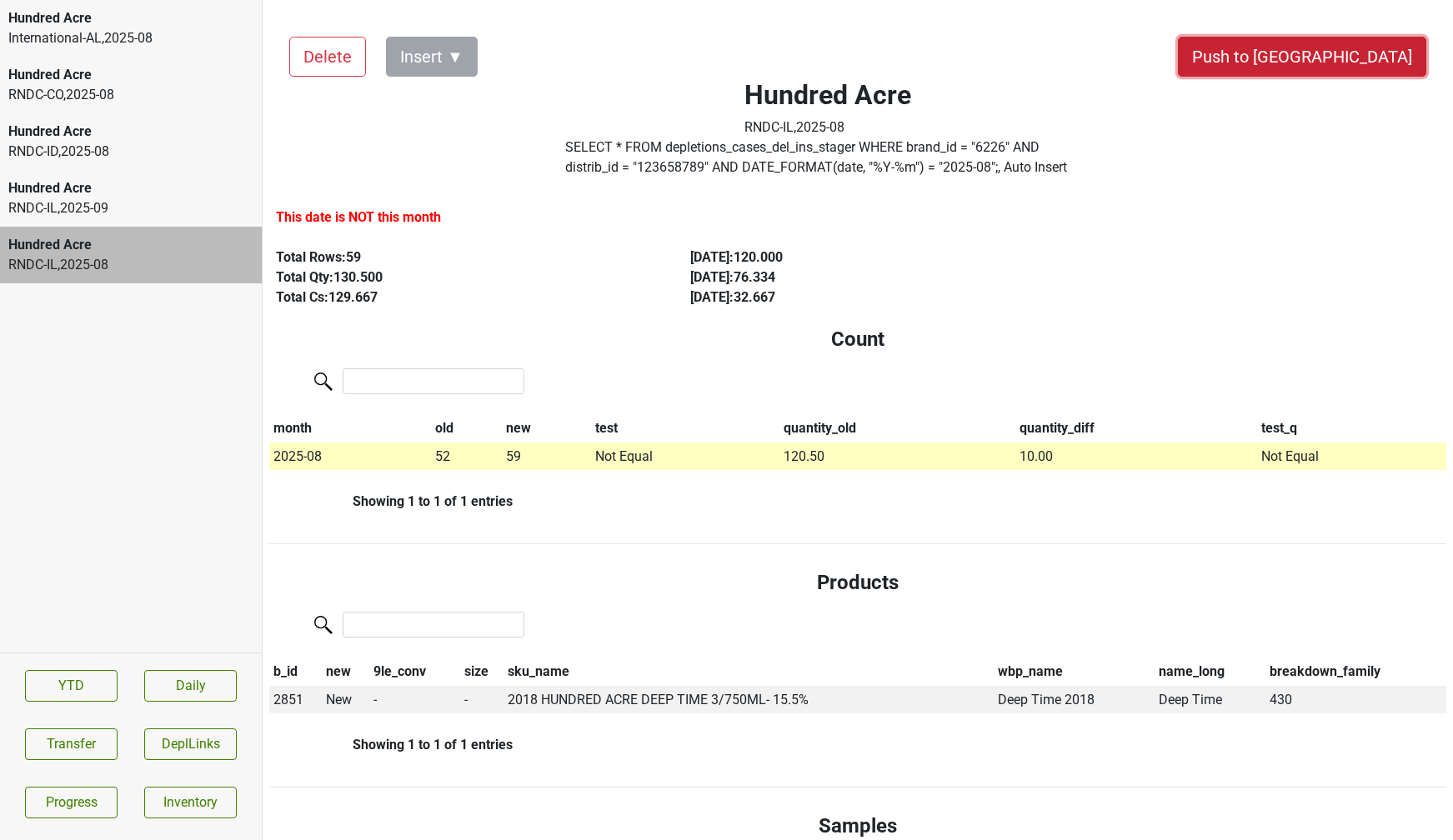
click at [1338, 53] on button "Push to [GEOGRAPHIC_DATA]" at bounding box center [1302, 57] width 248 height 40
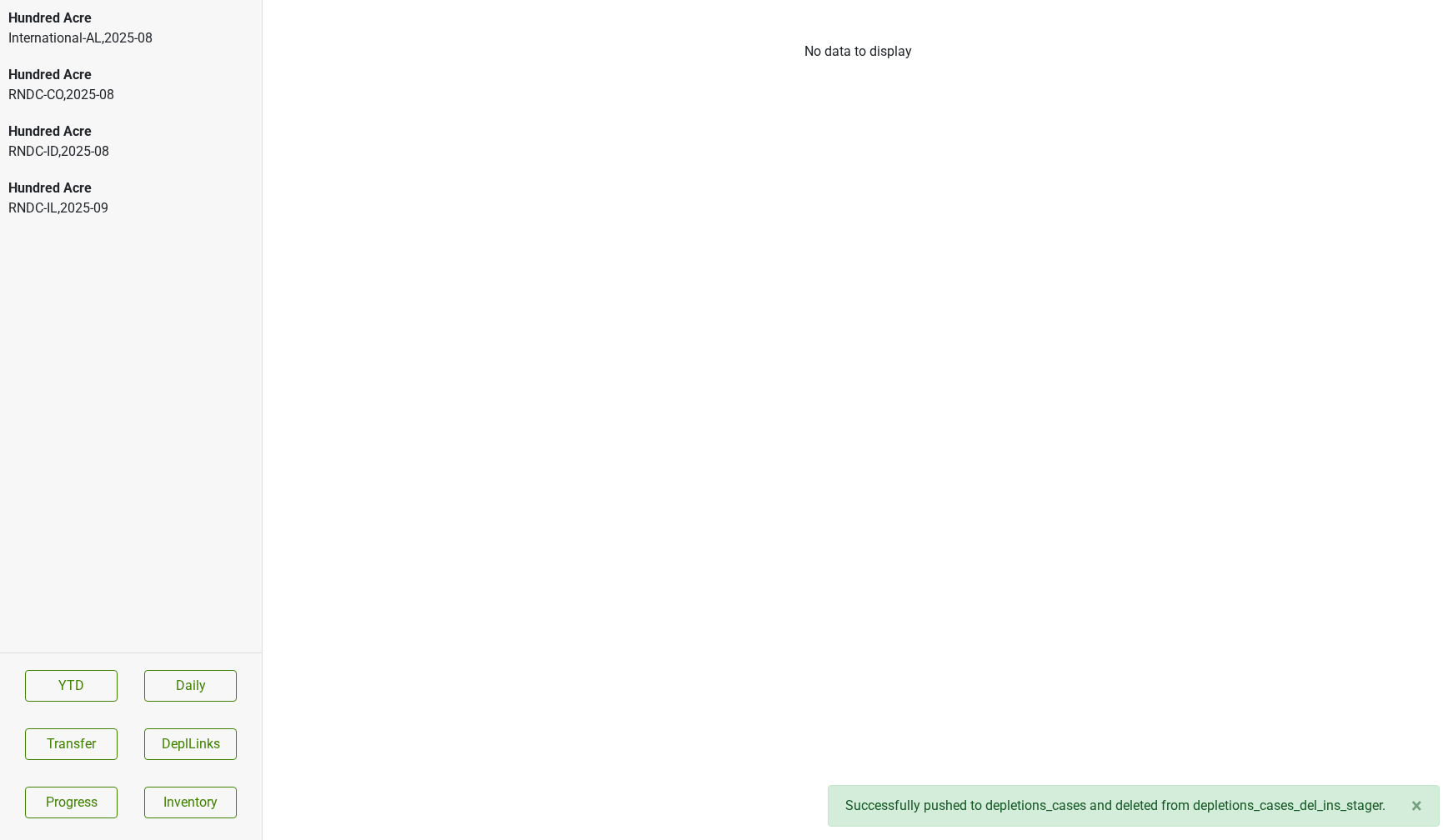
click at [44, 220] on div "Hundred Acre RNDC-IL , 2025 - 09" at bounding box center [130, 198] width 262 height 56
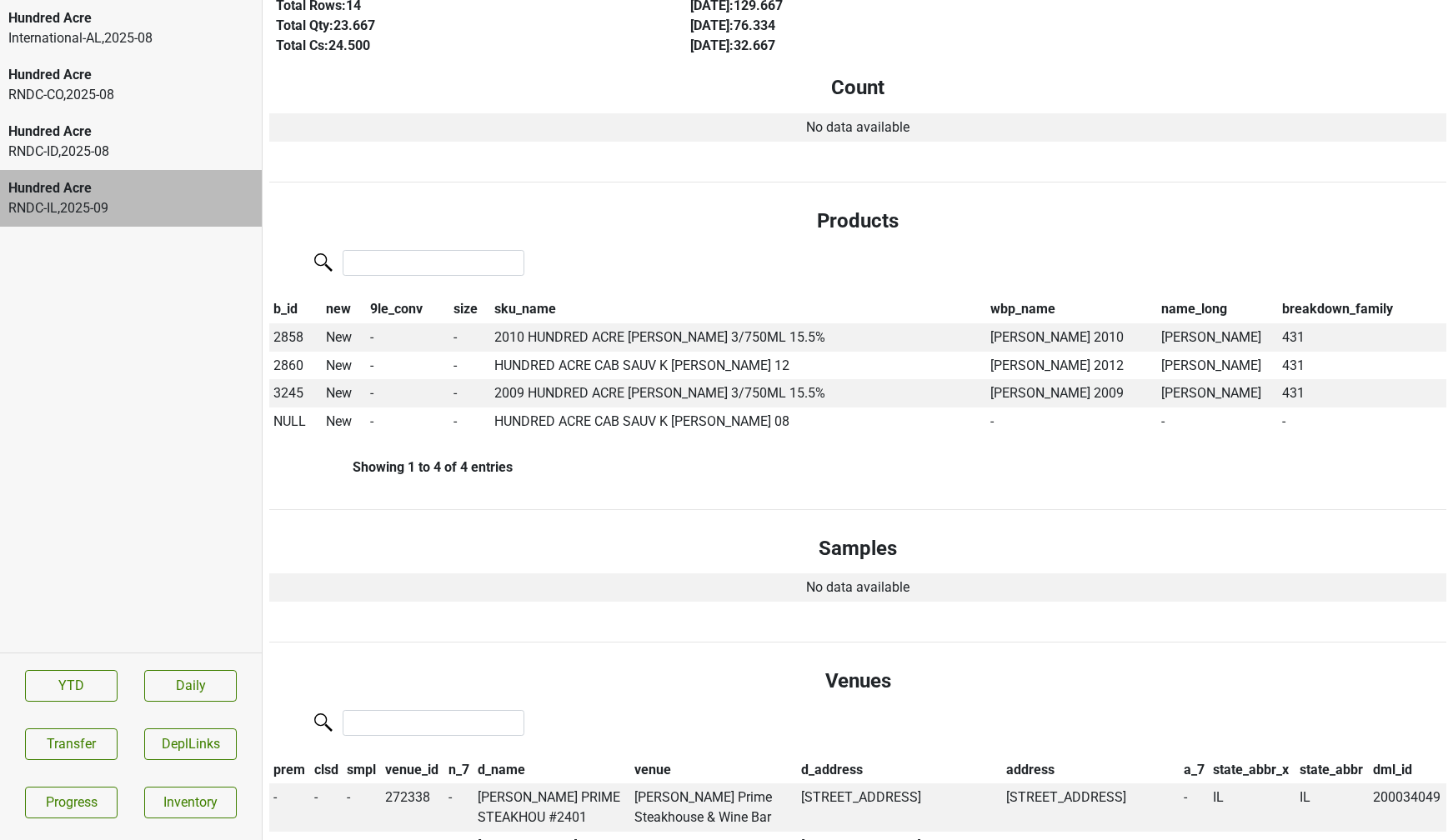
scroll to position [298, 0]
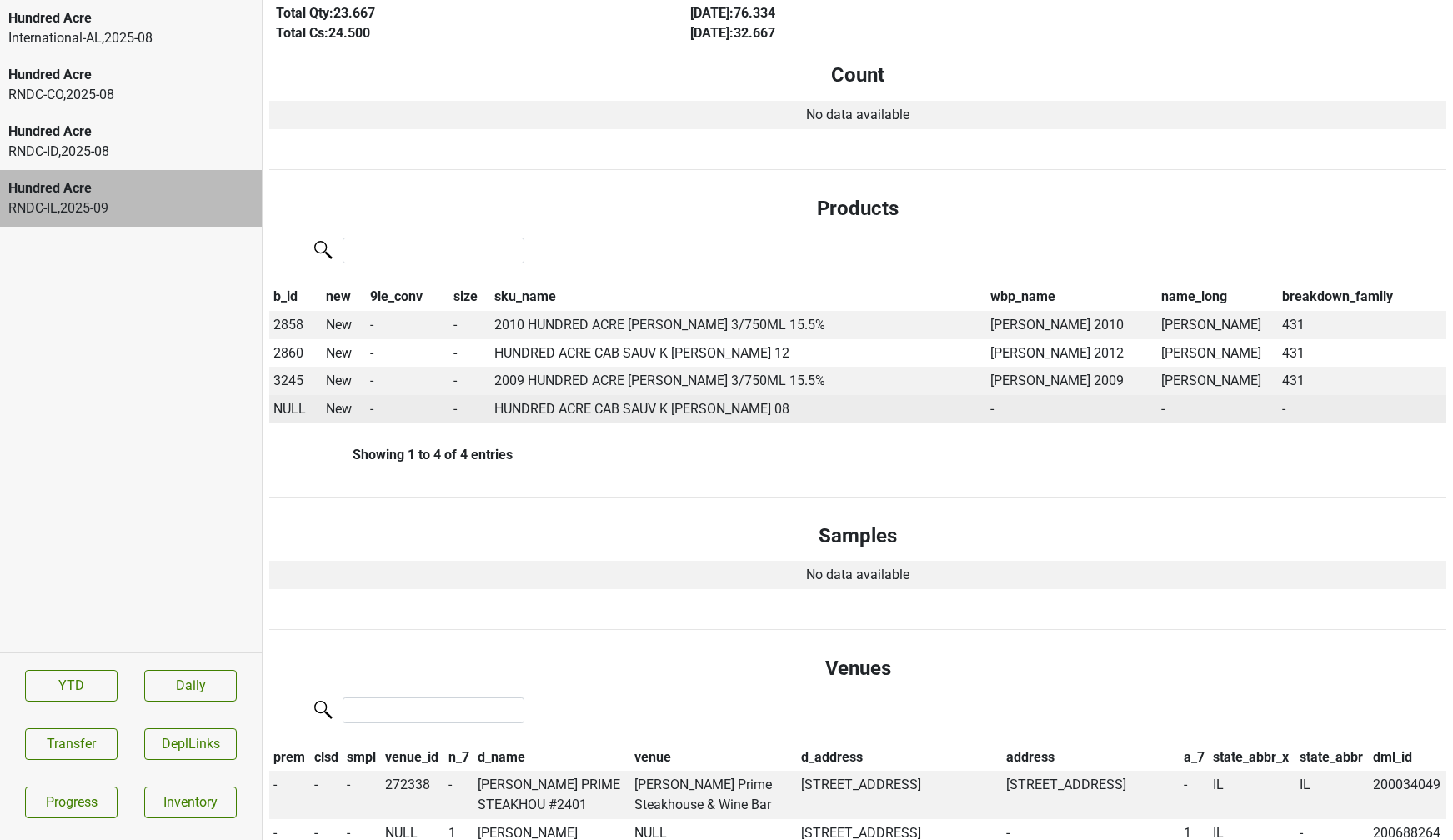
click at [280, 414] on span "NULL" at bounding box center [290, 408] width 33 height 16
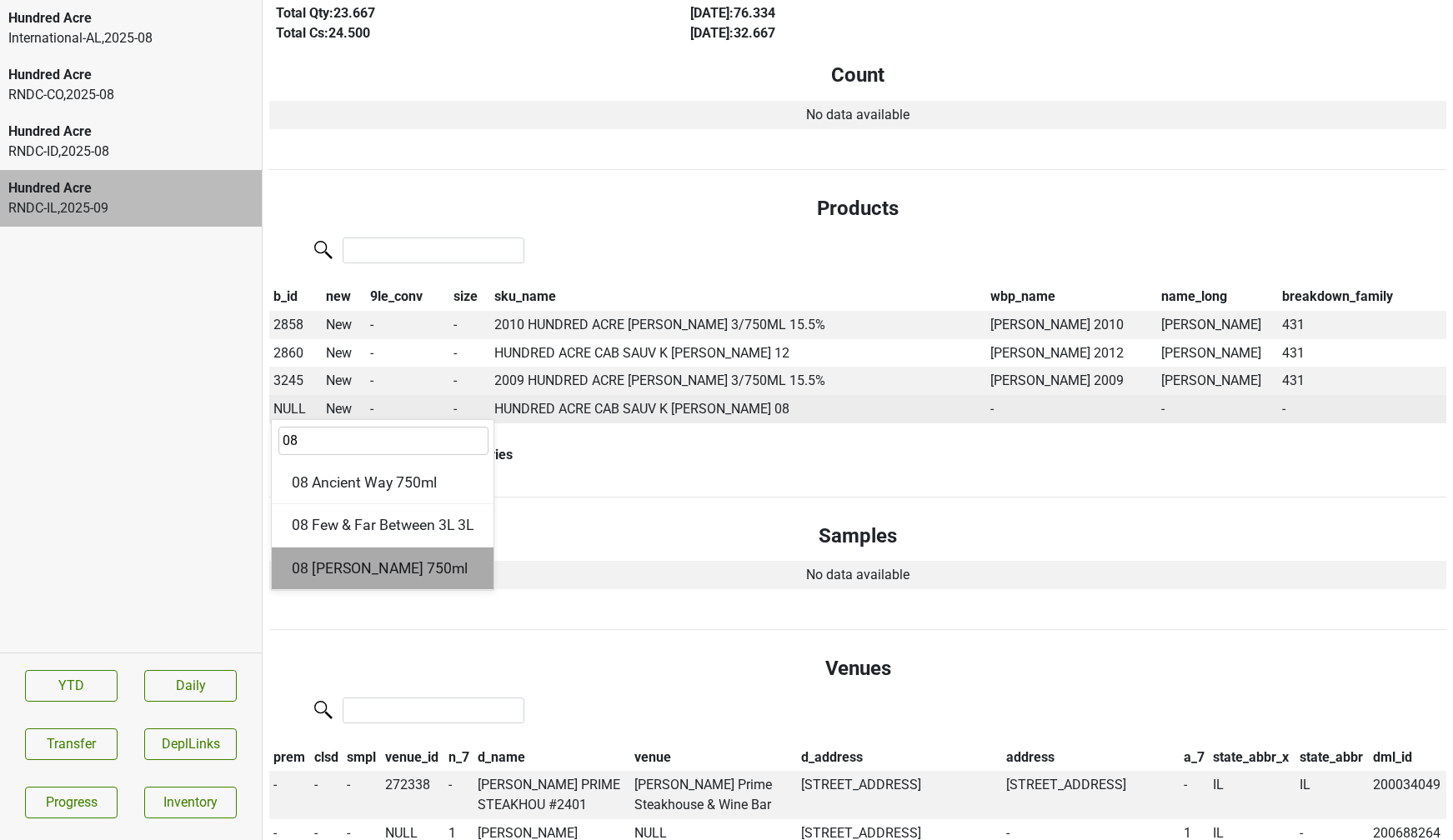
type input "08"
click at [396, 561] on div "08 Kayli Morgan 750ml" at bounding box center [382, 569] width 221 height 43
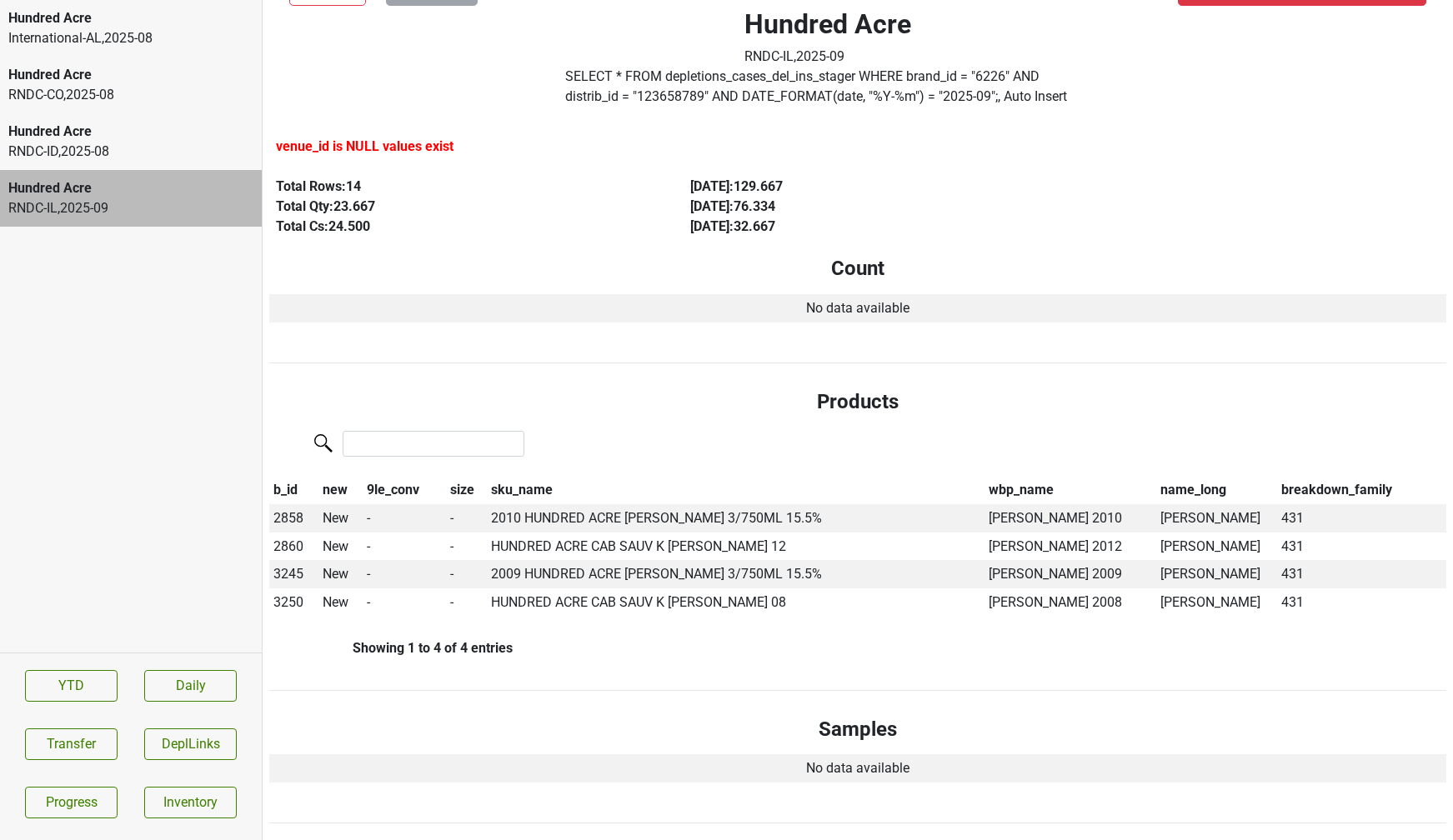
scroll to position [0, 0]
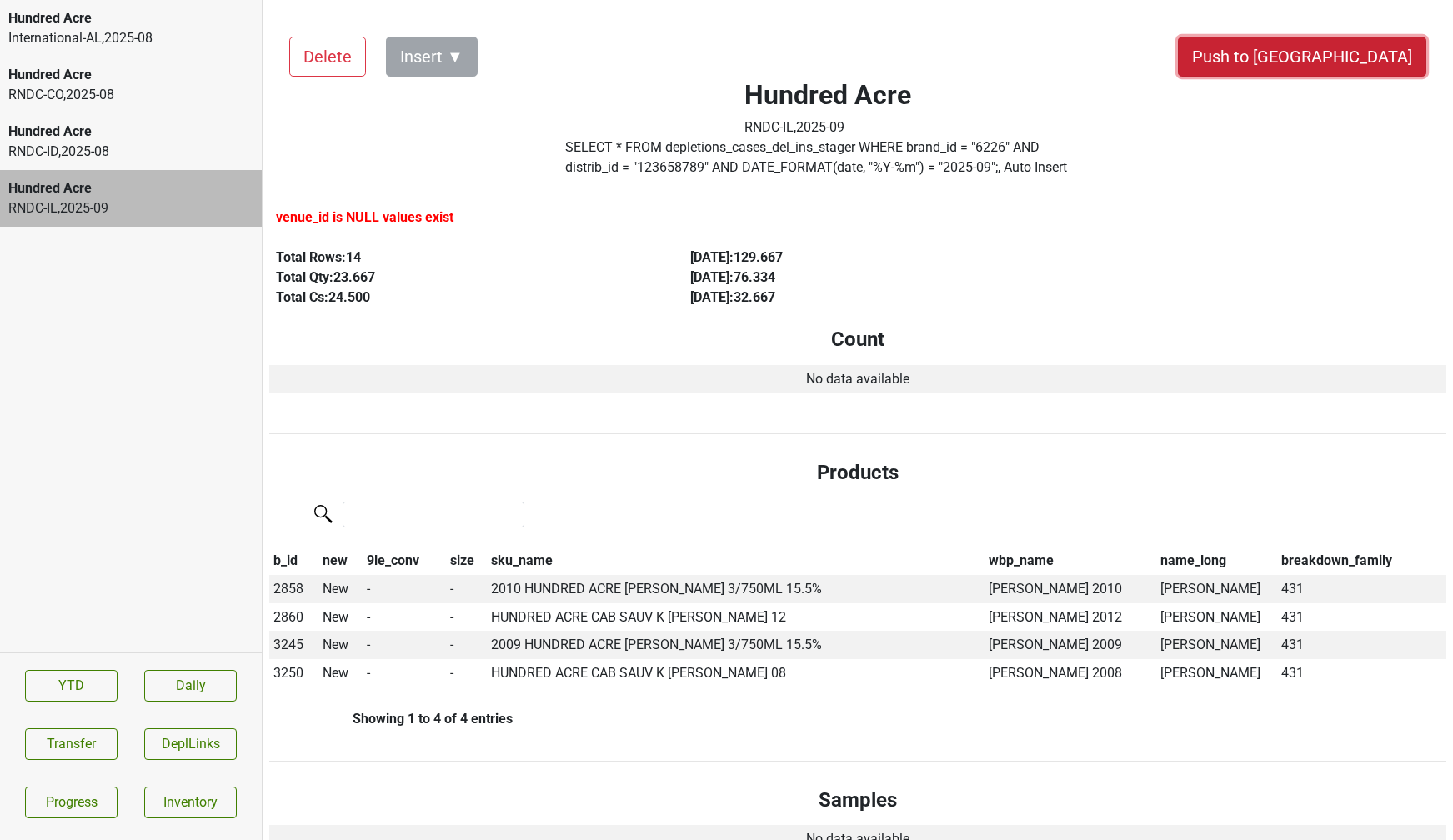
click at [1340, 61] on button "Push to [GEOGRAPHIC_DATA]" at bounding box center [1302, 57] width 248 height 40
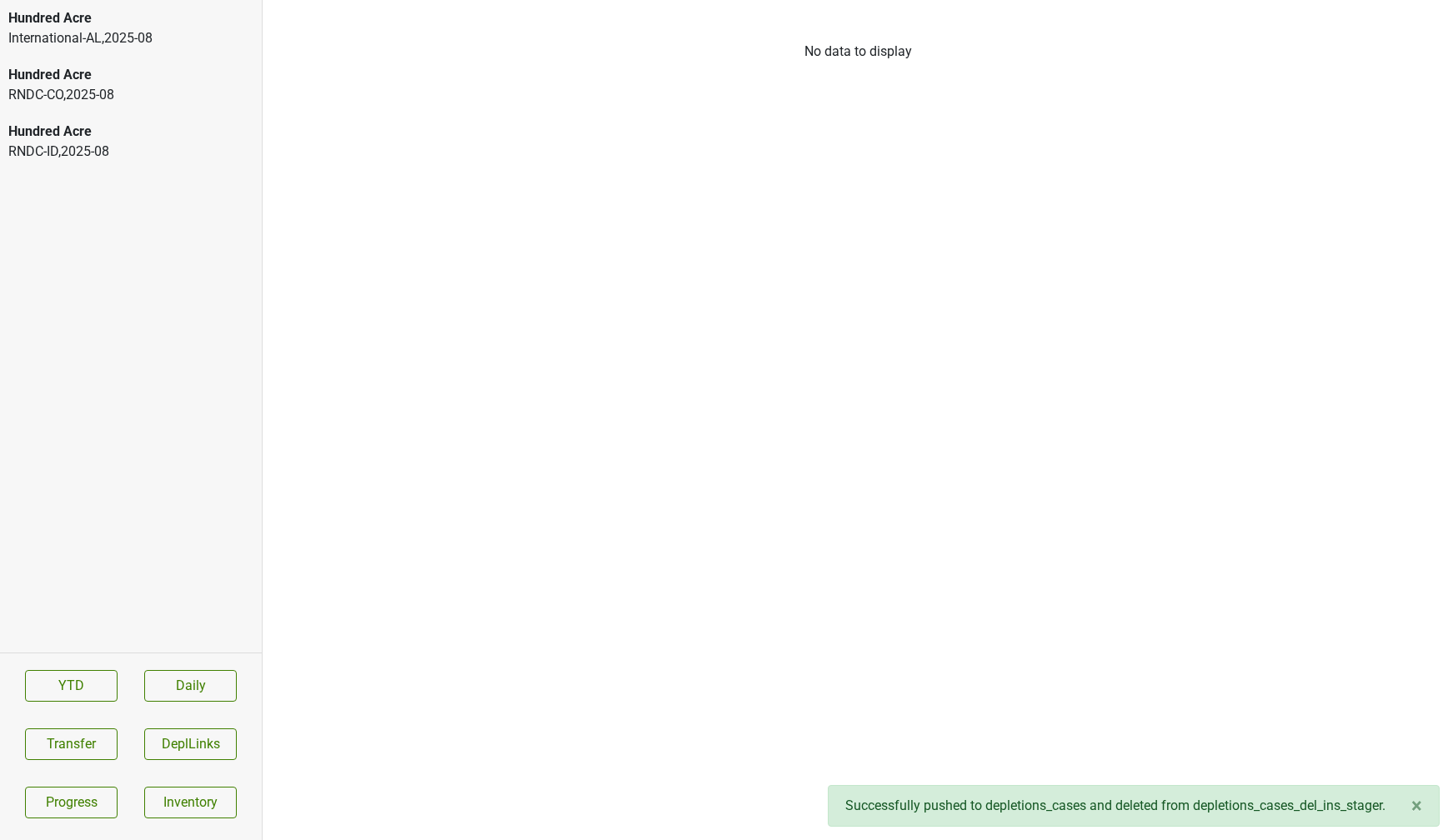
click at [29, 151] on div "RNDC-ID , 2025 - 08" at bounding box center [130, 152] width 245 height 20
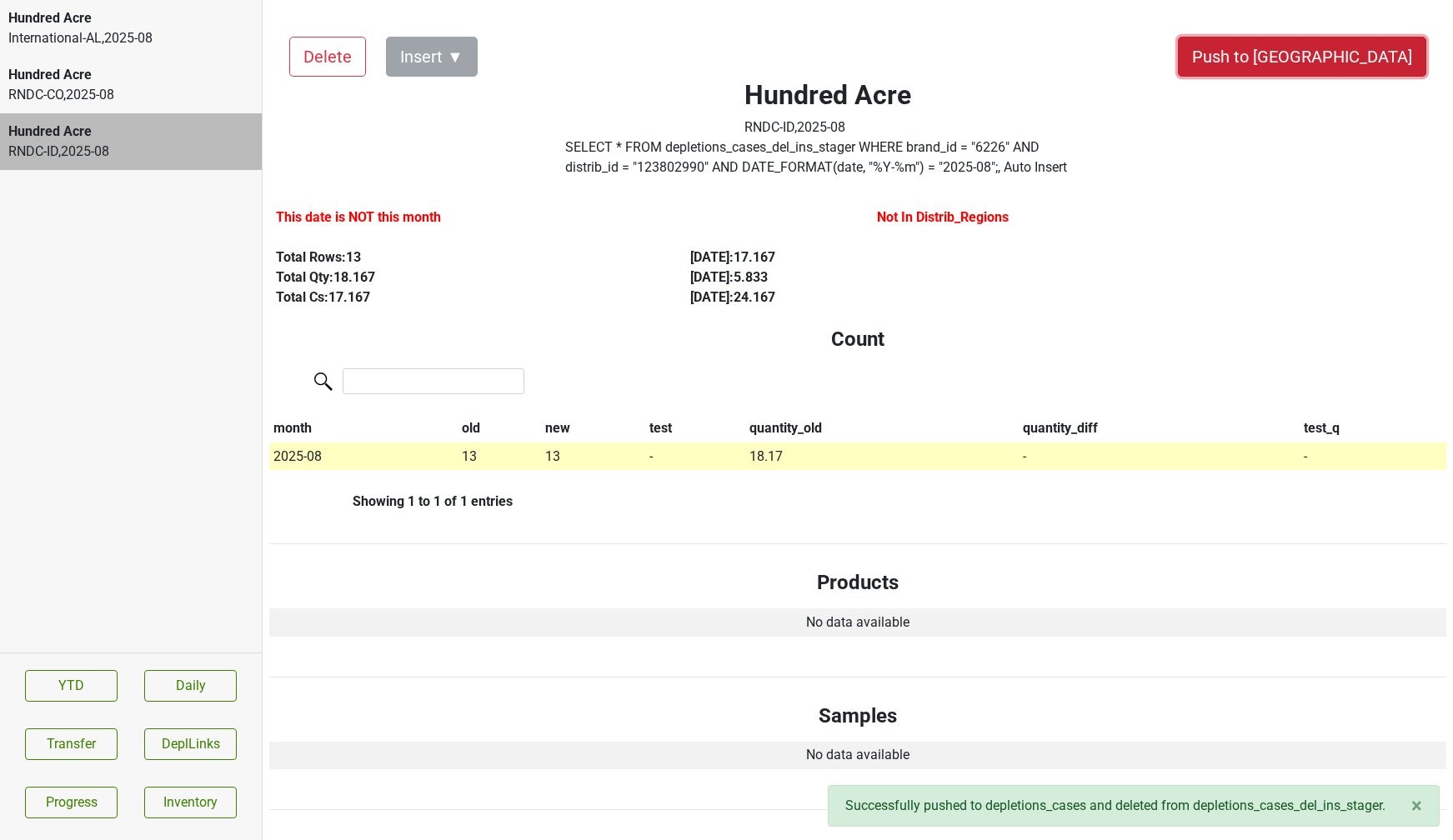
click at [1376, 57] on button "Push to [GEOGRAPHIC_DATA]" at bounding box center [1302, 57] width 248 height 40
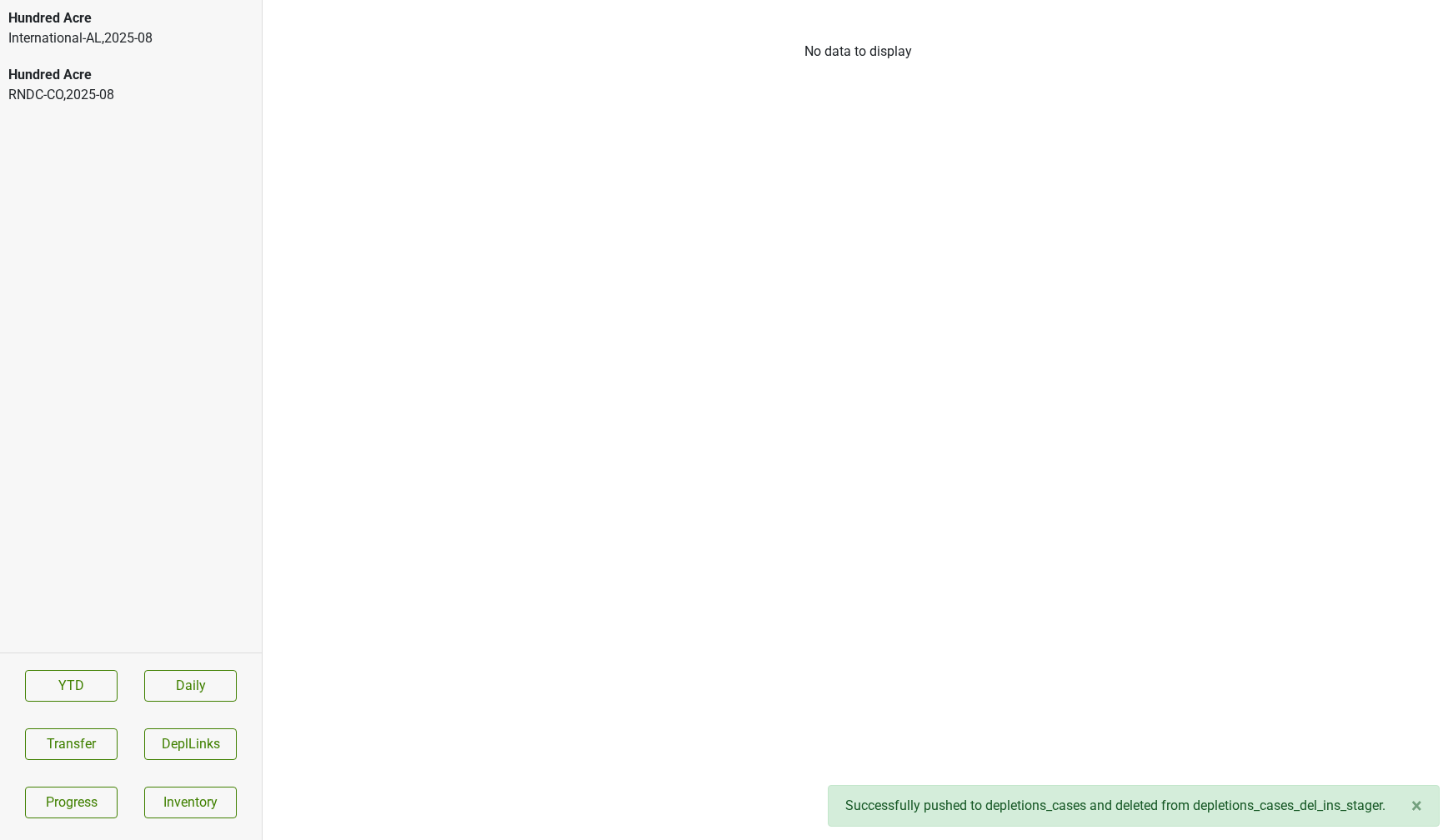
click at [185, 100] on div "RNDC-CO , 2025 - 08" at bounding box center [130, 95] width 245 height 20
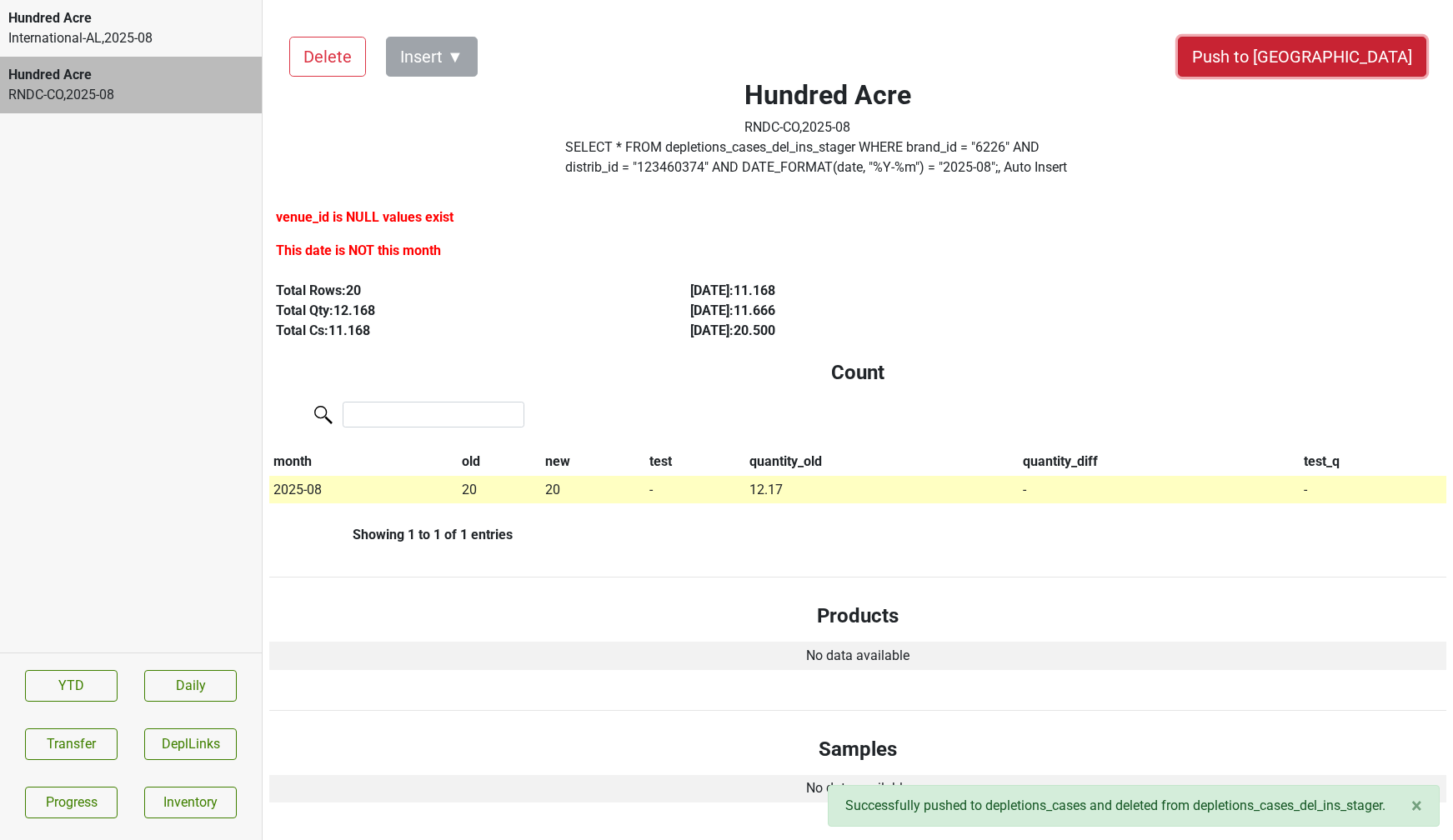
click at [1361, 54] on button "Push to [GEOGRAPHIC_DATA]" at bounding box center [1302, 57] width 248 height 40
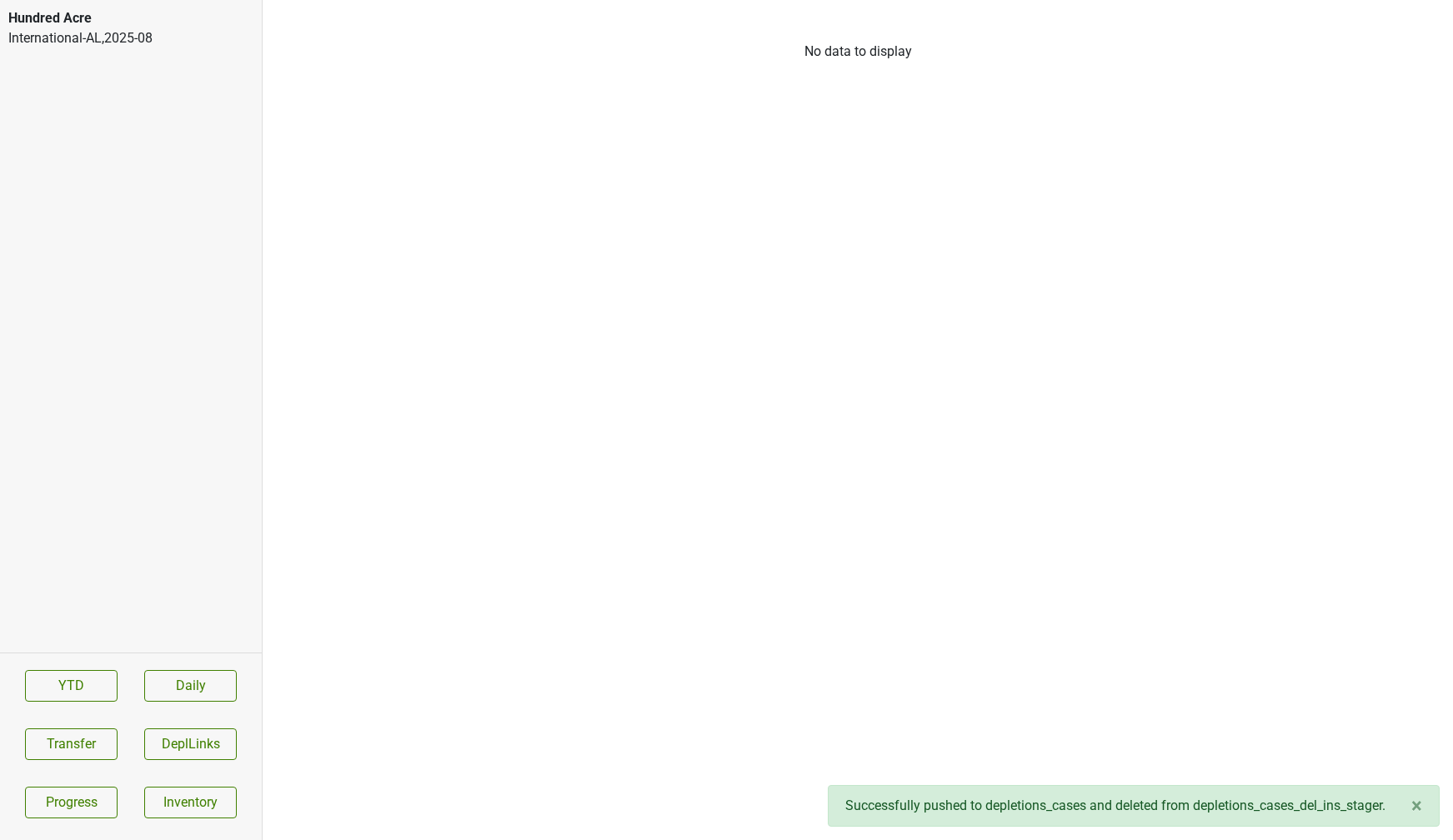
click at [107, 36] on div "International-AL , 2025 - 08" at bounding box center [130, 39] width 245 height 20
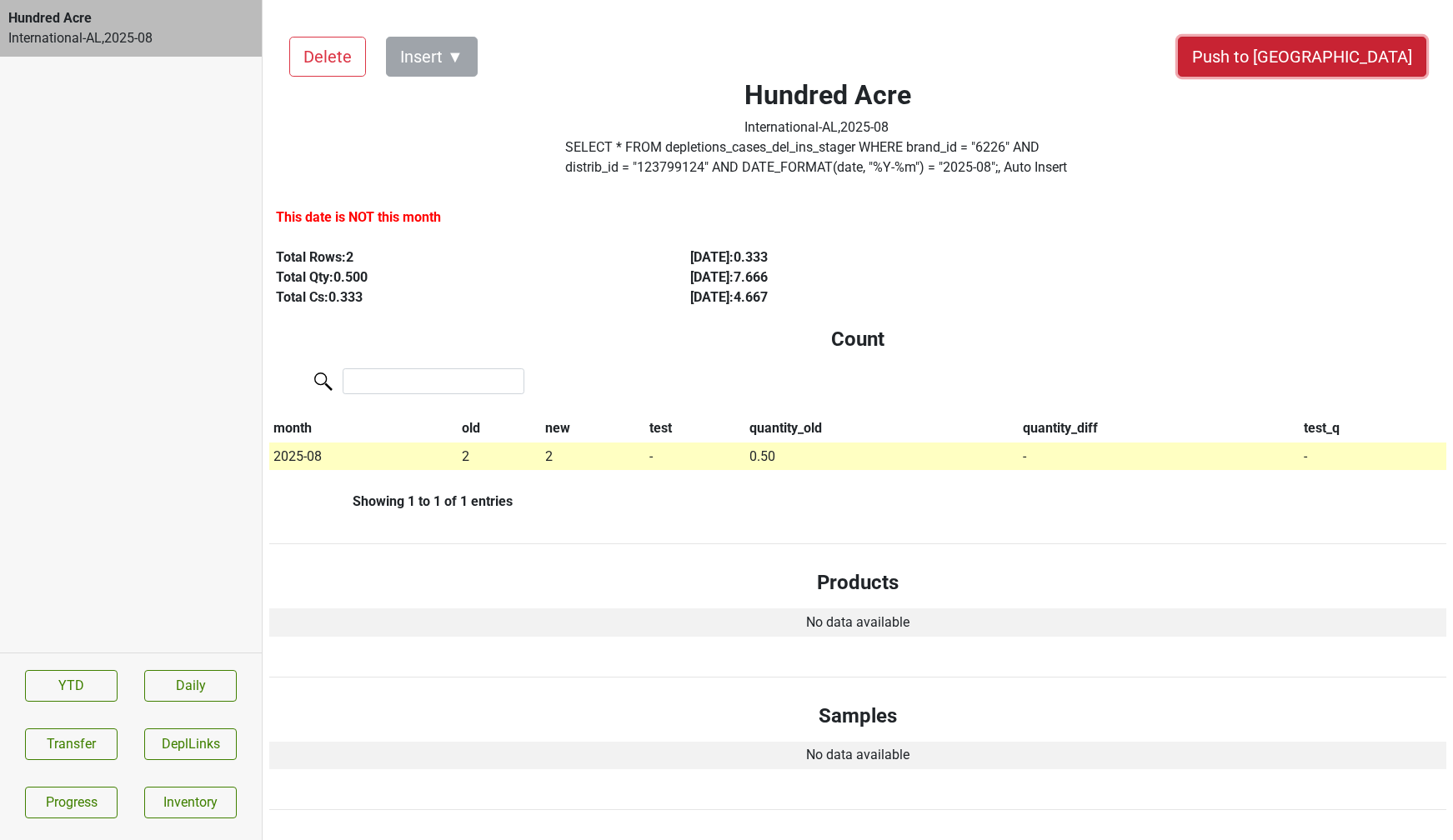
click at [1345, 56] on button "Push to [GEOGRAPHIC_DATA]" at bounding box center [1302, 57] width 248 height 40
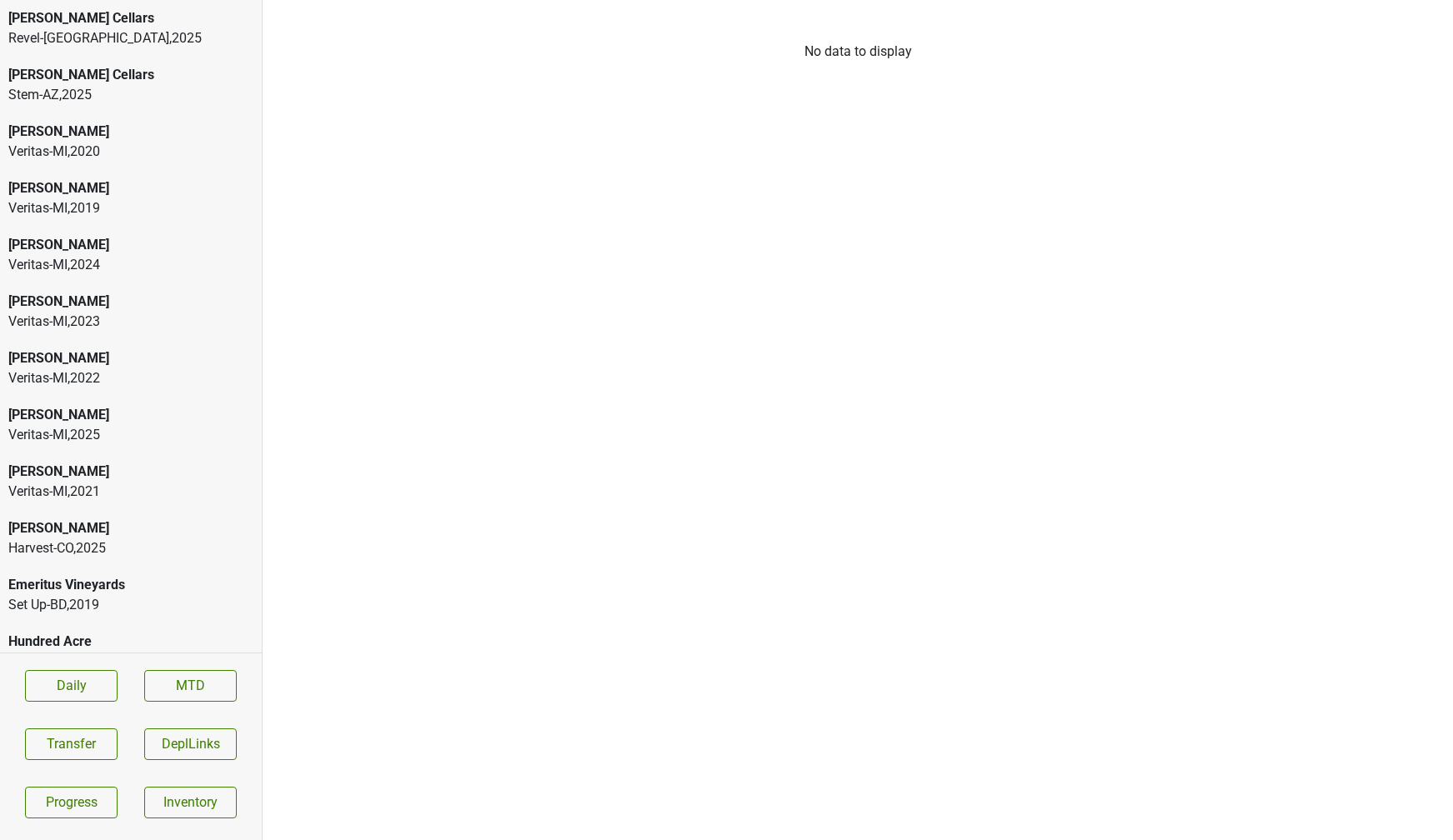
click at [105, 439] on div "Veritas-MI , 2025" at bounding box center [130, 435] width 245 height 20
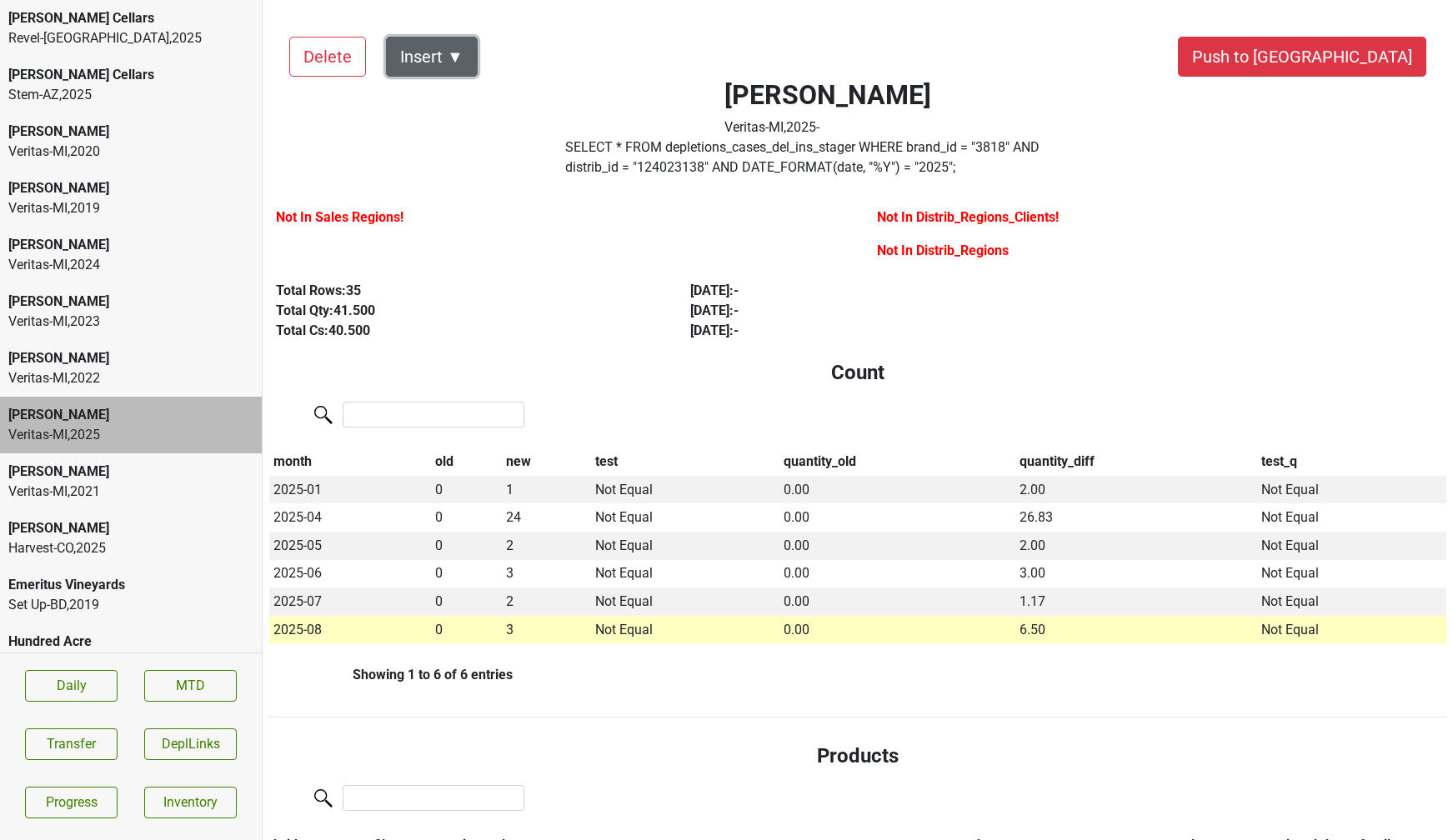
click at [462, 43] on button "Insert ▼" at bounding box center [432, 57] width 92 height 40
click at [460, 109] on span "Sales Regions ▶" at bounding box center [461, 103] width 109 height 22
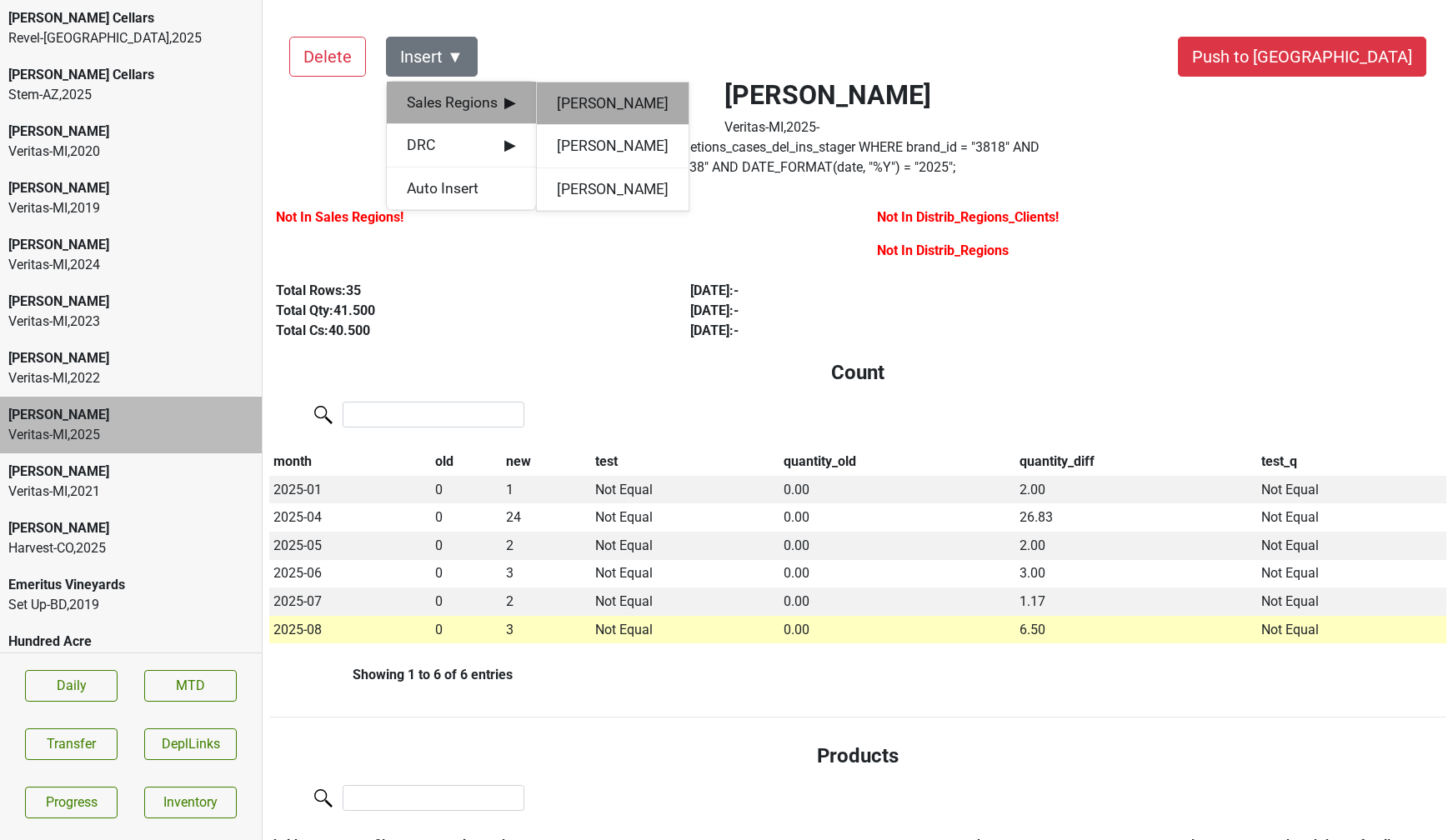
click at [583, 111] on div "[PERSON_NAME]" at bounding box center [613, 104] width 152 height 43
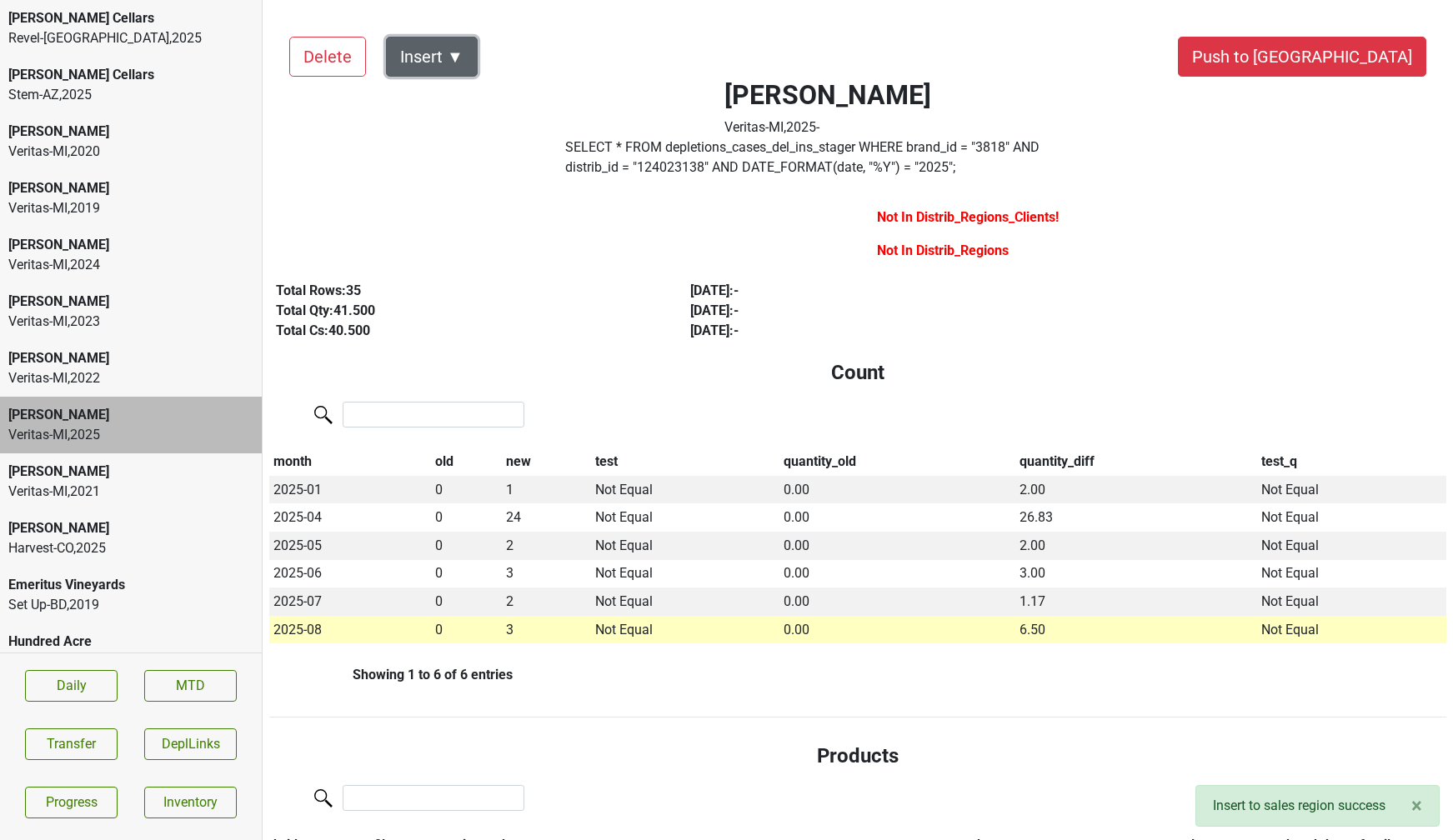
click at [446, 49] on button "Insert ▼" at bounding box center [432, 57] width 92 height 40
click at [449, 83] on div "DRC ▶" at bounding box center [461, 103] width 148 height 43
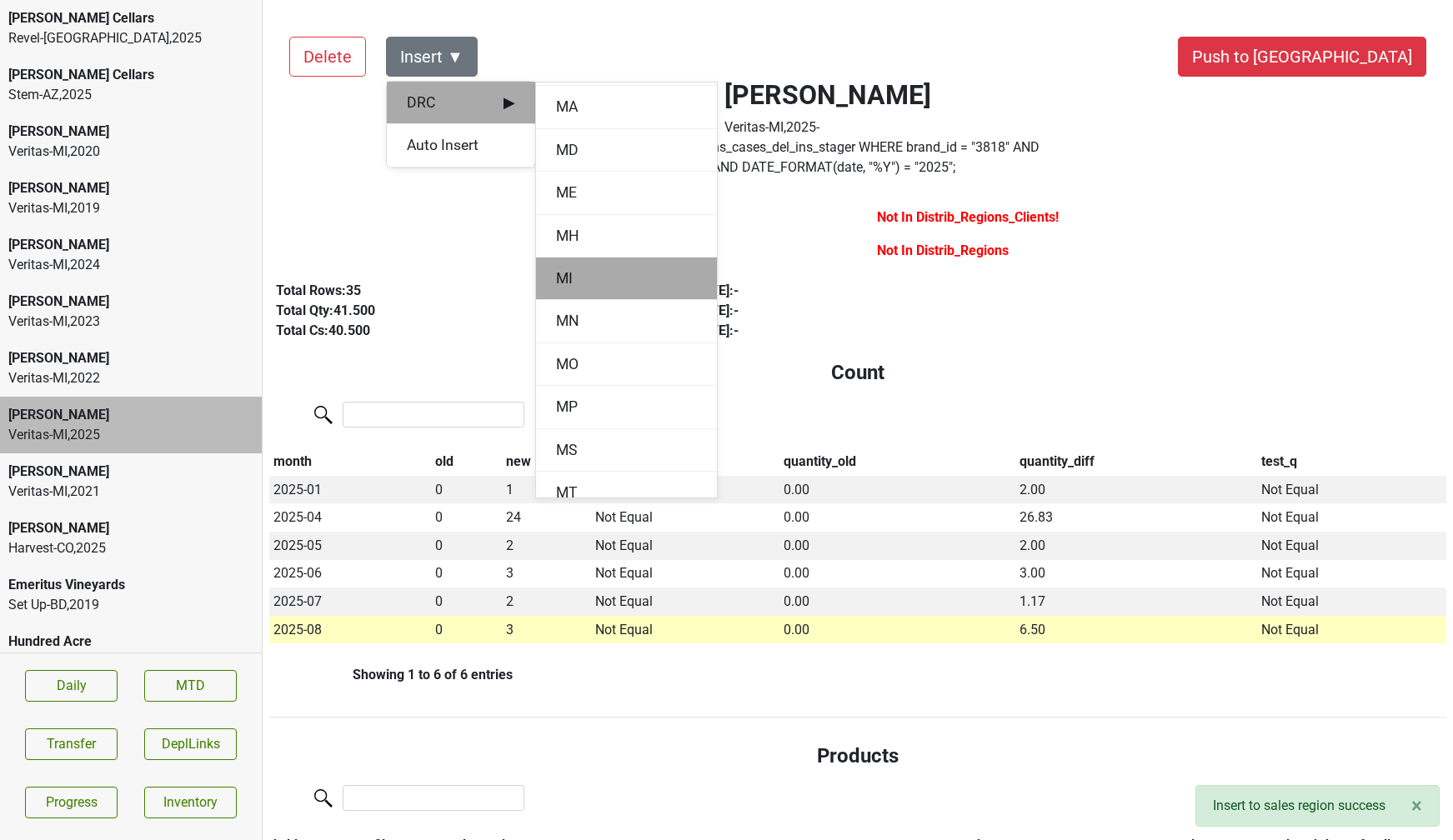
scroll to position [1018, 0]
drag, startPoint x: 572, startPoint y: 258, endPoint x: 565, endPoint y: 278, distance: 21.2
click at [565, 278] on div "AK AL AR AS AZ CA N CA S CO CT DC DE FL GA GU HI IA ID IL IN KS [GEOGRAPHIC_DAT…" at bounding box center [626, 290] width 183 height 417
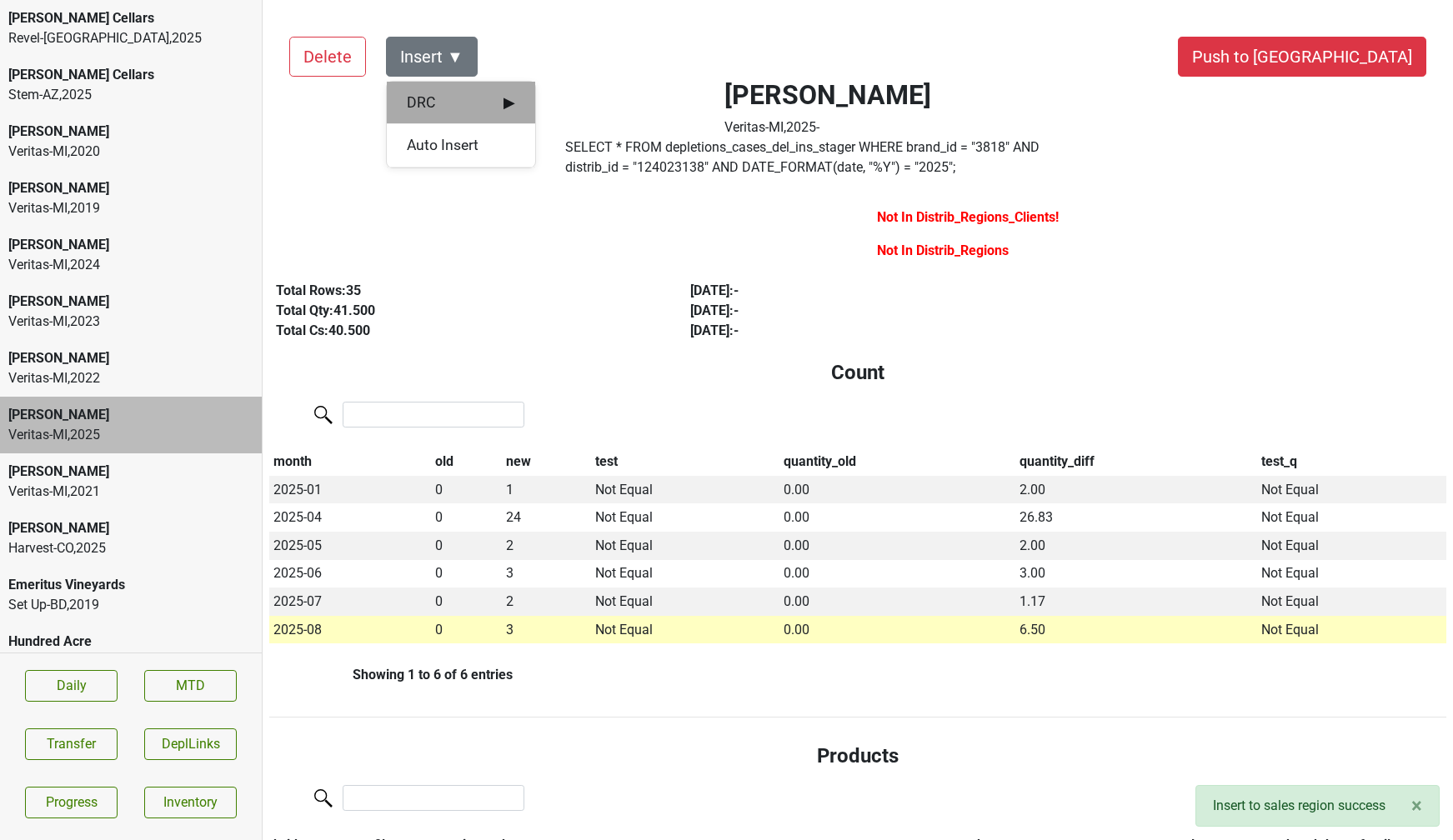
click at [524, 118] on div "DRC ▶" at bounding box center [461, 103] width 148 height 43
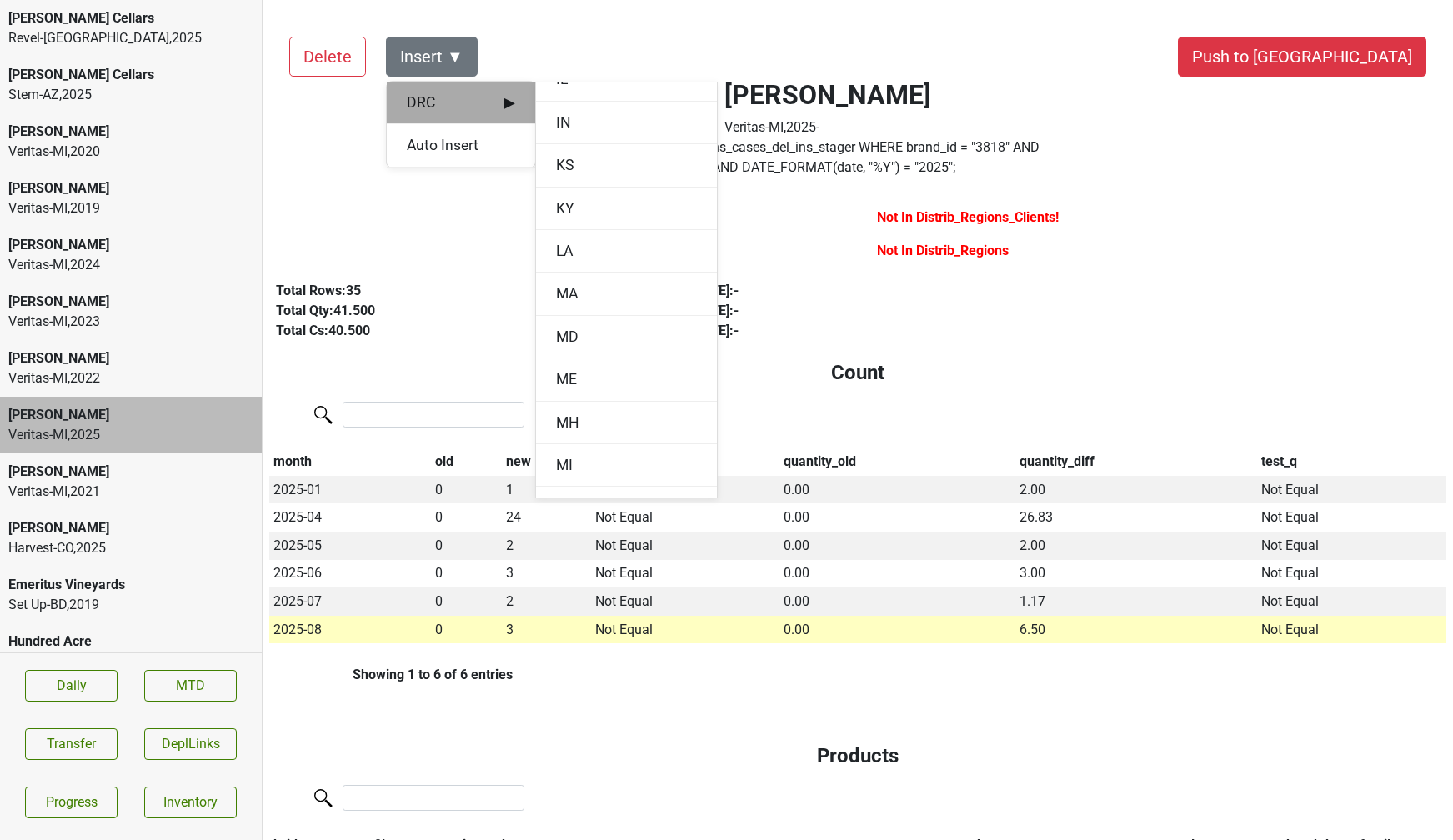
scroll to position [840, 0]
click at [565, 458] on div "MI" at bounding box center [626, 460] width 181 height 43
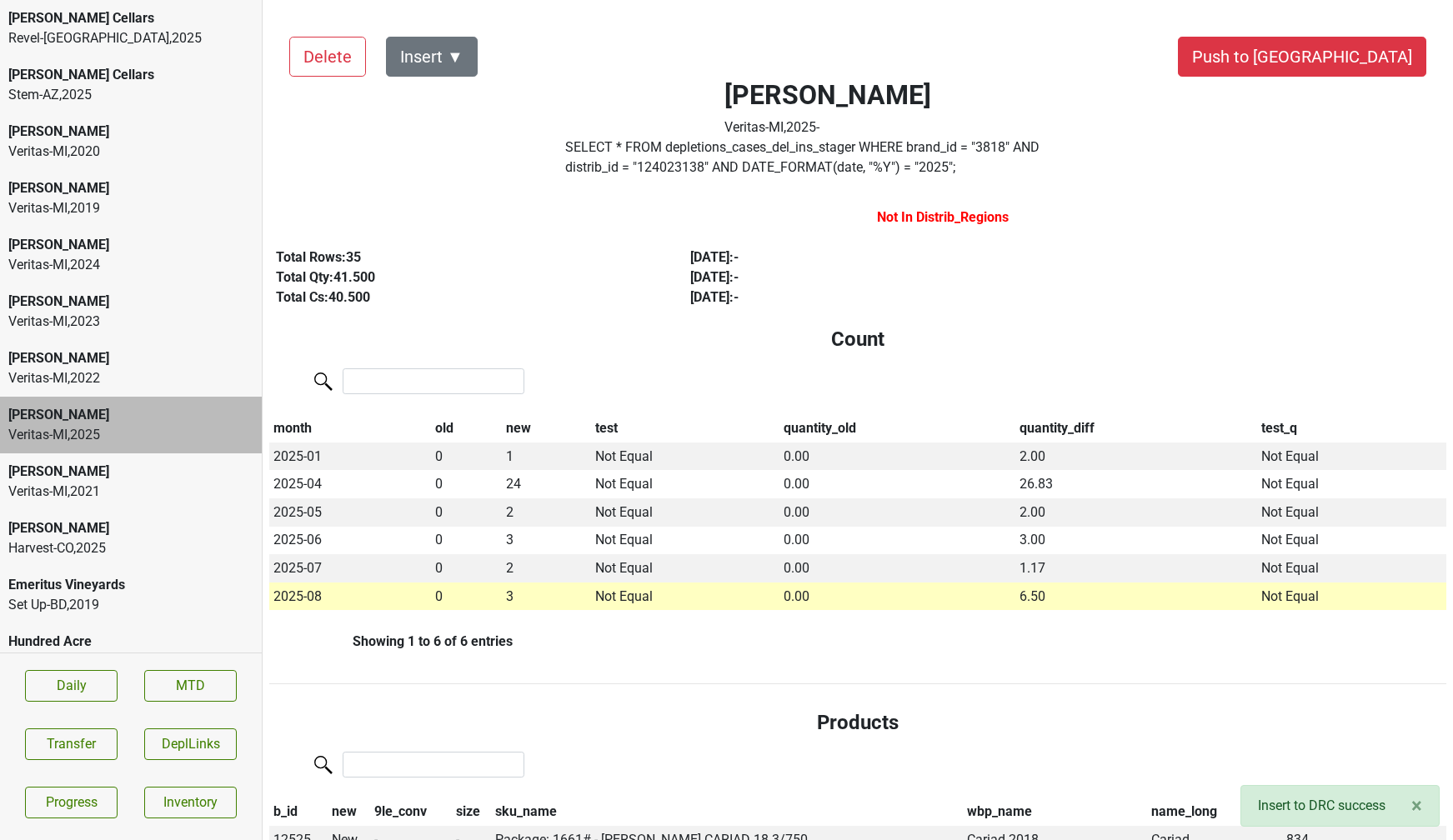
click at [1091, 152] on label "SELECT * FROM depletions_cases_del_ins_stager WHERE brand_id = " 3818 " AND dis…" at bounding box center [828, 157] width 525 height 40
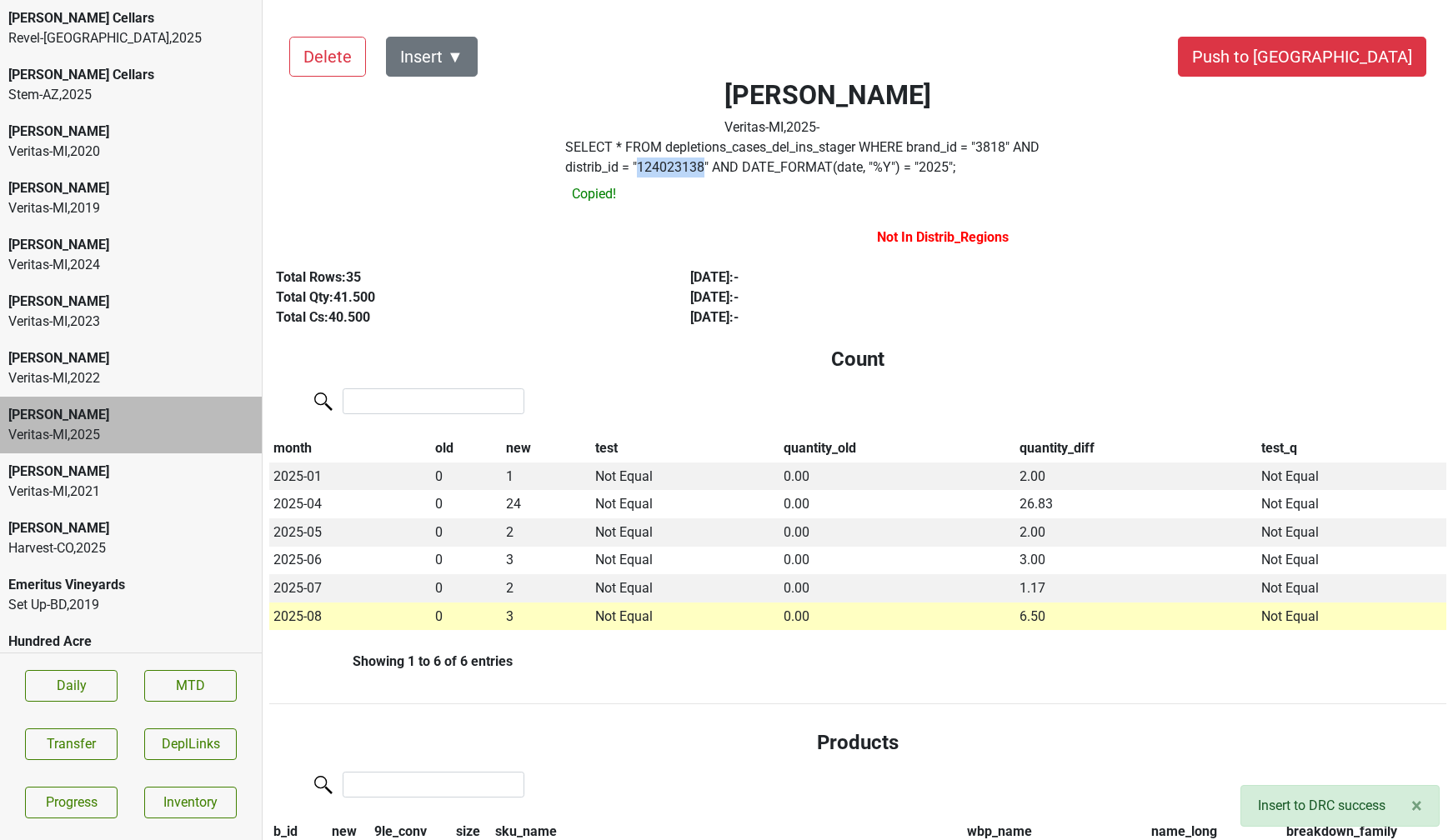
click at [1091, 147] on label "SELECT * FROM depletions_cases_del_ins_stager WHERE brand_id = " 3818 " AND dis…" at bounding box center [828, 157] width 525 height 40
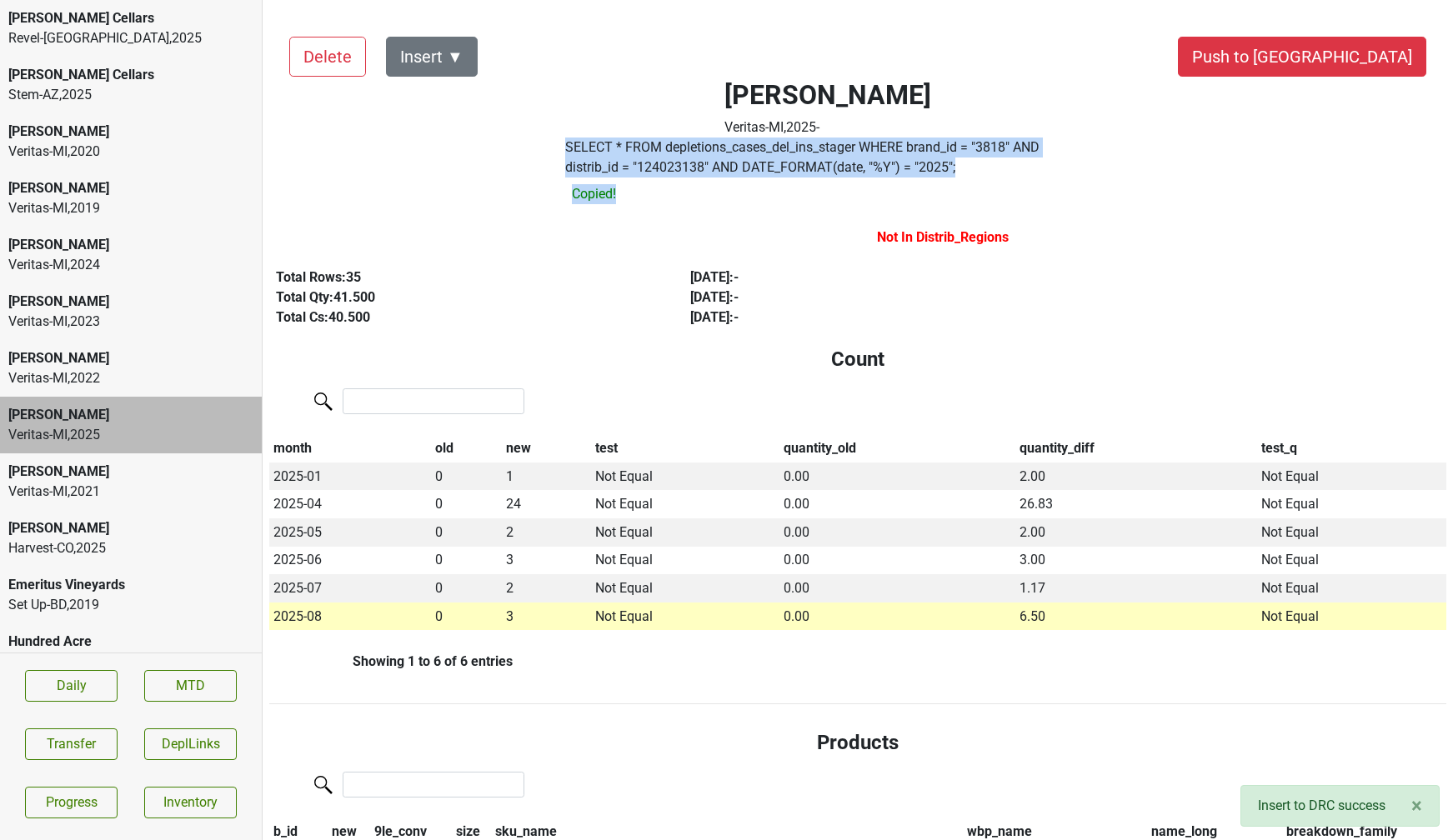
click at [1091, 147] on label "SELECT * FROM depletions_cases_del_ins_stager WHERE brand_id = " 3818 " AND dis…" at bounding box center [828, 157] width 525 height 40
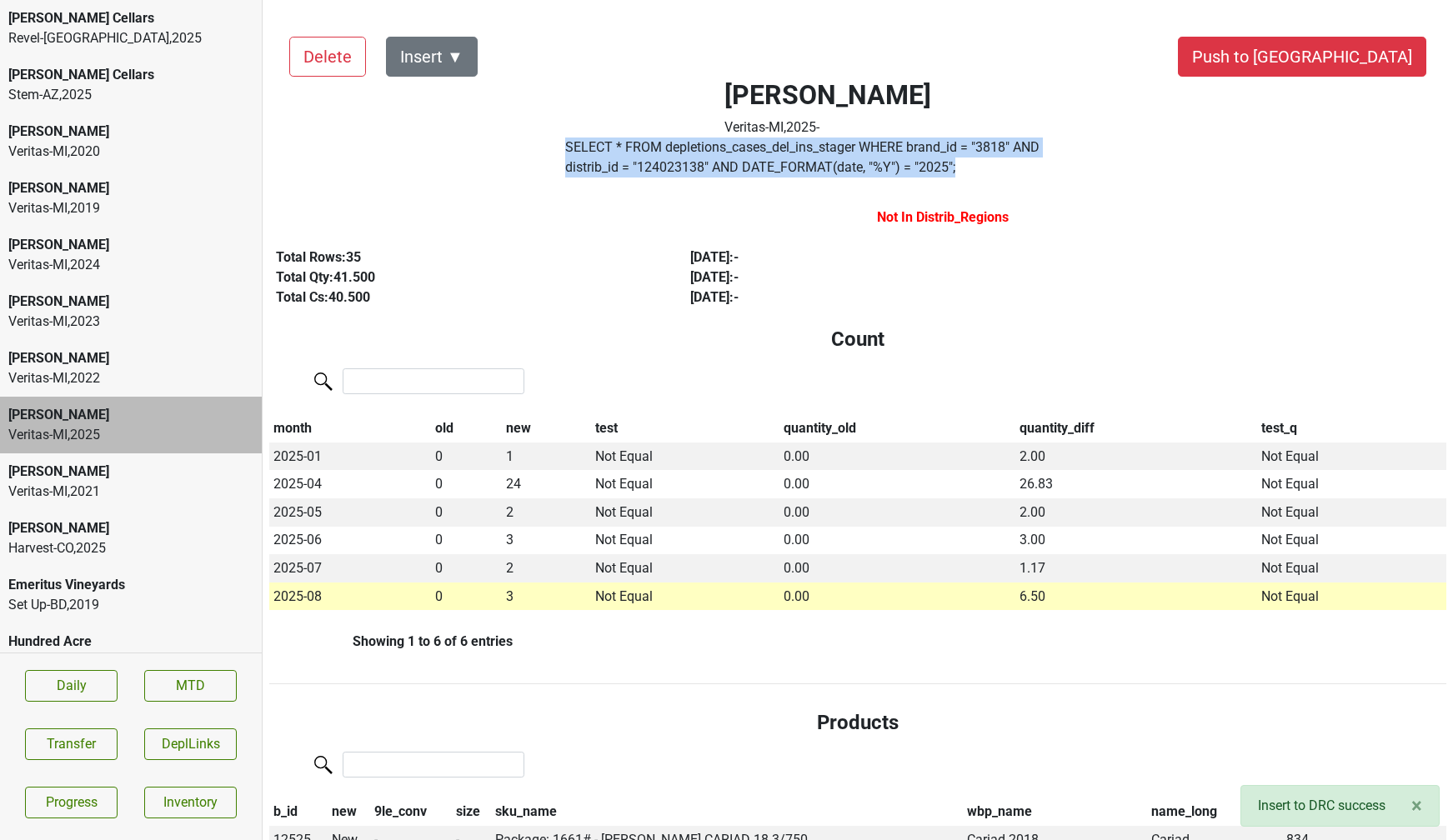
click at [1091, 147] on label "SELECT * FROM depletions_cases_del_ins_stager WHERE brand_id = " 3818 " AND dis…" at bounding box center [828, 157] width 525 height 40
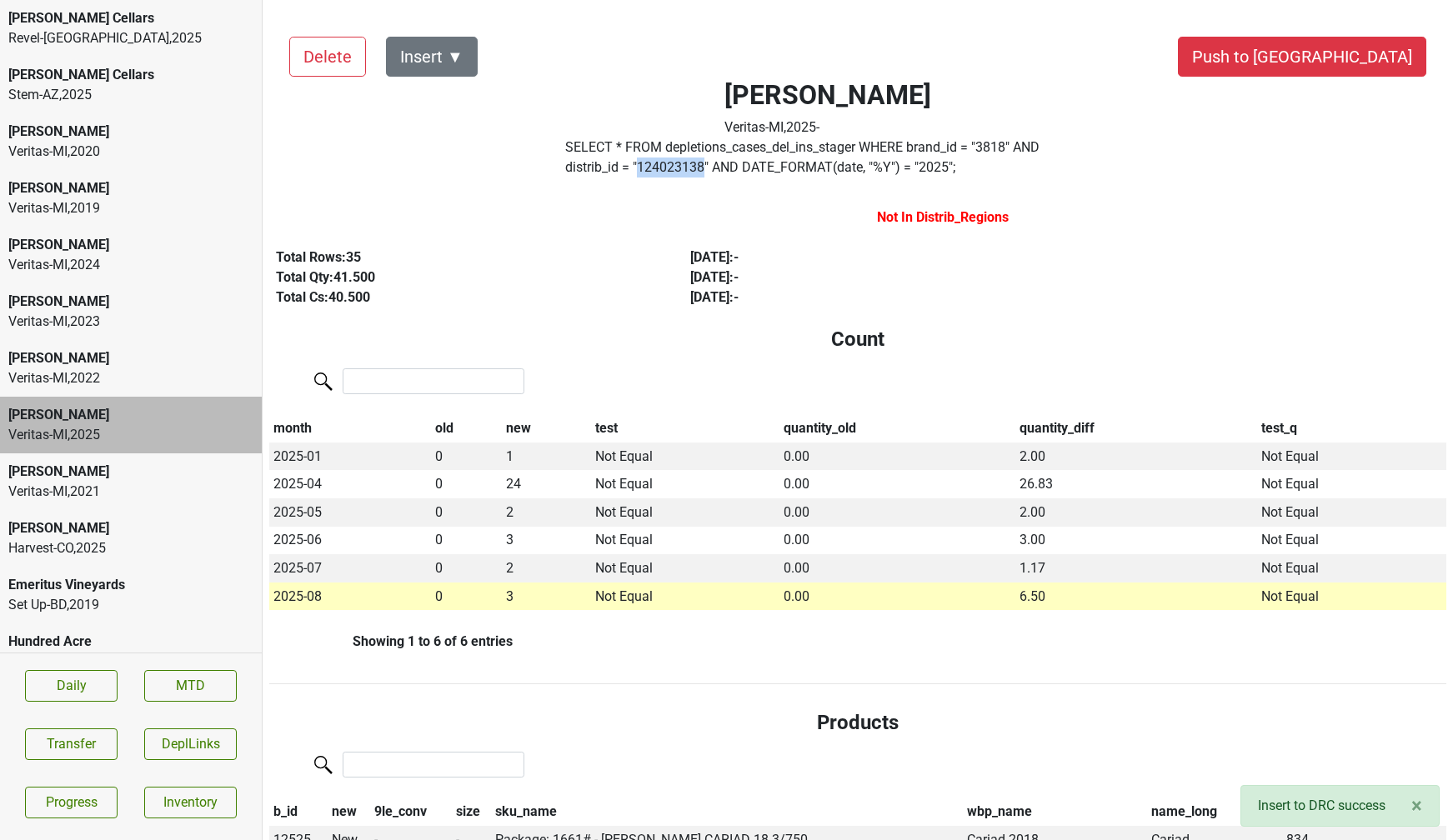
click at [1091, 147] on label "SELECT * FROM depletions_cases_del_ins_stager WHERE brand_id = " 3818 " AND dis…" at bounding box center [828, 157] width 525 height 40
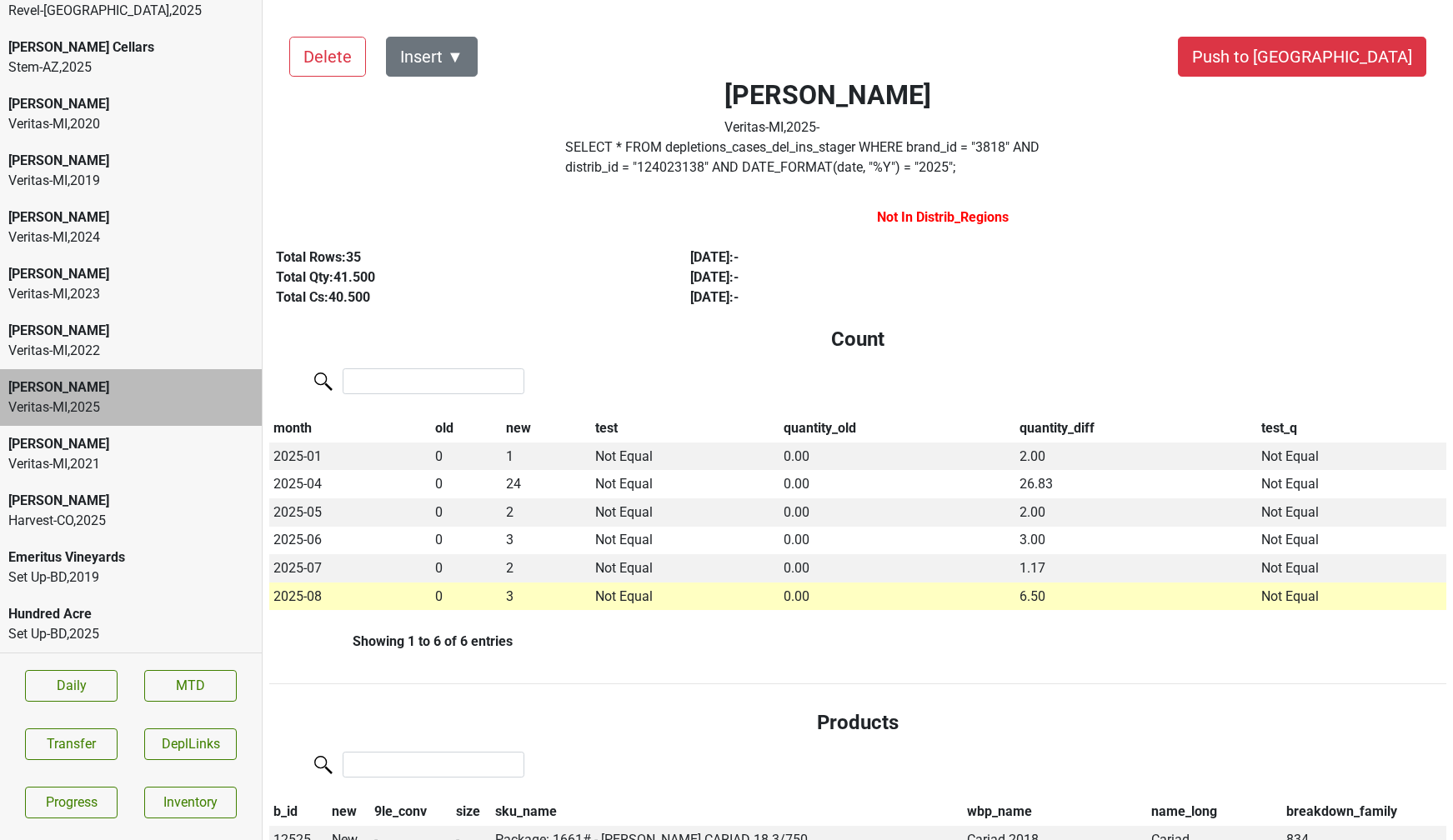
click at [95, 635] on div "Set Up-BD , 2025" at bounding box center [130, 635] width 245 height 20
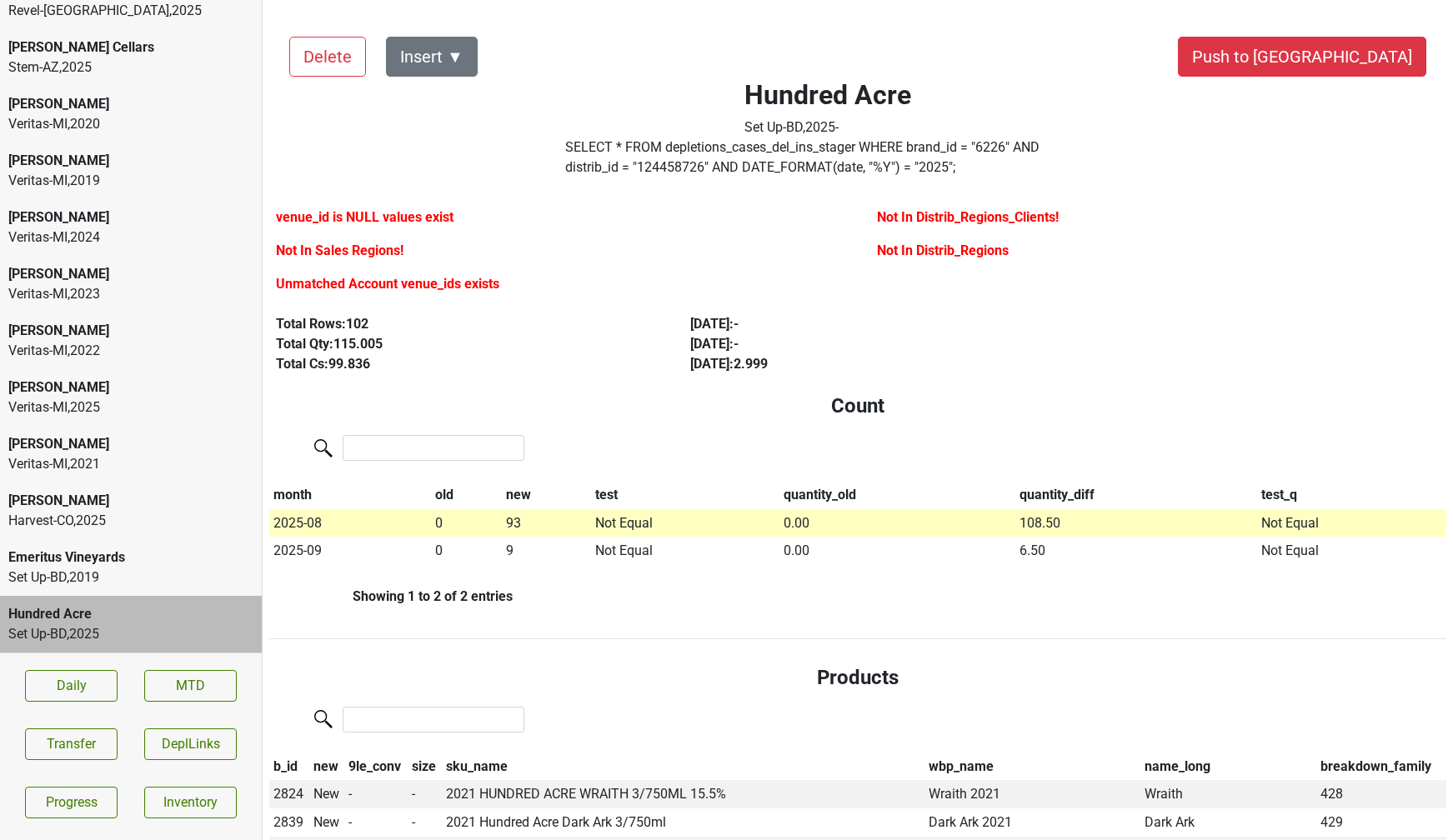
click at [1091, 153] on label "SELECT * FROM depletions_cases_del_ins_stager WHERE brand_id = " 6226 " AND dis…" at bounding box center [828, 157] width 525 height 40
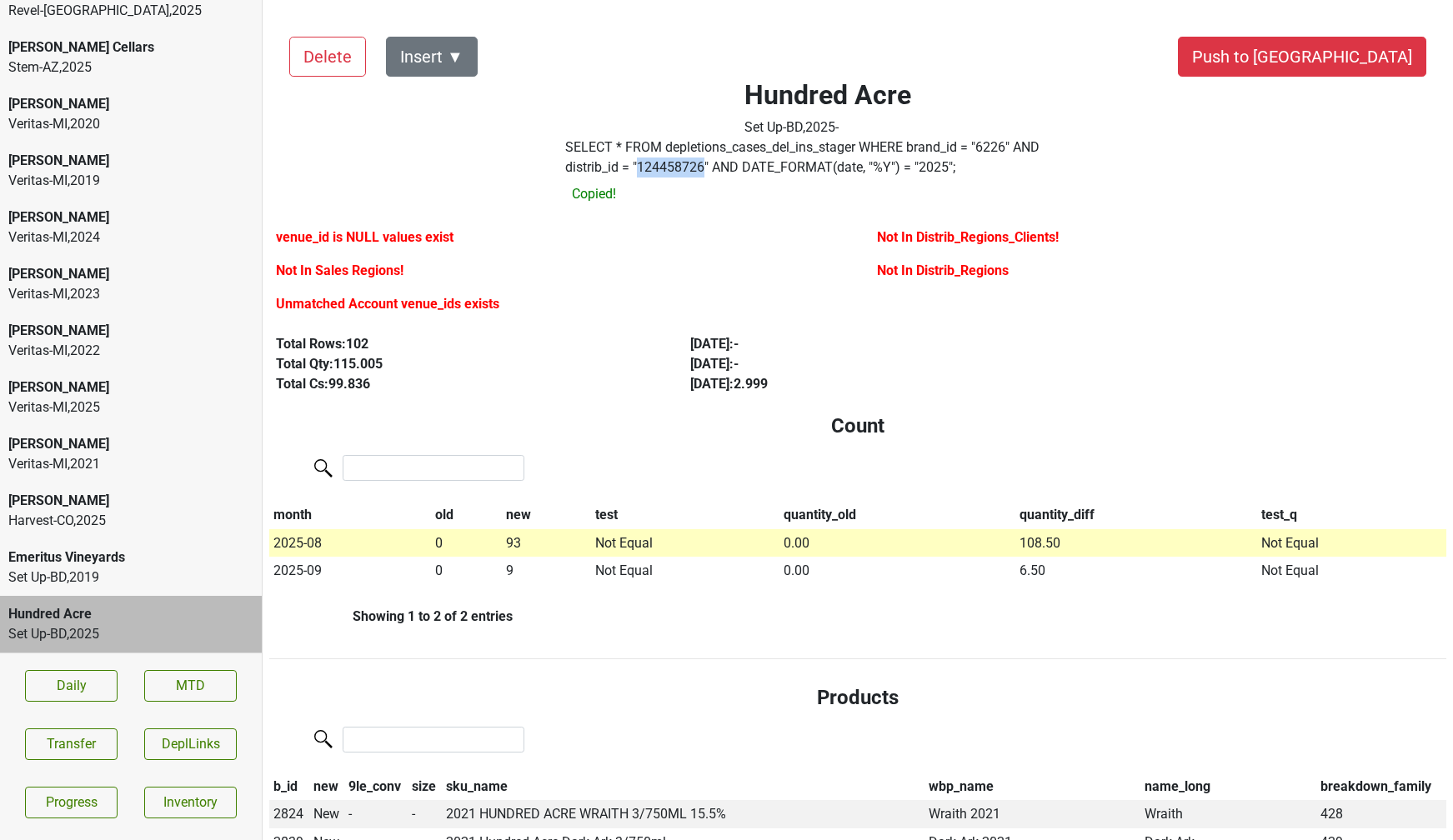
click at [1091, 153] on label "SELECT * FROM depletions_cases_del_ins_stager WHERE brand_id = " 6226 " AND dis…" at bounding box center [828, 157] width 525 height 40
copy label "124458726"
